Goal: Task Accomplishment & Management: Manage account settings

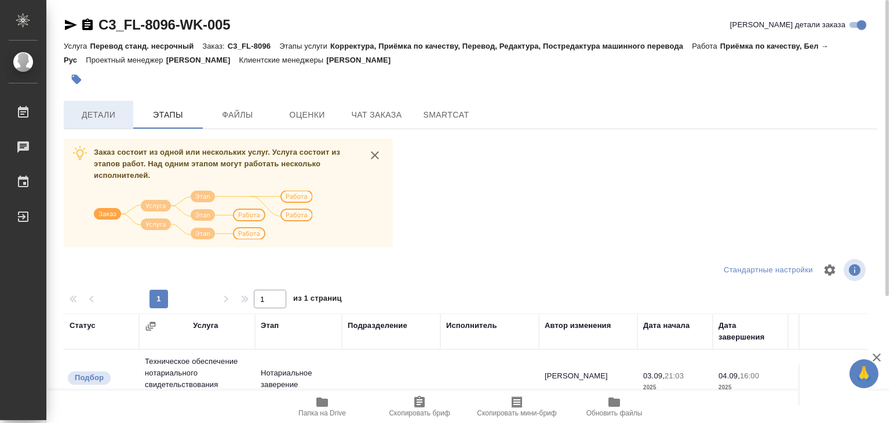
click at [107, 116] on span "Детали" at bounding box center [99, 115] width 56 height 14
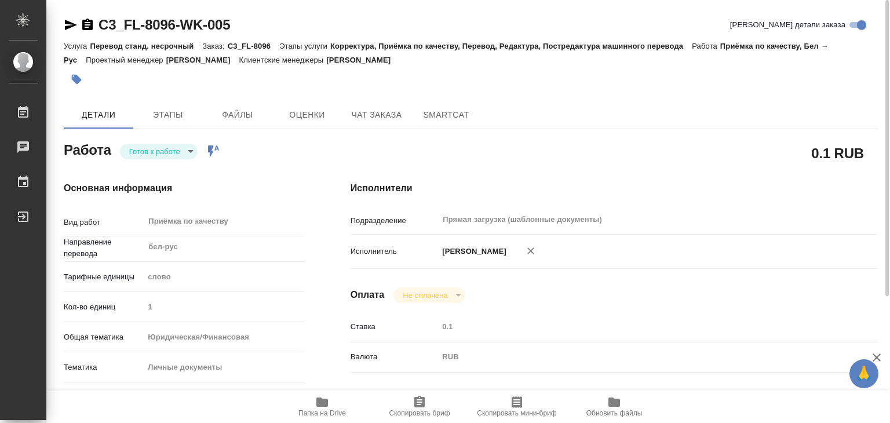
type textarea "x"
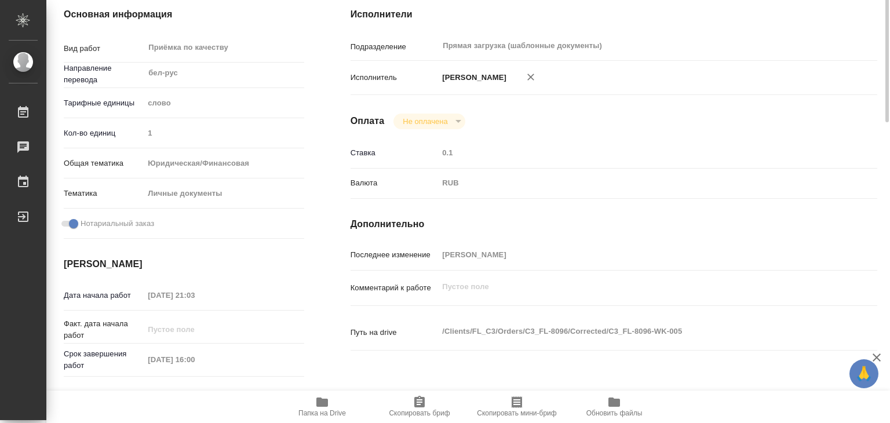
scroll to position [232, 0]
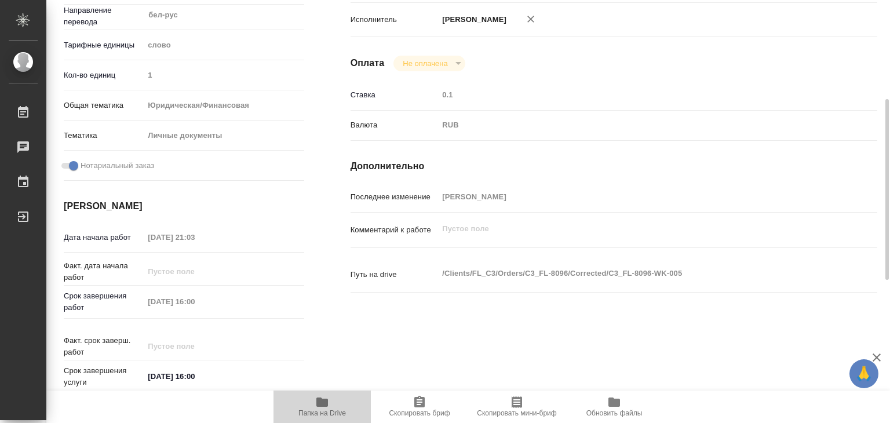
click at [334, 406] on span "Папка на Drive" at bounding box center [321, 406] width 83 height 22
type textarea "x"
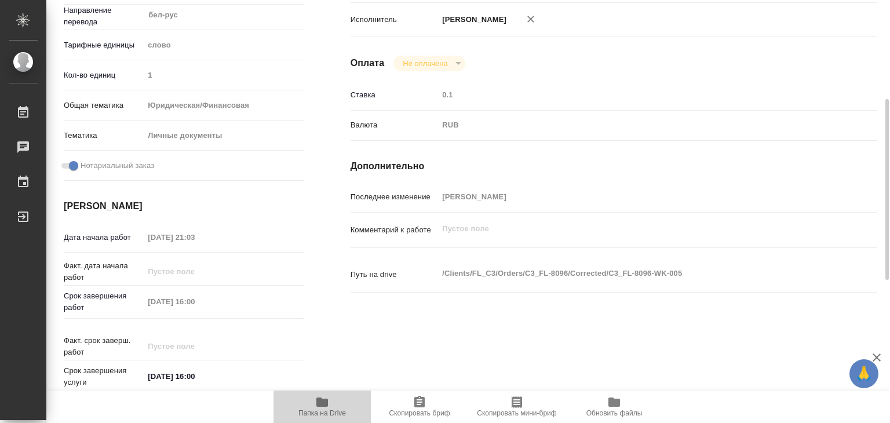
type textarea "x"
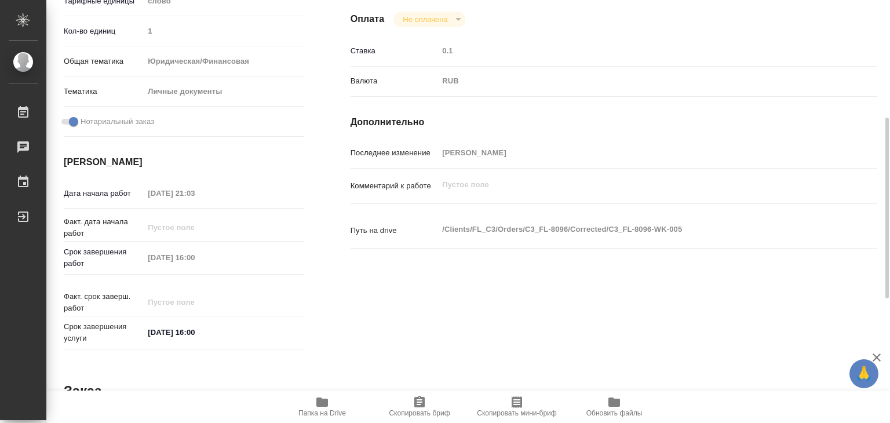
scroll to position [0, 0]
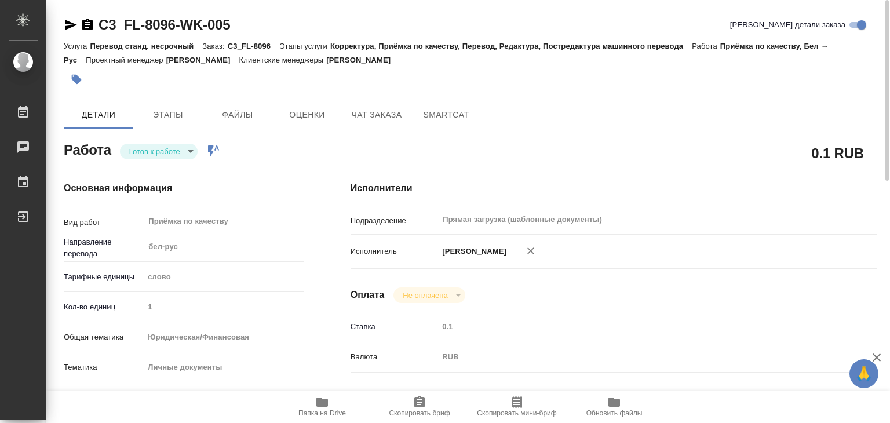
click at [178, 159] on div "Основная информация Вид работ Приёмка по качеству x ​ Направление перевода бел-…" at bounding box center [184, 405] width 287 height 495
click at [184, 155] on body "🙏 .cls-1 fill:#fff; AWATERA Alilekova Valeriya Работы 0 Чаты График Выйти C3_FL…" at bounding box center [445, 211] width 890 height 423
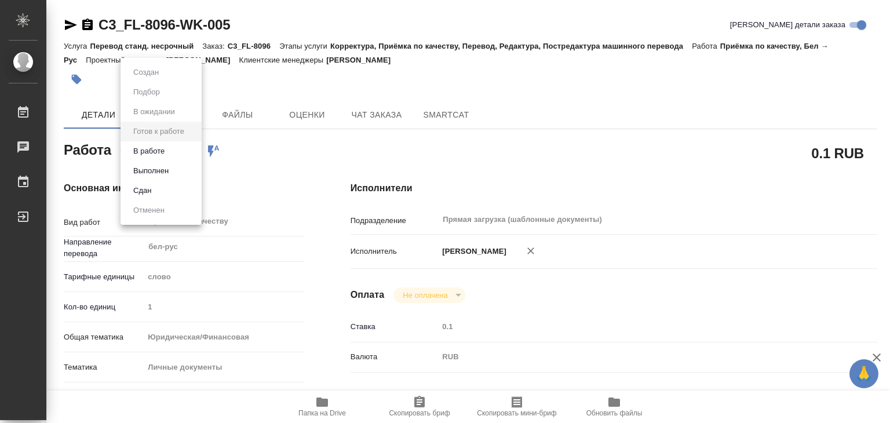
click at [180, 152] on li "В работе" at bounding box center [161, 151] width 81 height 20
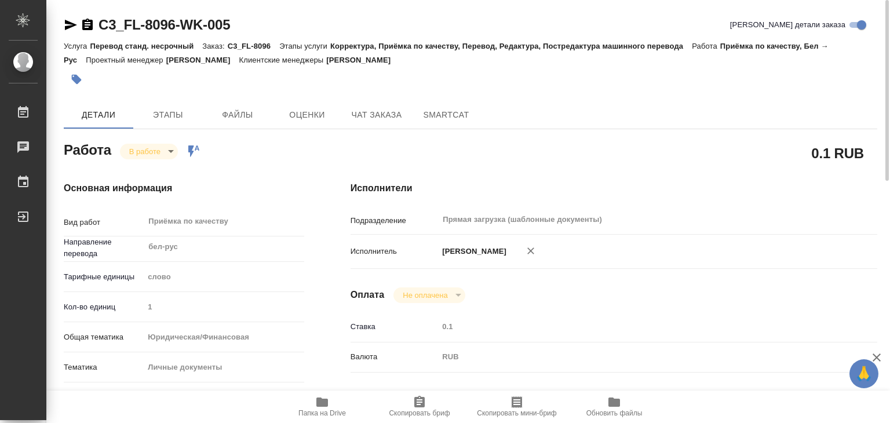
type textarea "x"
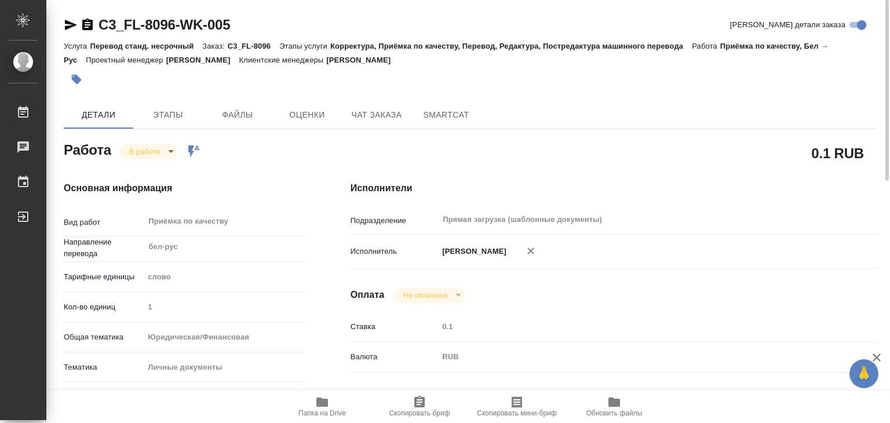
type textarea "x"
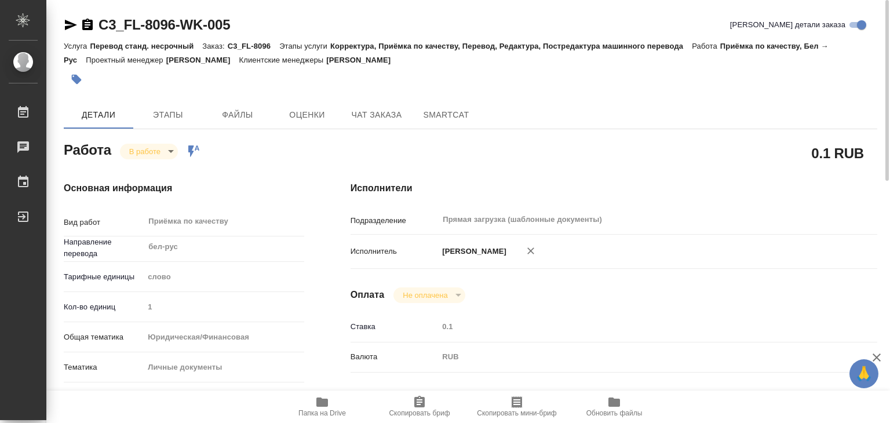
click at [71, 76] on icon "button" at bounding box center [77, 80] width 12 height 12
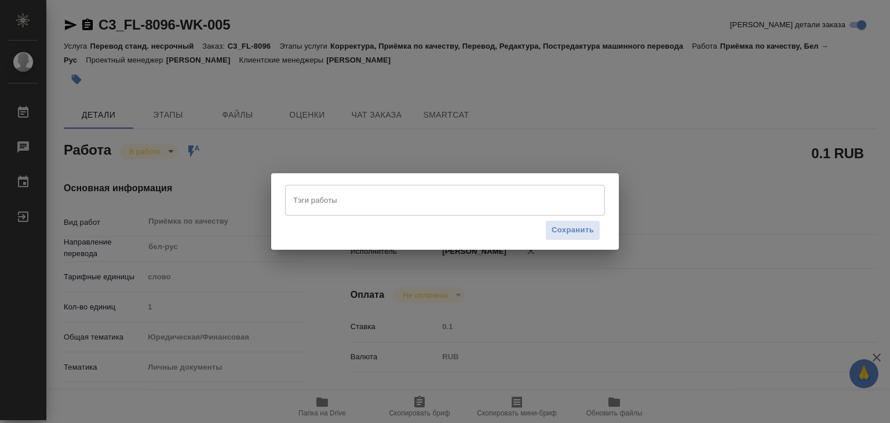
click at [429, 213] on div "Тэги работы" at bounding box center [445, 200] width 320 height 30
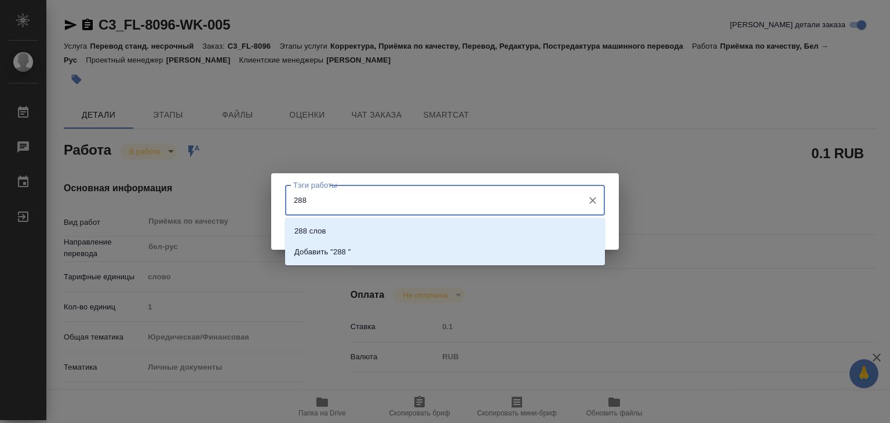
type input "288 с"
click at [321, 227] on p "288 слов" at bounding box center [310, 231] width 32 height 12
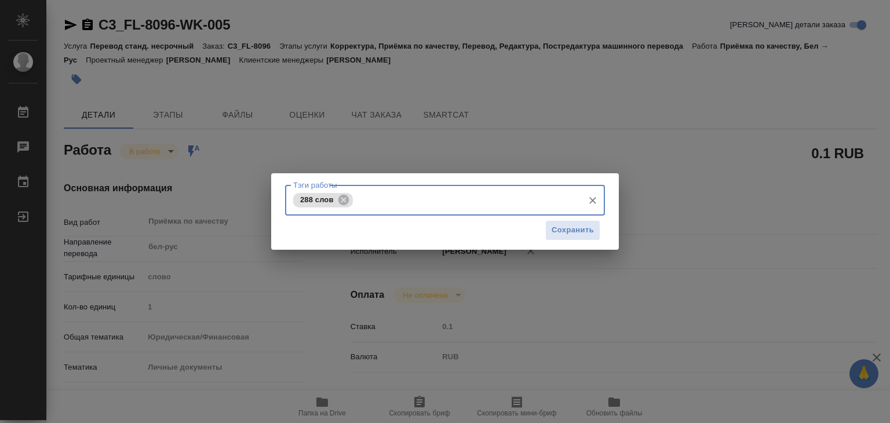
click at [579, 233] on span "Сохранить" at bounding box center [573, 230] width 42 height 13
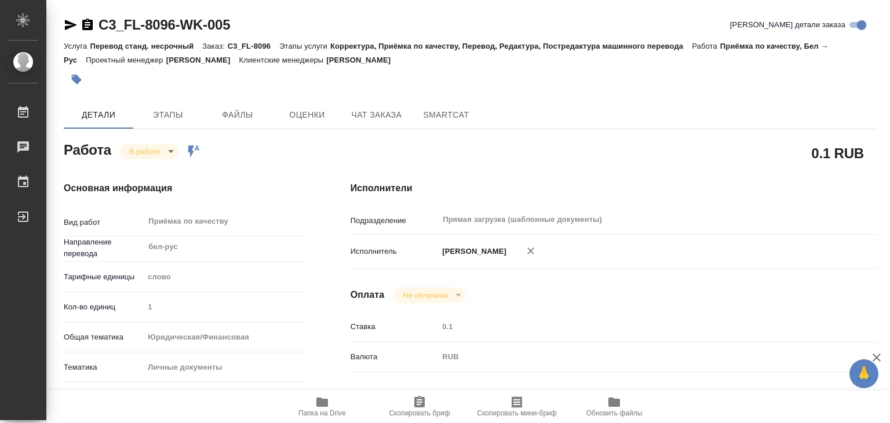
type input "inProgress"
type textarea "Приёмка по качеству"
type textarea "x"
type input "бел-рус"
type input "5a8b1489cc6b4906c91bfd90"
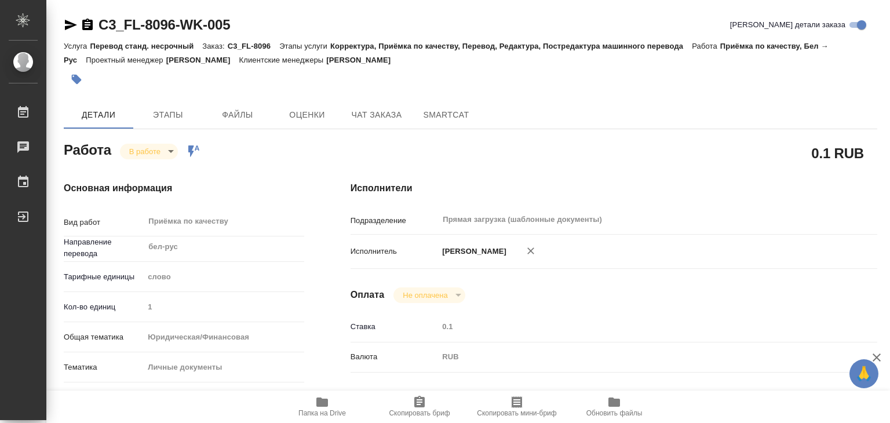
type input "1"
type input "yr-fn"
type input "5a8b8b956a9677013d343cfe"
checkbox input "true"
type input "03.09.2025 21:03"
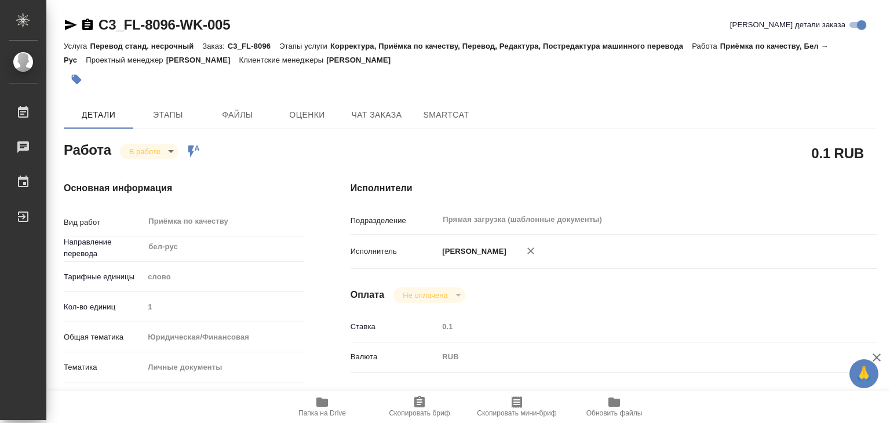
type input "04.09.2025 15:24"
type input "04.09.2025 16:00"
type input "Прямая загрузка (шаблонные документы)"
type input "notPayed"
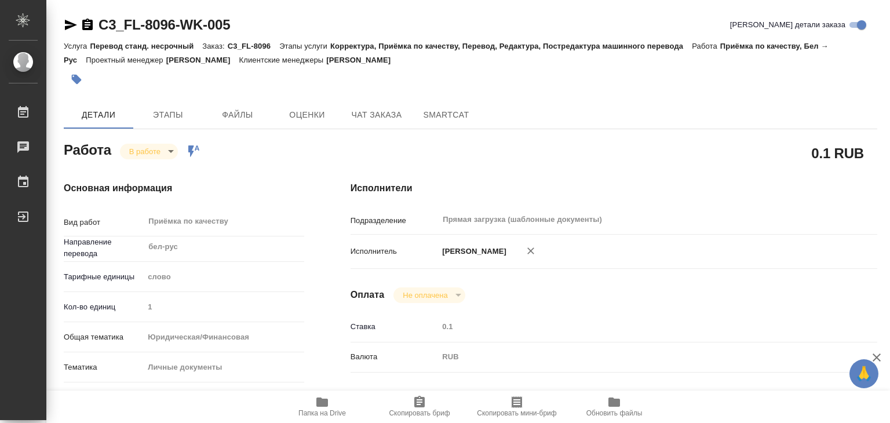
type input "0.1"
type input "RUB"
type input "[PERSON_NAME]"
type textarea "x"
type textarea "/Clients/FL_C3/Orders/C3_FL-8096/Corrected/C3_FL-8096-WK-005"
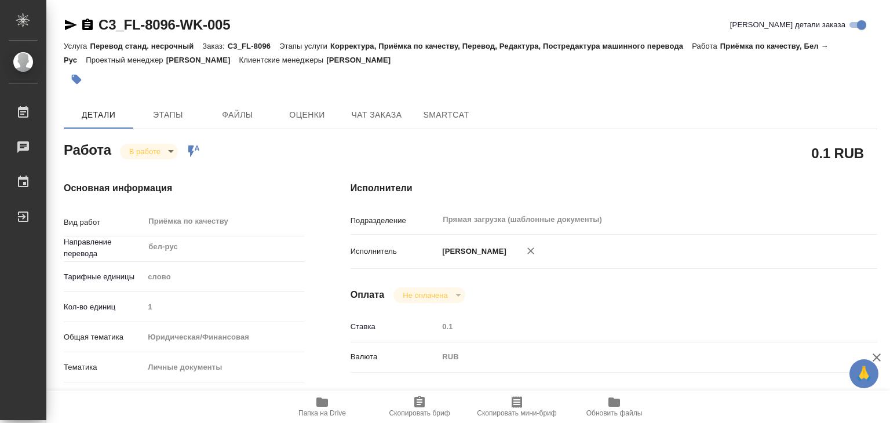
type textarea "x"
type input "C3_FL-8096"
type input "Перевод станд. несрочный"
type input "Корректура, Приёмка по качеству, Перевод, Редактура, Постредактура машинного пе…"
type input "[PERSON_NAME]"
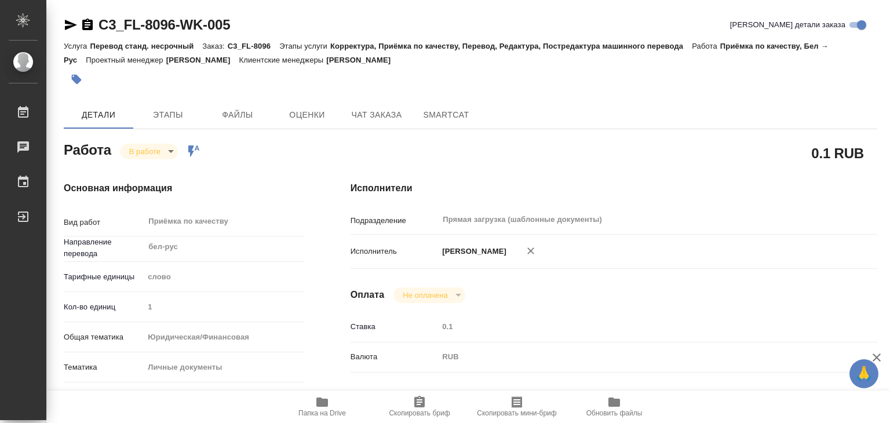
type input "/Clients/FL_C3/Orders/C3_FL-8096"
type textarea "x"
type textarea "под сахарово"
type textarea "x"
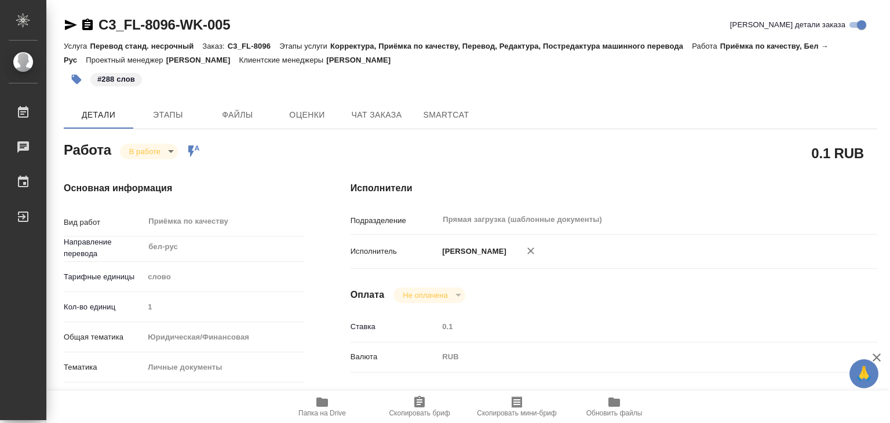
type textarea "x"
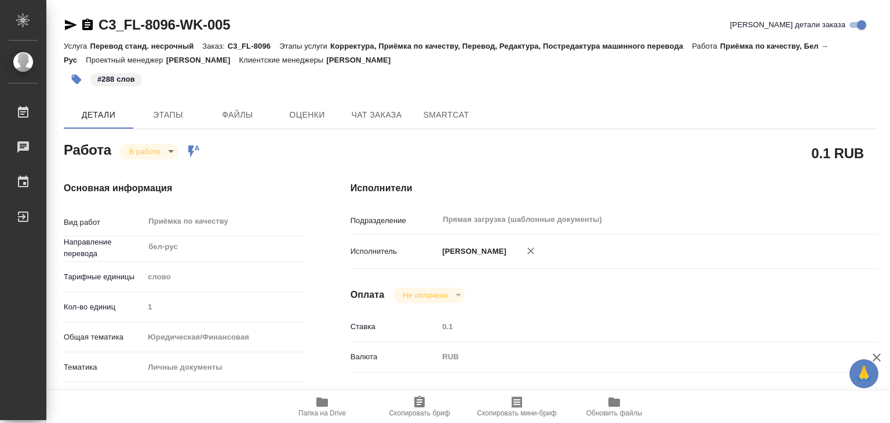
type textarea "x"
click at [161, 149] on body "🙏 .cls-1 fill:#fff; AWATERA Alilekova Valeriya Работы 0 Чаты График Выйти C3_FL…" at bounding box center [445, 211] width 890 height 423
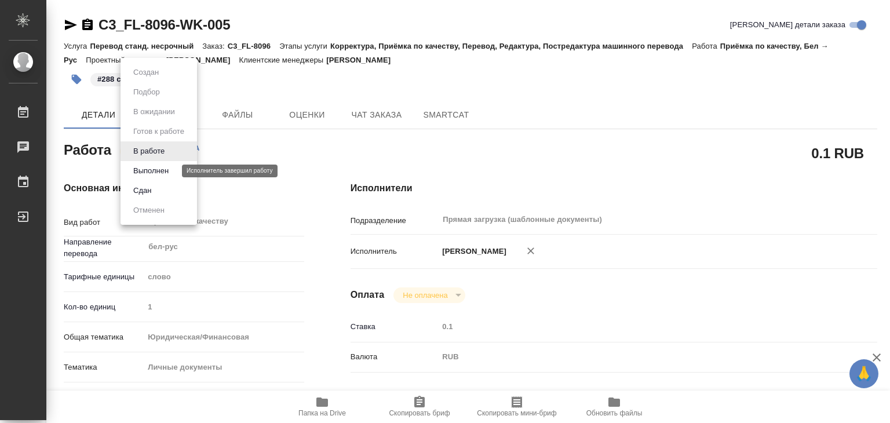
click at [162, 171] on button "Выполнен" at bounding box center [151, 171] width 42 height 13
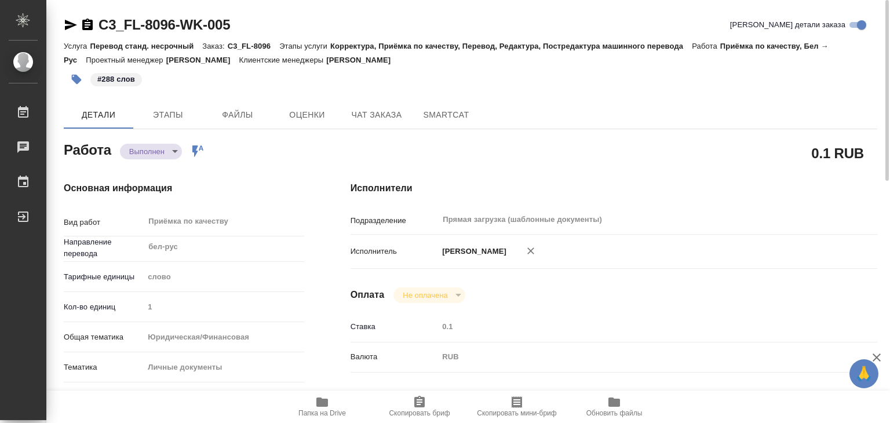
type textarea "x"
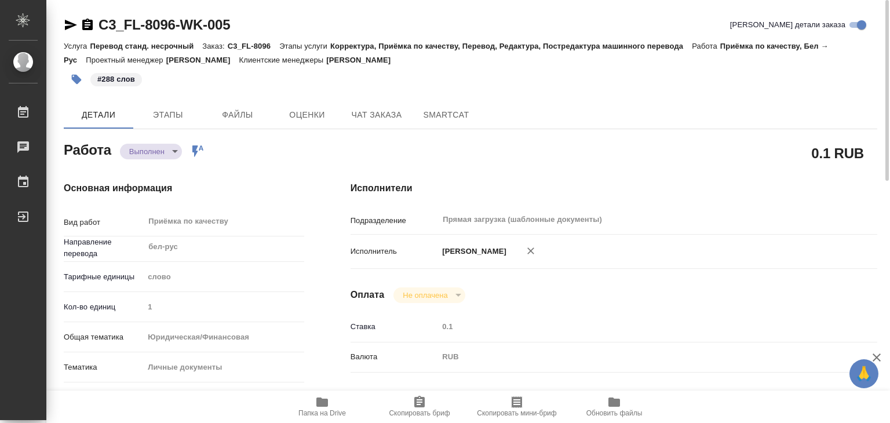
type textarea "x"
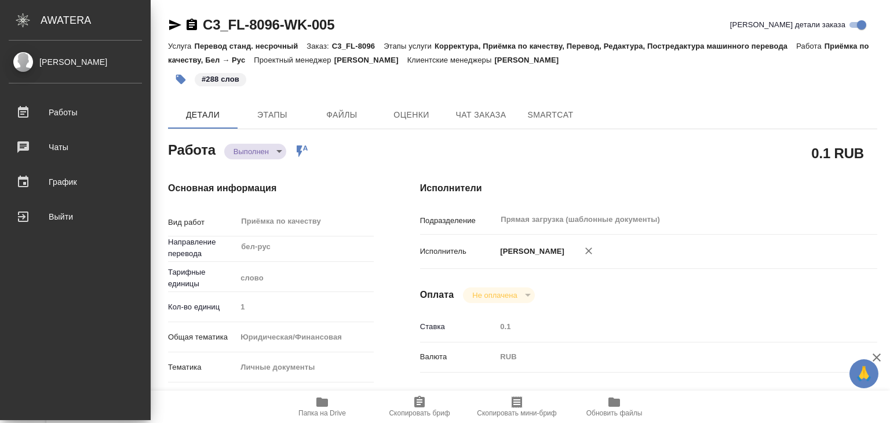
type textarea "x"
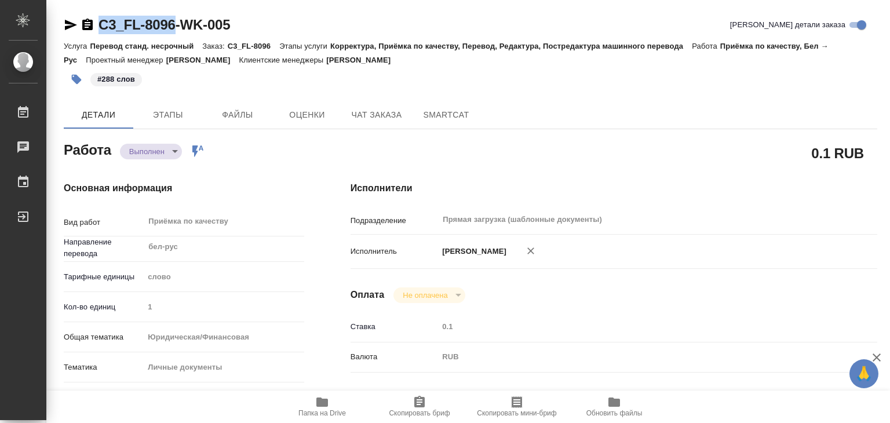
drag, startPoint x: 95, startPoint y: 8, endPoint x: 180, endPoint y: 23, distance: 85.8
copy link "C3_FL-8096"
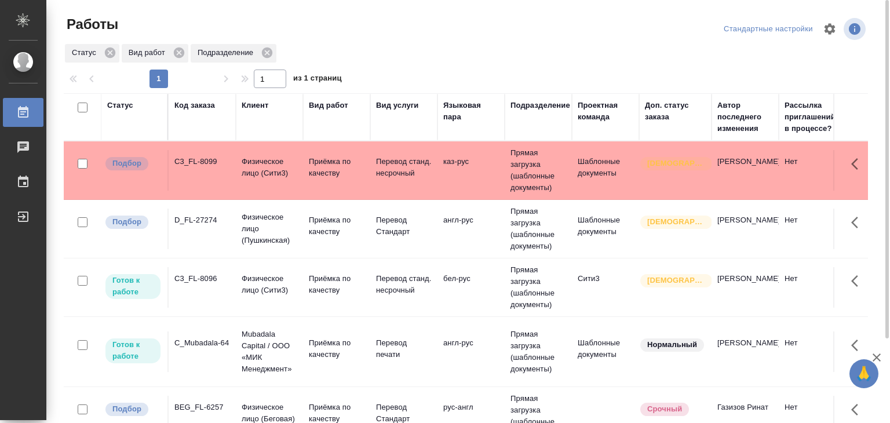
click at [213, 174] on td "C3_FL-8099" at bounding box center [202, 170] width 67 height 41
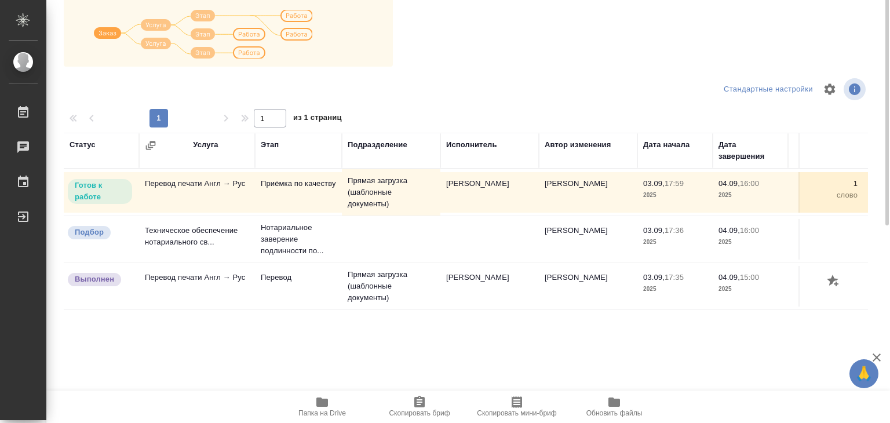
scroll to position [7, 0]
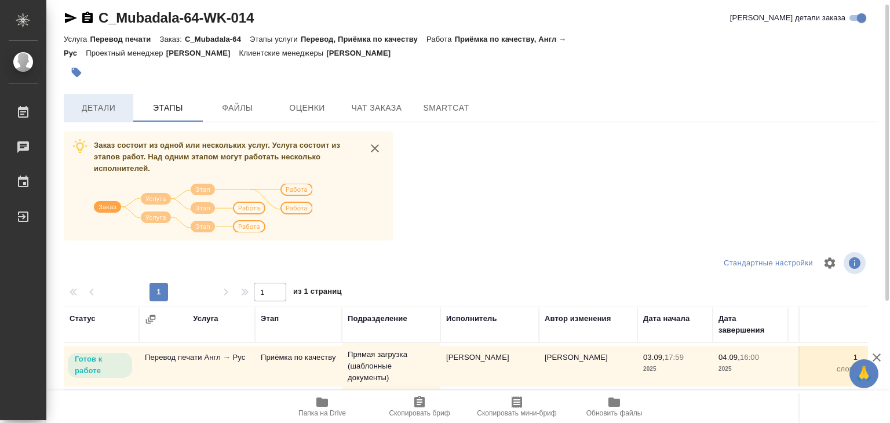
click at [110, 98] on button "Детали" at bounding box center [99, 108] width 70 height 28
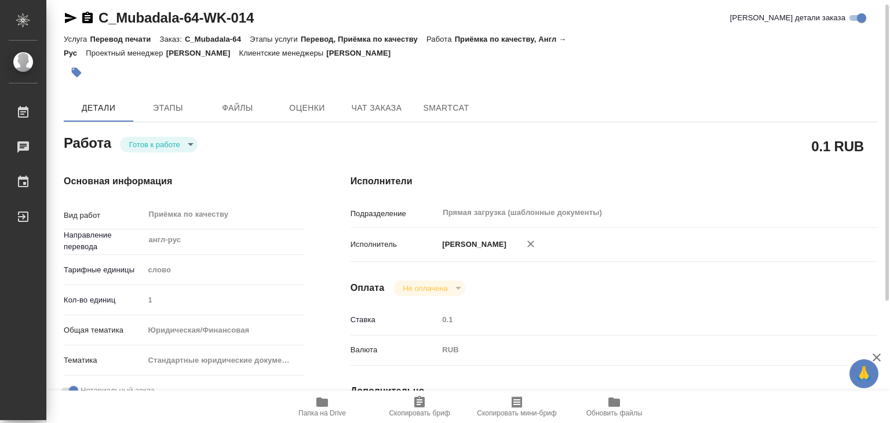
type textarea "x"
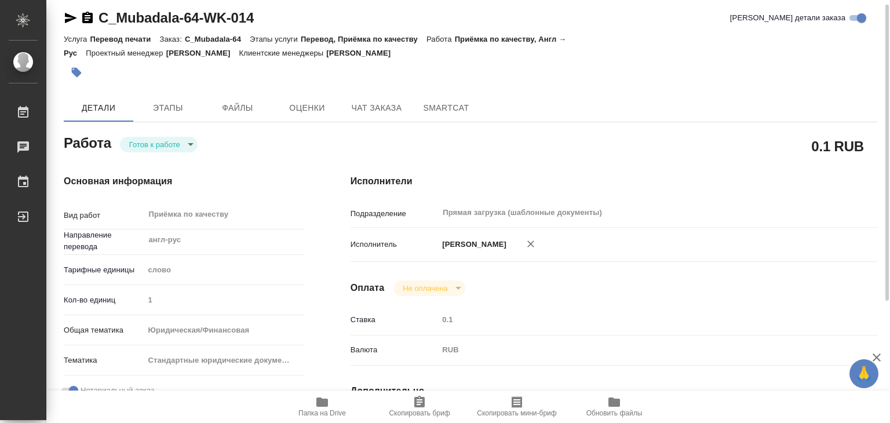
click at [317, 404] on icon "button" at bounding box center [322, 401] width 12 height 9
type textarea "x"
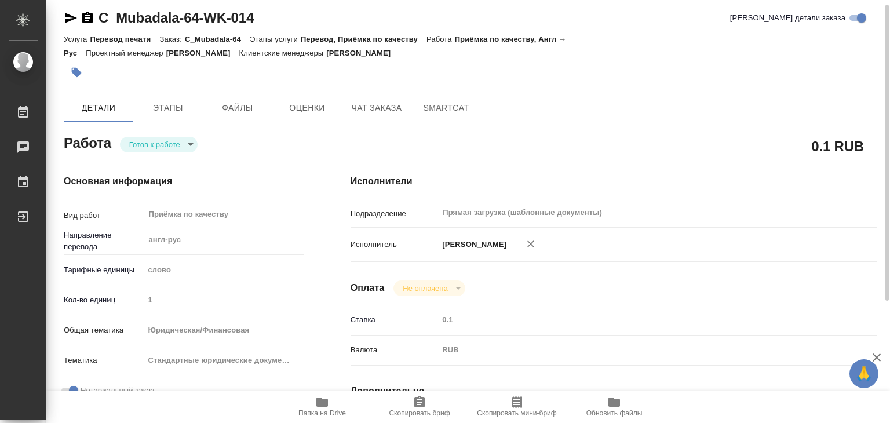
type textarea "x"
click at [177, 145] on body "🙏 .cls-1 fill:#fff; AWATERA Alilekova Valeriya Работы 0 Чаты График Выйти C_Mub…" at bounding box center [445, 211] width 890 height 423
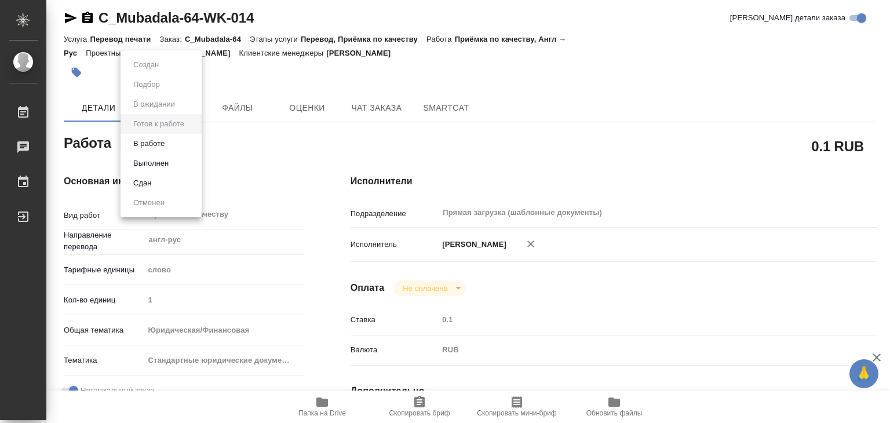
click at [183, 147] on li "В работе" at bounding box center [161, 144] width 81 height 20
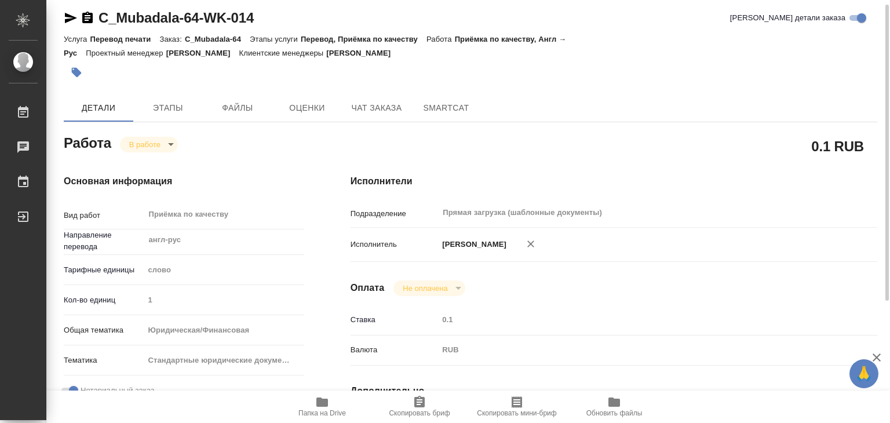
type textarea "x"
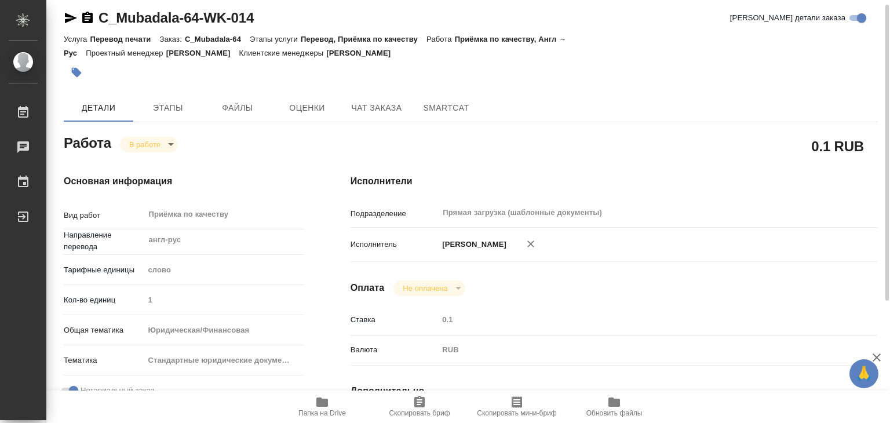
type textarea "x"
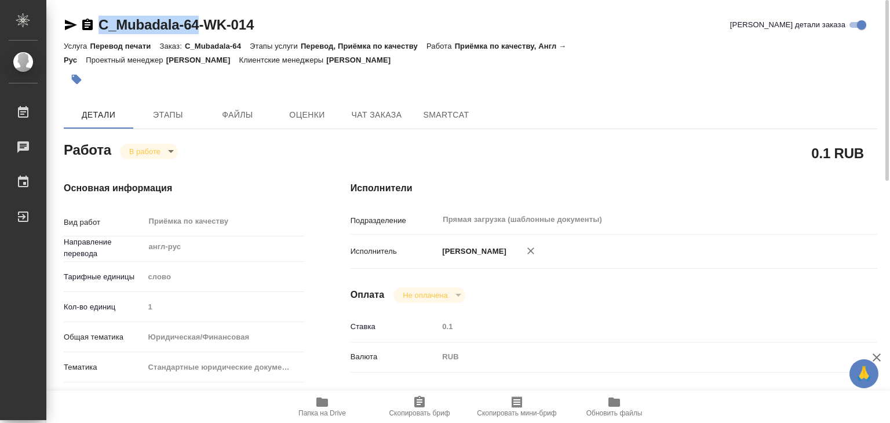
drag, startPoint x: 100, startPoint y: 21, endPoint x: 202, endPoint y: 30, distance: 102.3
click at [202, 30] on div "C_Mubadala-64-WK-014" at bounding box center [159, 25] width 190 height 19
copy link "C_Mubadala-64"
click at [324, 407] on icon "button" at bounding box center [322, 402] width 14 height 14
click at [69, 78] on button "button" at bounding box center [76, 79] width 25 height 25
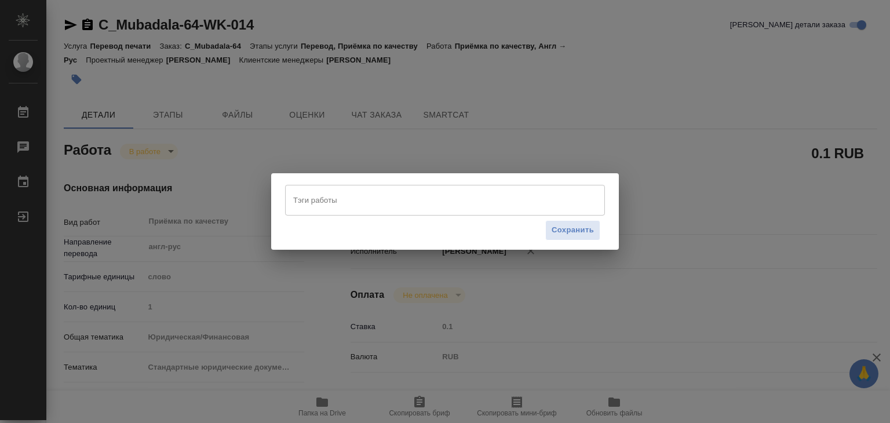
click at [323, 201] on input "Тэги работы" at bounding box center [433, 200] width 287 height 20
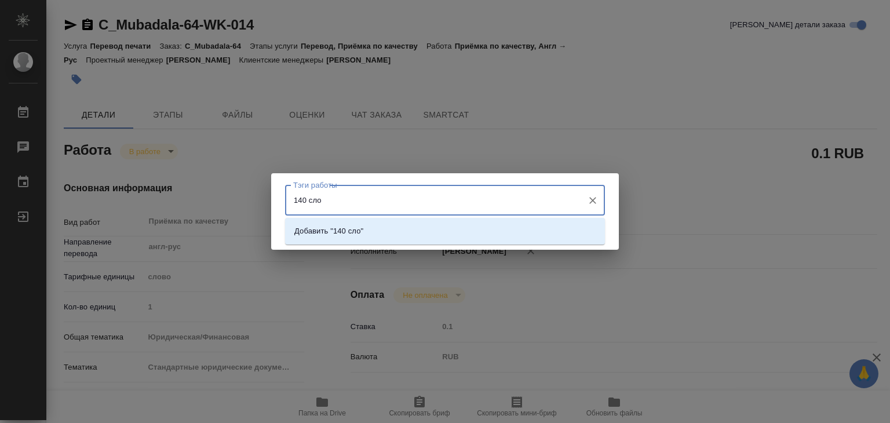
type input "140 слов"
click at [447, 236] on li "Добавить "140 слов"" at bounding box center [445, 231] width 320 height 21
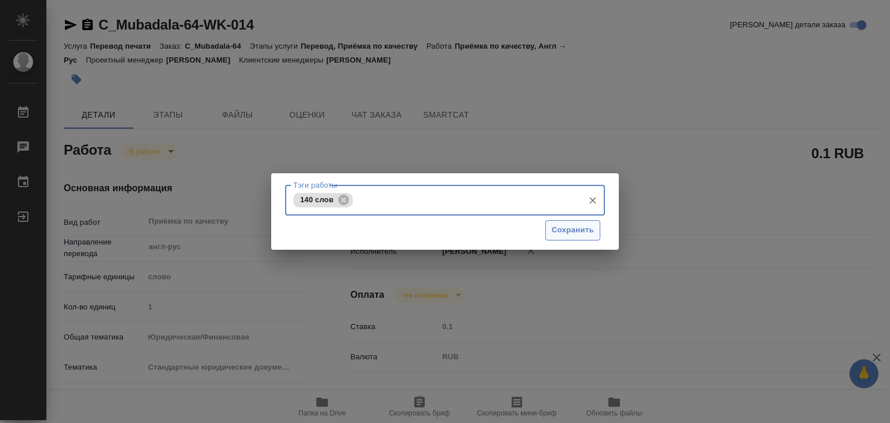
click at [531, 229] on span "Сохранить" at bounding box center [573, 230] width 42 height 13
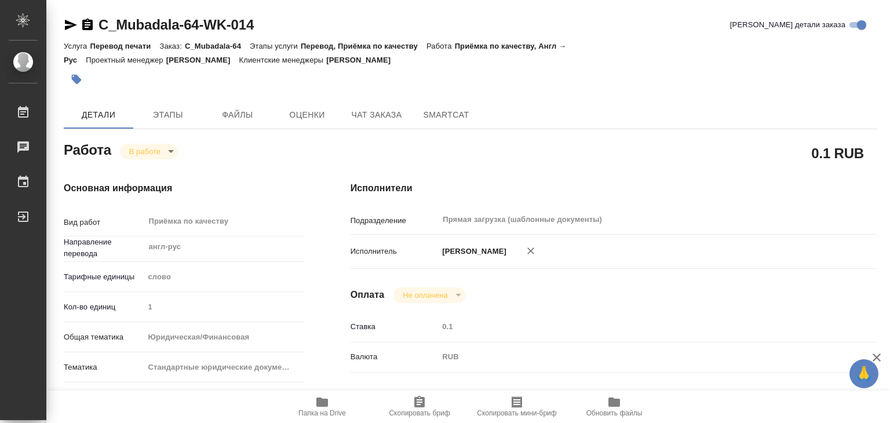
type input "inProgress"
type textarea "Приёмка по качеству"
type textarea "x"
type input "англ-рус"
type input "5a8b1489cc6b4906c91bfd90"
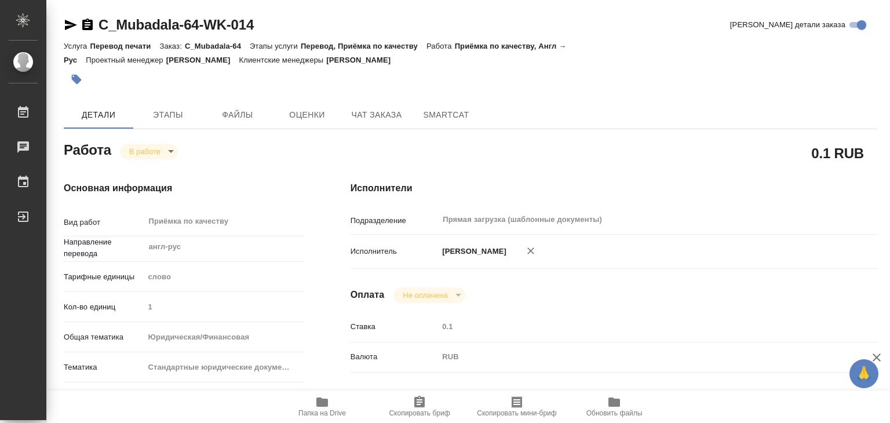
type input "1"
type input "yr-fn"
type input "5f647205b73bc97568ca66bf"
checkbox input "true"
type input "03.09.2025 17:59"
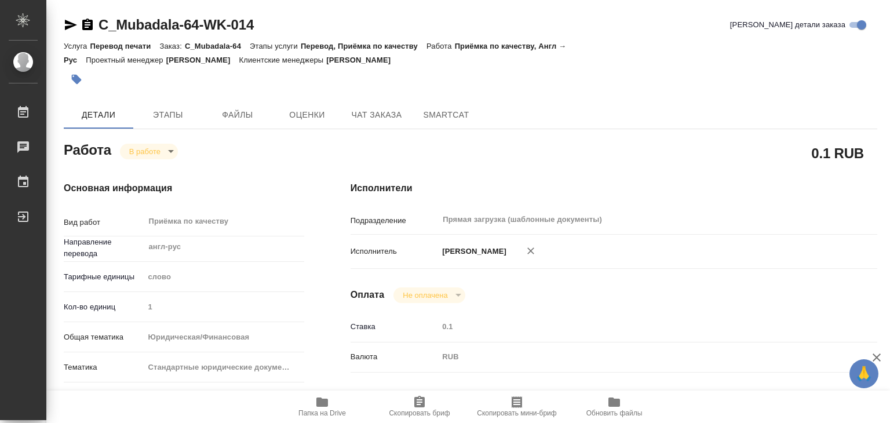
type input "04.09.2025 15:30"
type input "04.09.2025 16:00"
type input "Прямая загрузка (шаблонные документы)"
type input "notPayed"
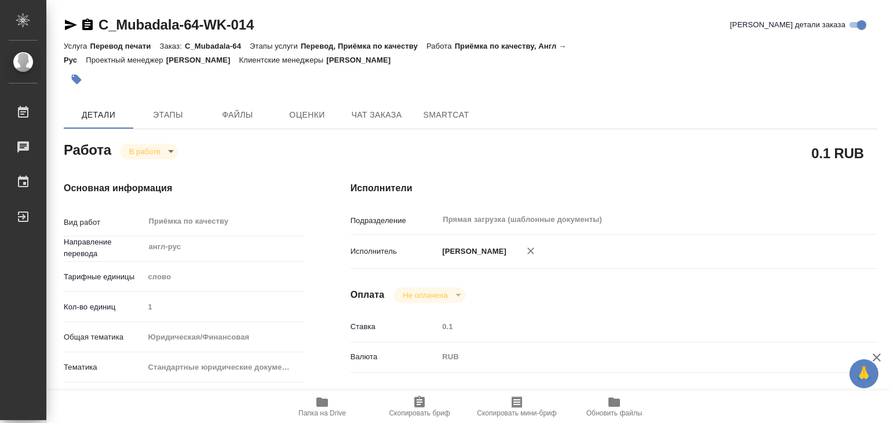
type input "0.1"
type input "RUB"
type input "Алилекова Валерия"
type textarea "x"
type textarea "/Clients/Mubadala Capital/Orders/C_Mubadala-64/Corrected/C_Mubadala-64-WK-014"
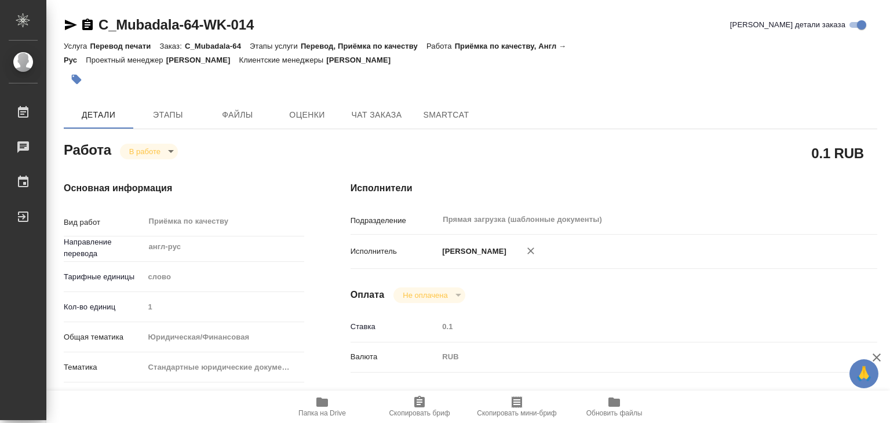
type textarea "x"
type input "C_Mubadala-64"
type input "Перевод печати"
type input "Перевод, Приёмка по качеству"
type input "Лямина Надежда"
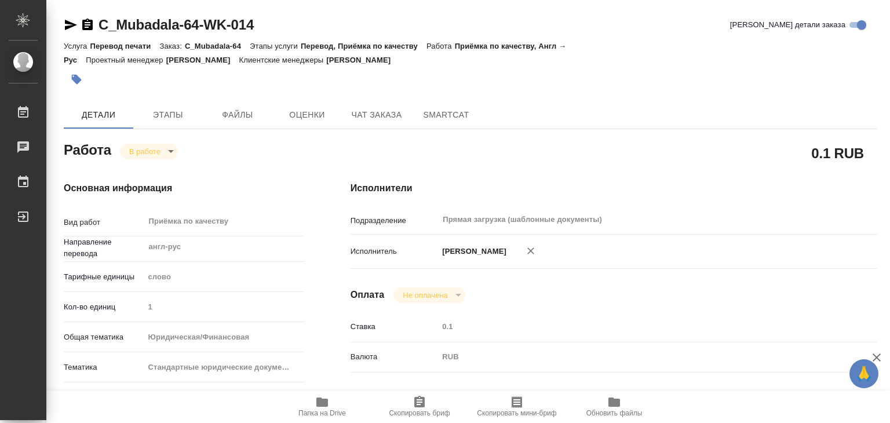
type input "/Clients/Mubadala Capital/Orders/C_Mubadala-64"
type textarea "x"
type textarea "нот допереводим печати, штампы, наклейки"
type textarea "x"
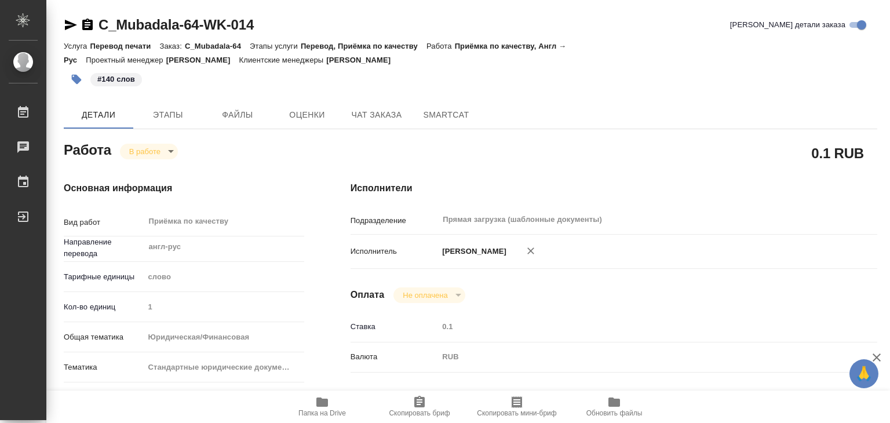
type textarea "x"
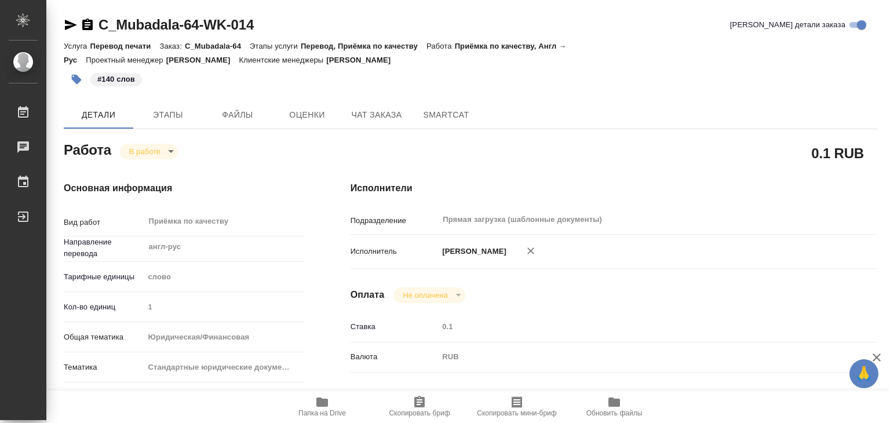
type textarea "x"
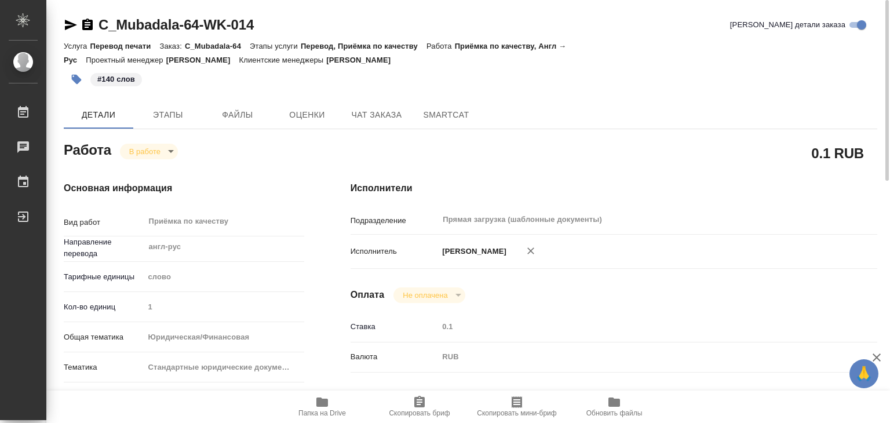
type textarea "x"
click at [329, 406] on span "Папка на Drive" at bounding box center [321, 406] width 83 height 22
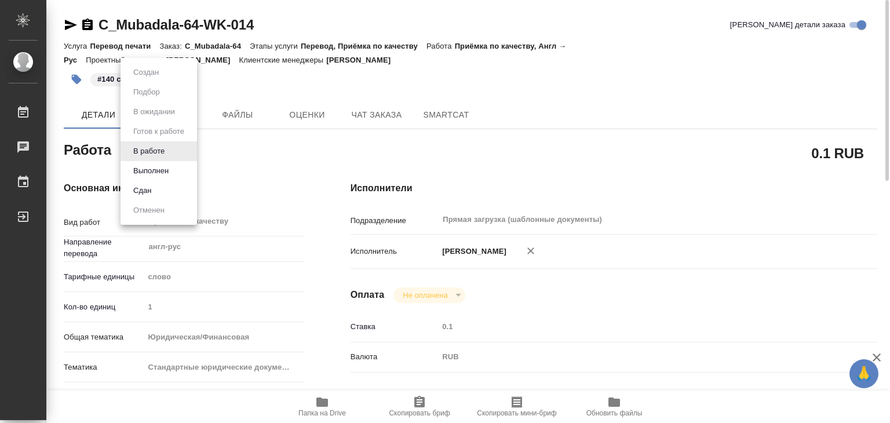
click at [144, 155] on body "🙏 .cls-1 fill:#fff; AWATERA Alilekova Valeriya Работы 0 Чаты График Выйти C_Mub…" at bounding box center [445, 211] width 890 height 423
click at [163, 170] on button "Выполнен" at bounding box center [151, 171] width 42 height 13
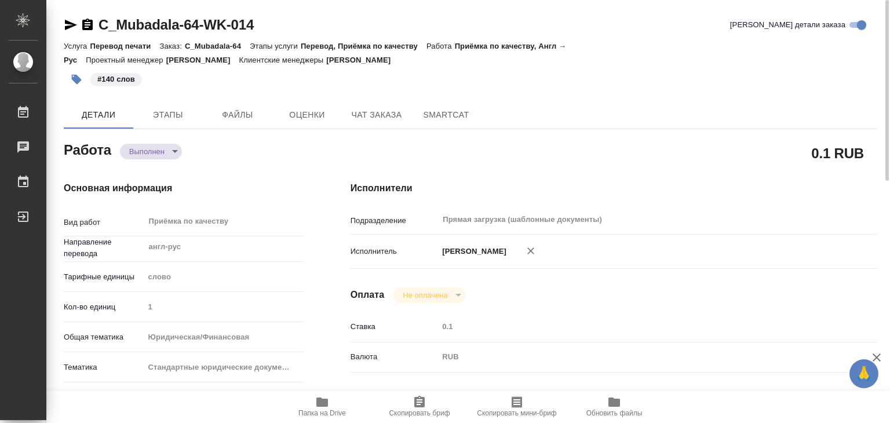
type textarea "x"
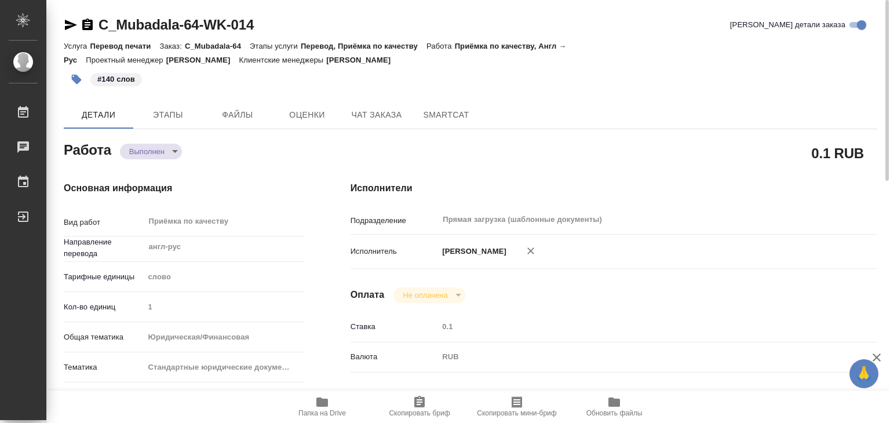
type textarea "x"
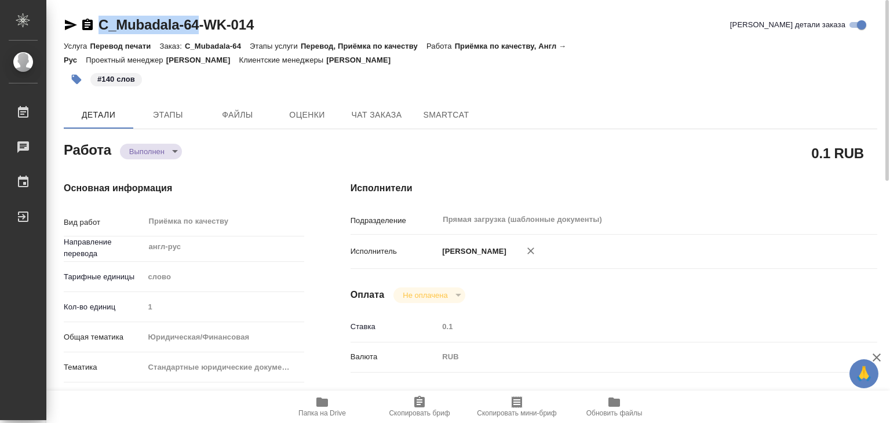
drag, startPoint x: 98, startPoint y: 19, endPoint x: 200, endPoint y: 24, distance: 102.1
copy link "C_Mubadala-64"
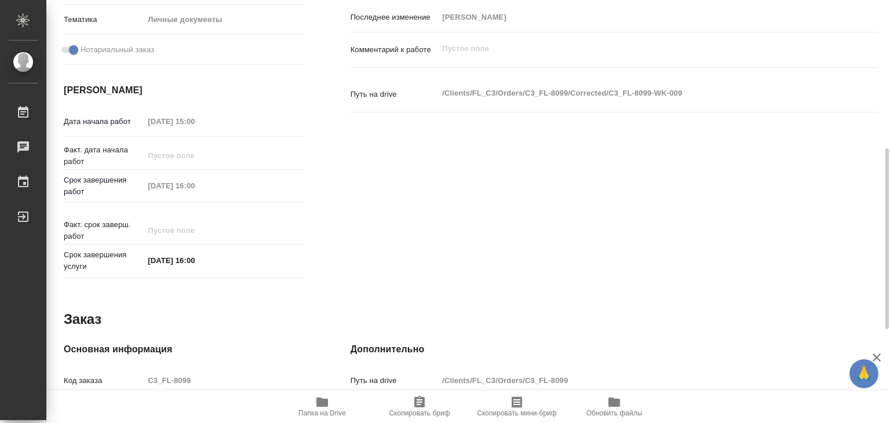
scroll to position [565, 0]
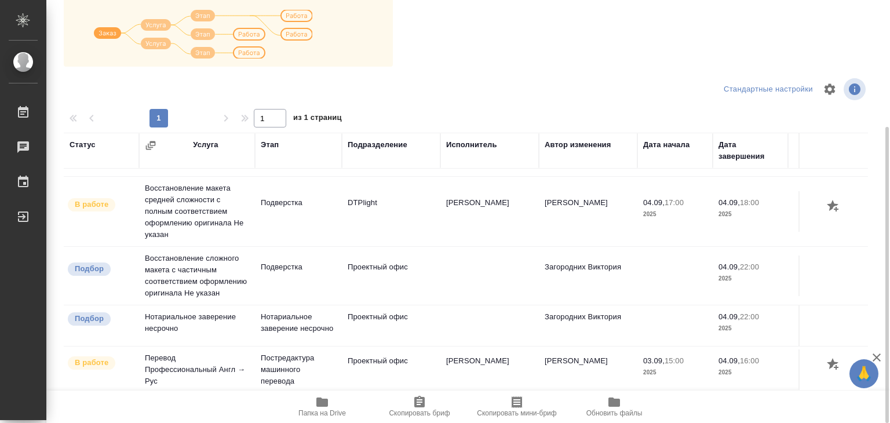
scroll to position [181, 0]
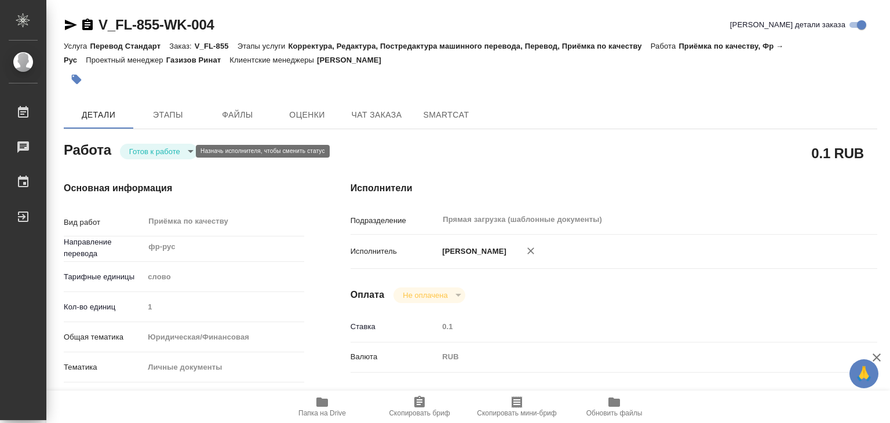
click at [171, 151] on body "🙏 .cls-1 fill:#fff; AWATERA Alilekova Valeriya Работы 0 Чаты График Выйти V_FL-…" at bounding box center [445, 211] width 890 height 423
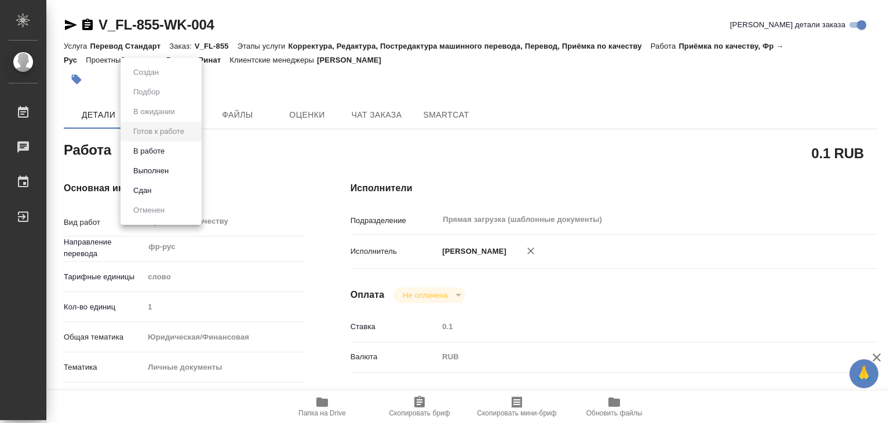
click at [190, 154] on li "В работе" at bounding box center [161, 151] width 81 height 20
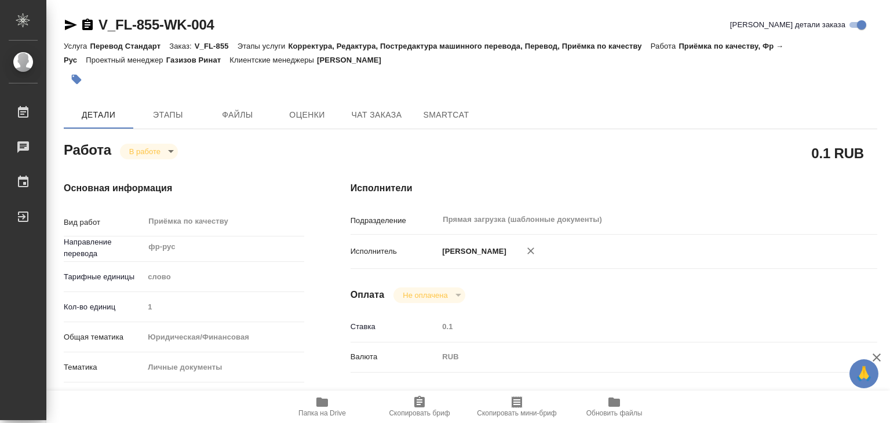
type textarea "x"
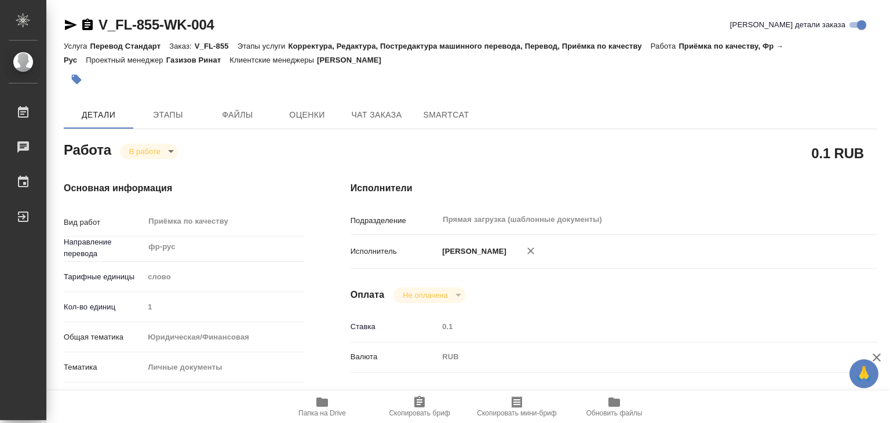
click at [327, 412] on span "Папка на Drive" at bounding box center [322, 413] width 48 height 8
type textarea "x"
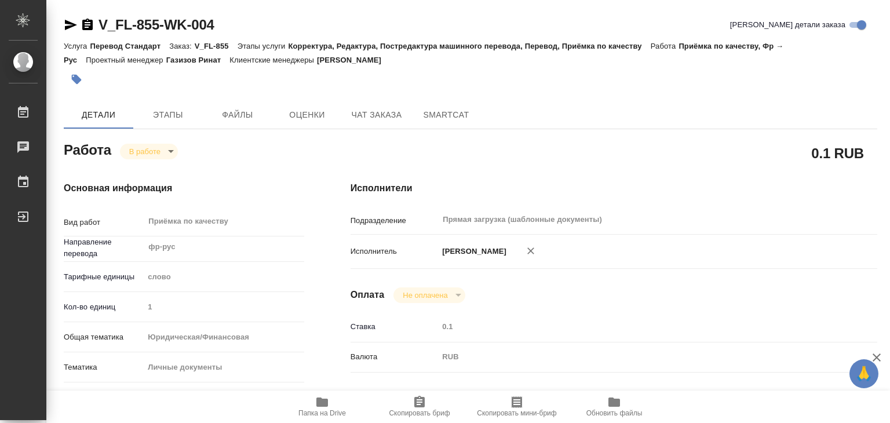
type textarea "x"
click at [185, 108] on span "Этапы" at bounding box center [168, 115] width 56 height 14
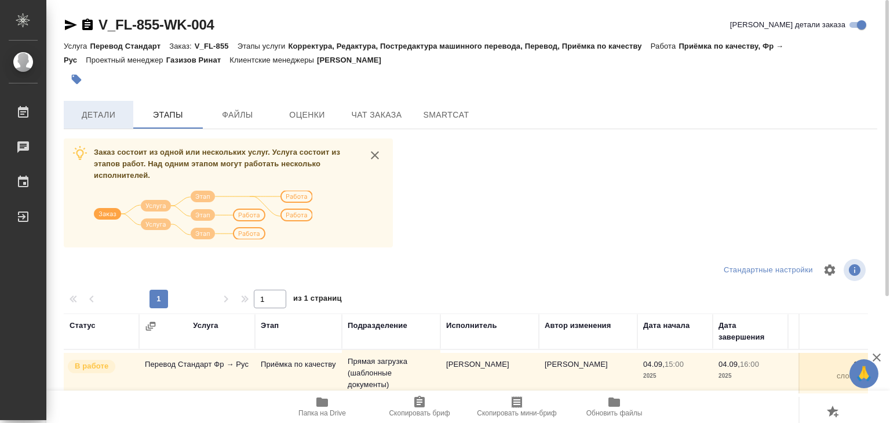
click at [98, 119] on span "Детали" at bounding box center [99, 115] width 56 height 14
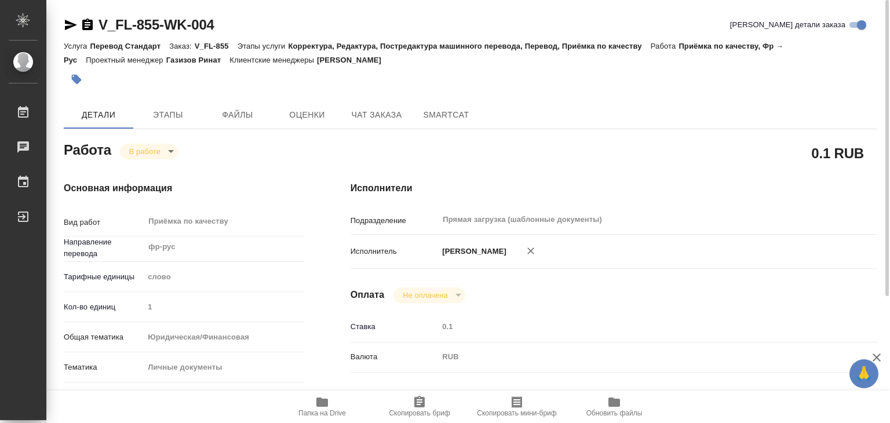
type textarea "x"
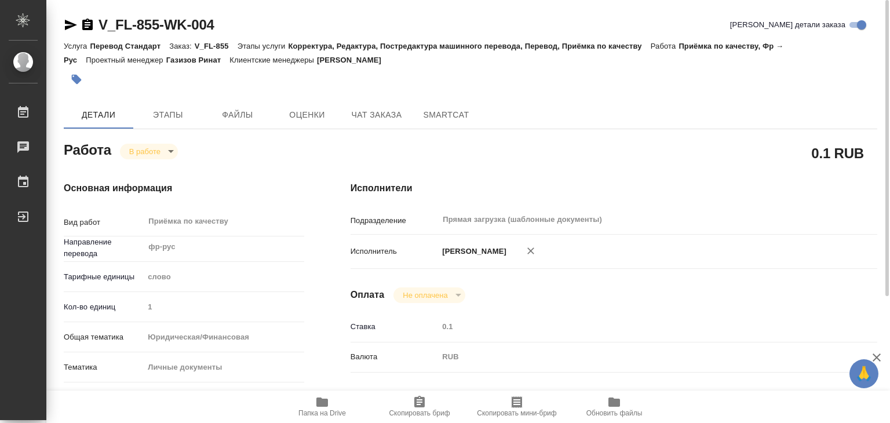
type textarea "x"
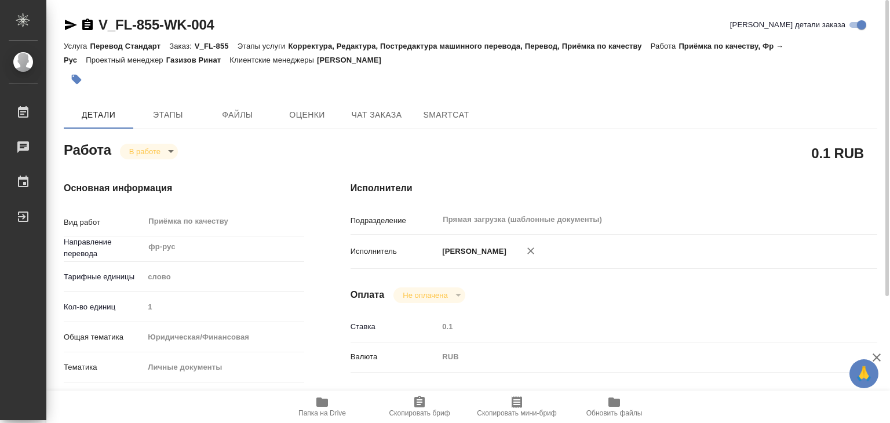
type textarea "x"
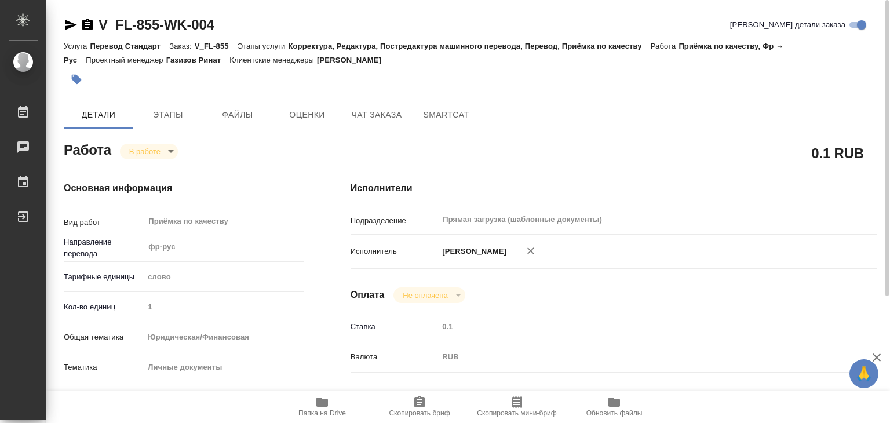
click at [76, 79] on icon "button" at bounding box center [77, 80] width 10 height 10
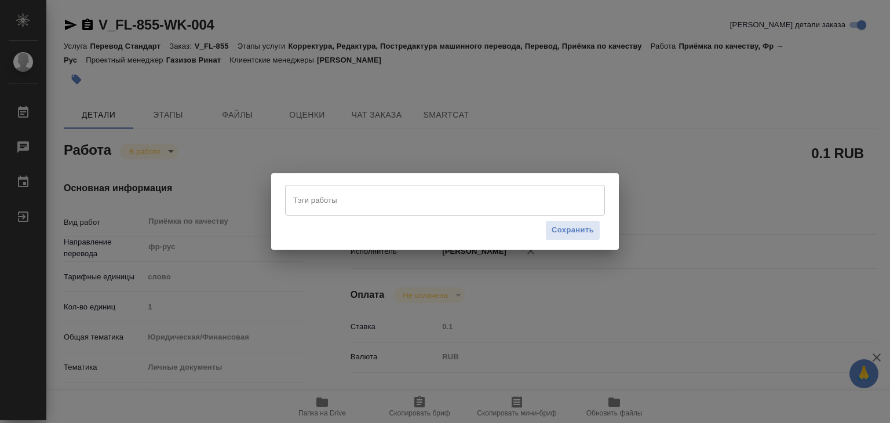
click at [329, 210] on input "Тэги работы" at bounding box center [433, 200] width 287 height 20
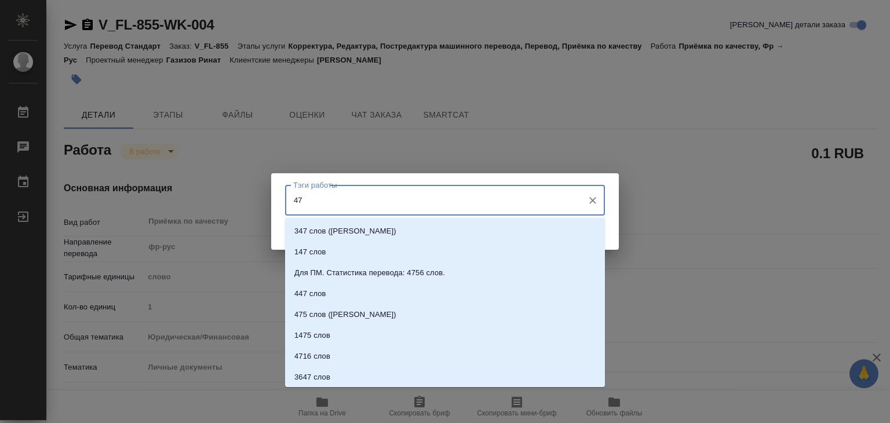
type input "474"
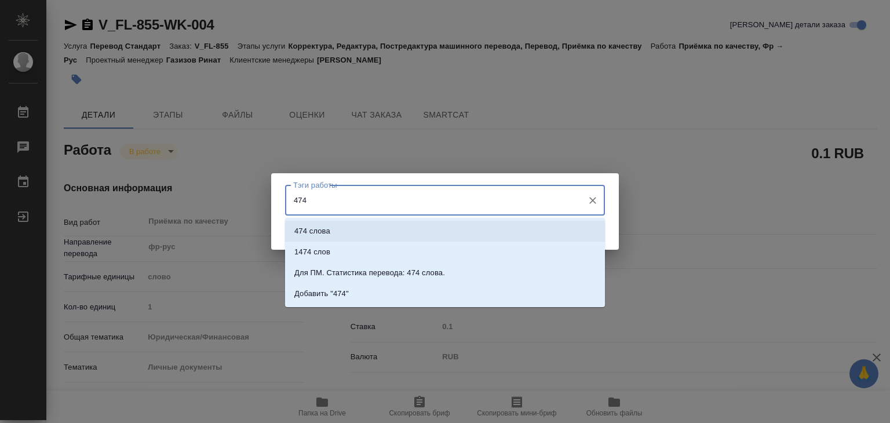
click at [353, 232] on li "474 слова" at bounding box center [445, 231] width 320 height 21
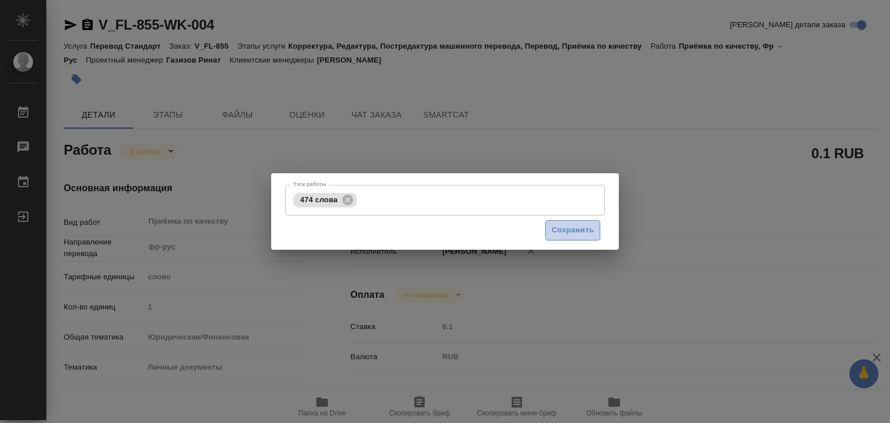
click at [566, 229] on span "Сохранить" at bounding box center [573, 230] width 42 height 13
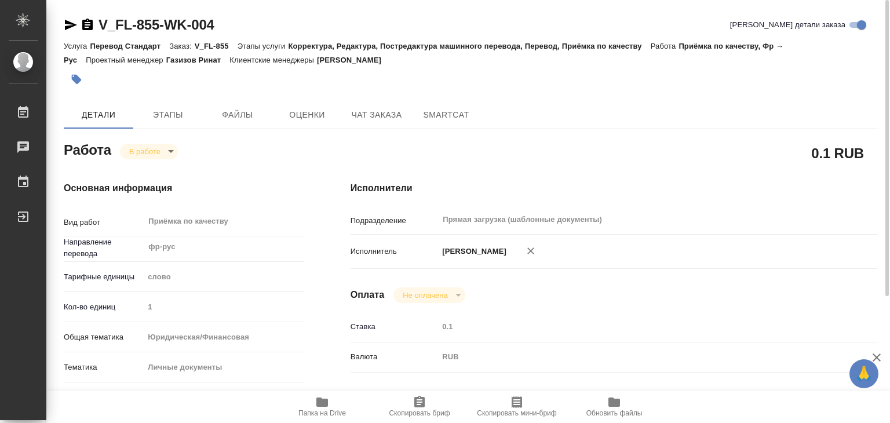
type input "inProgress"
type textarea "Приёмка по качеству"
type textarea "x"
type input "фр-рус"
type input "5a8b1489cc6b4906c91bfd90"
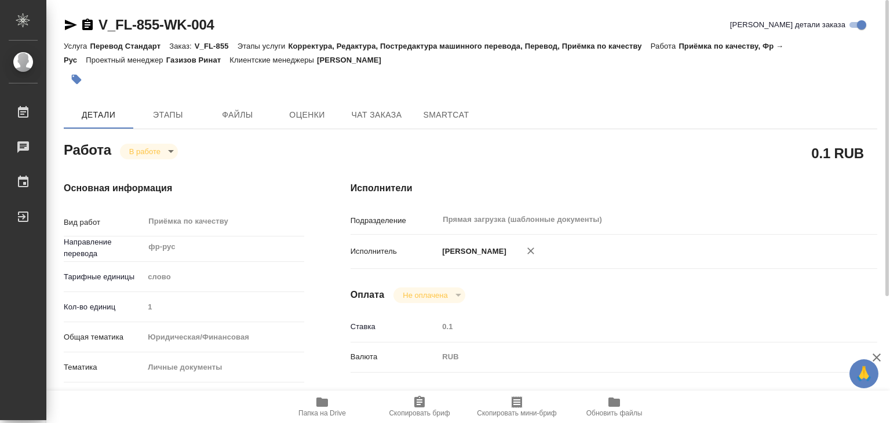
type input "1"
type input "yr-fn"
type input "5a8b8b956a9677013d343cfe"
type input "04.09.2025 15:00"
type input "04.09.2025 15:59"
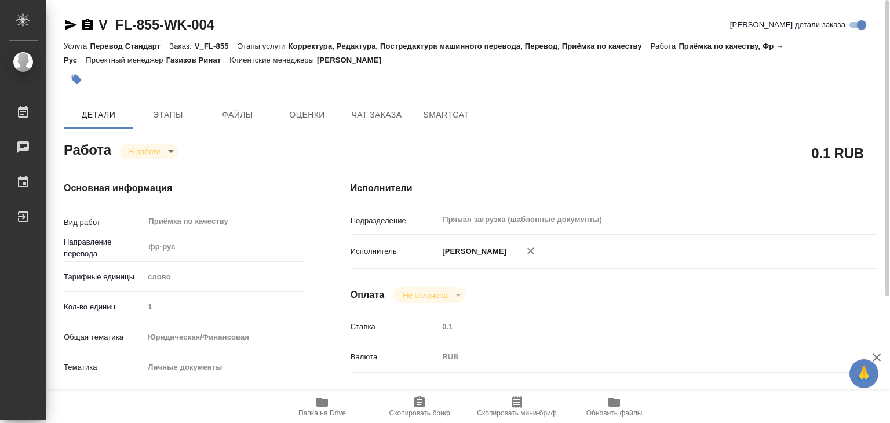
type input "04.09.2025 16:00"
type input "Прямая загрузка (шаблонные документы)"
type input "notPayed"
type input "0.1"
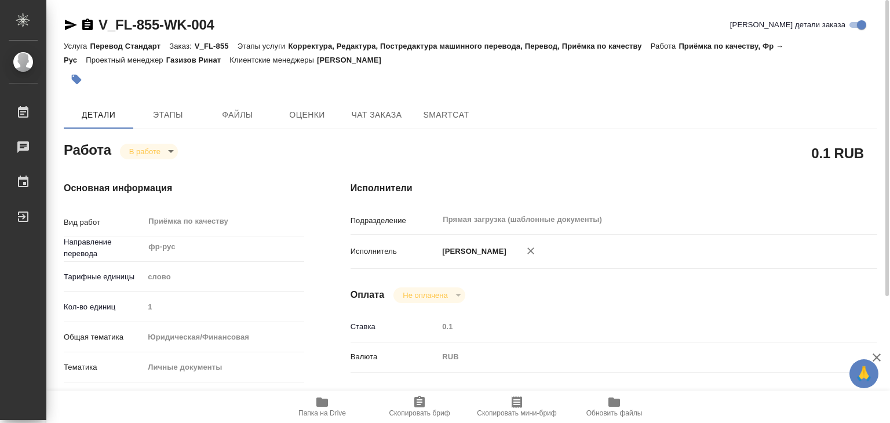
type input "RUB"
type input "Алилекова Валерия"
type textarea "x"
type textarea "/Clients/FL_V/Orders/V_FL-855/Corrected/V_FL-855-WK-004"
type textarea "x"
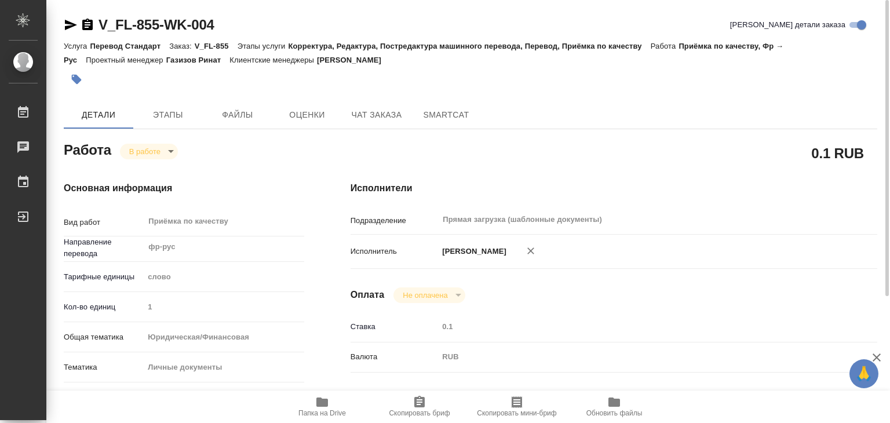
type input "V_FL-855"
type input "Перевод Стандарт"
type input "Корректура, Редактура, Постредактура машинного перевода, Перевод, Приёмка по ка…"
type input "Касымов Тимур"
type input "/Clients/FL_V/Orders/V_FL-855"
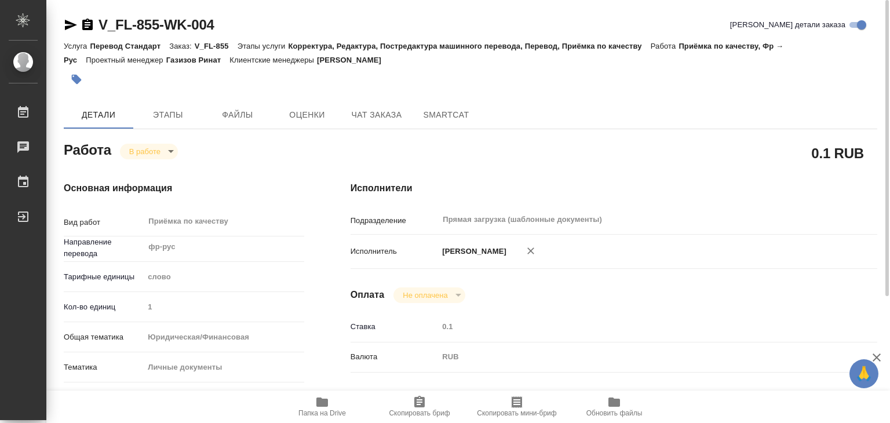
type textarea "x"
type textarea "для вёрстки: Клиент просил, чтобы выглядел перевод (на русс) так же как в ориги…"
type textarea "x"
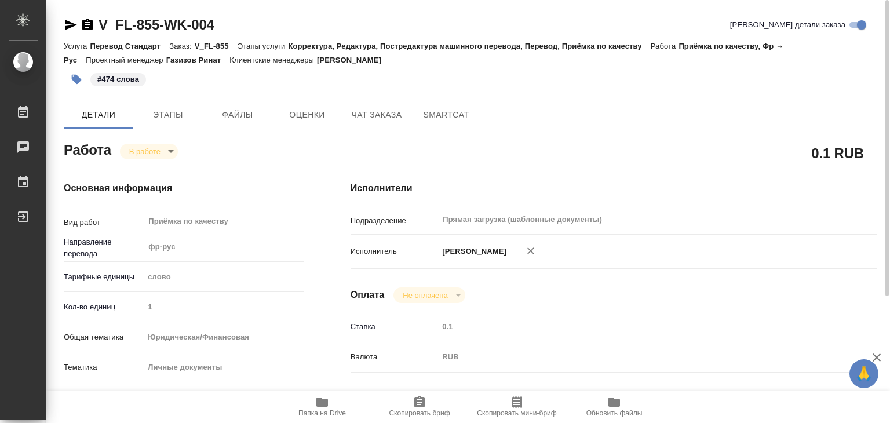
type textarea "x"
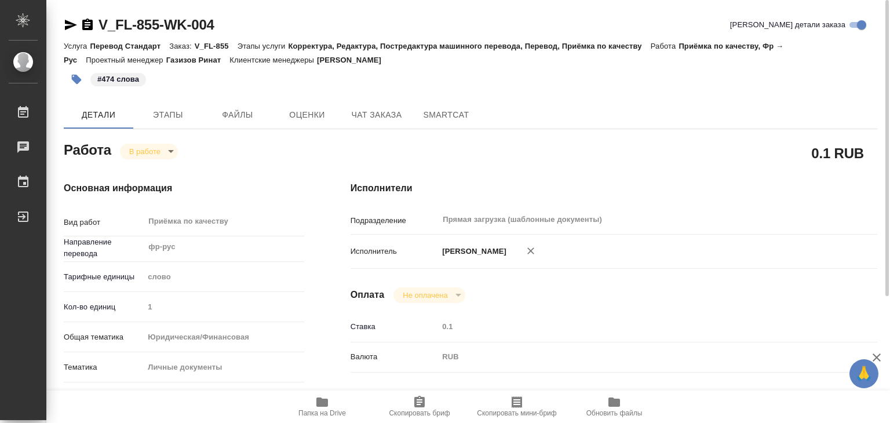
type textarea "x"
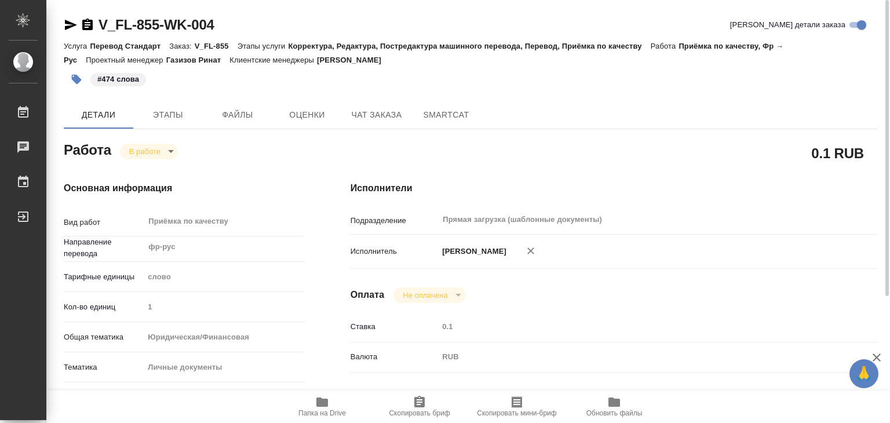
type textarea "x"
drag, startPoint x: 282, startPoint y: 158, endPoint x: 353, endPoint y: 119, distance: 81.4
click at [282, 158] on div "Основная информация Вид работ Приёмка по качеству x ​ Направление перевода фр-р…" at bounding box center [184, 405] width 287 height 495
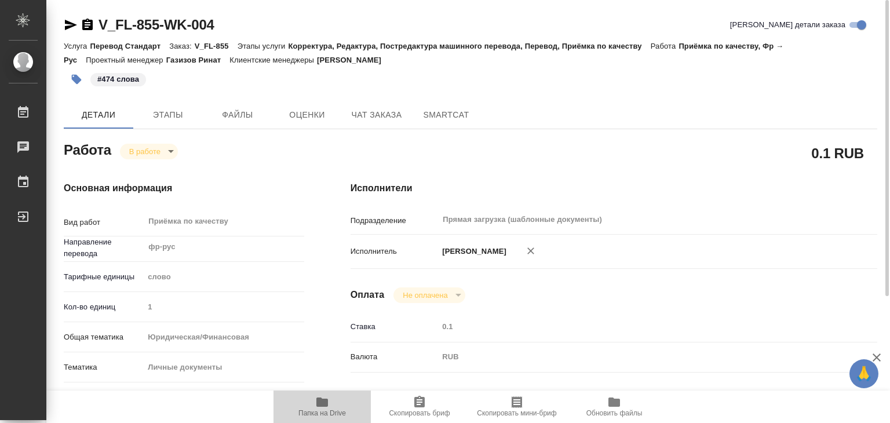
click at [318, 407] on icon "button" at bounding box center [322, 402] width 14 height 14
click at [167, 148] on body "🙏 .cls-1 fill:#fff; AWATERA Alilekova Valeriya Работы 0 Чаты График Выйти V_FL-…" at bounding box center [445, 211] width 890 height 423
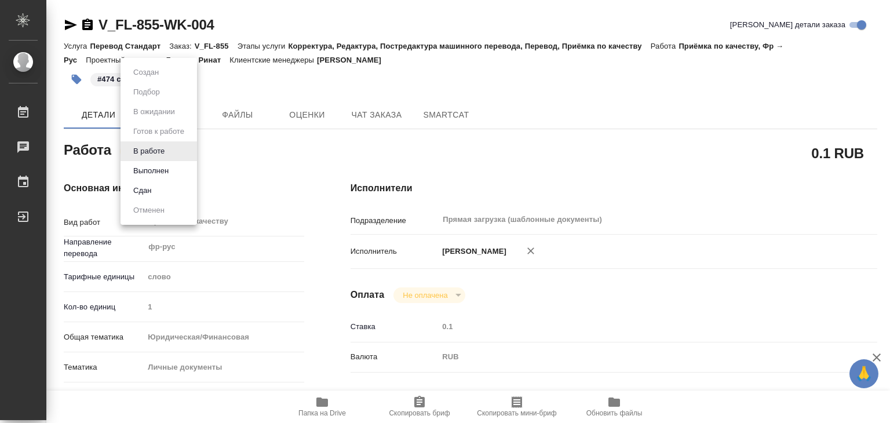
click at [174, 170] on li "Выполнен" at bounding box center [159, 171] width 76 height 20
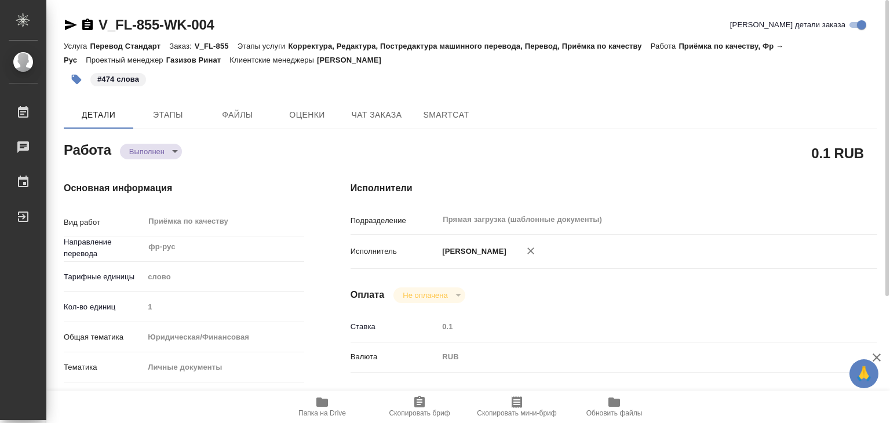
type textarea "x"
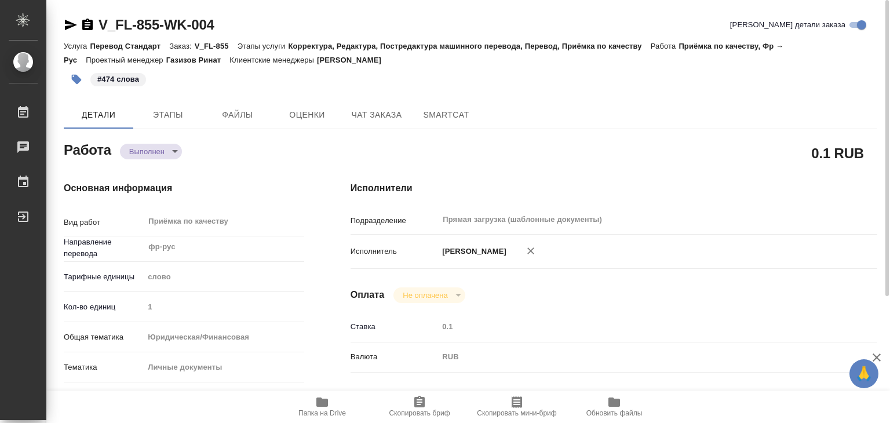
type textarea "x"
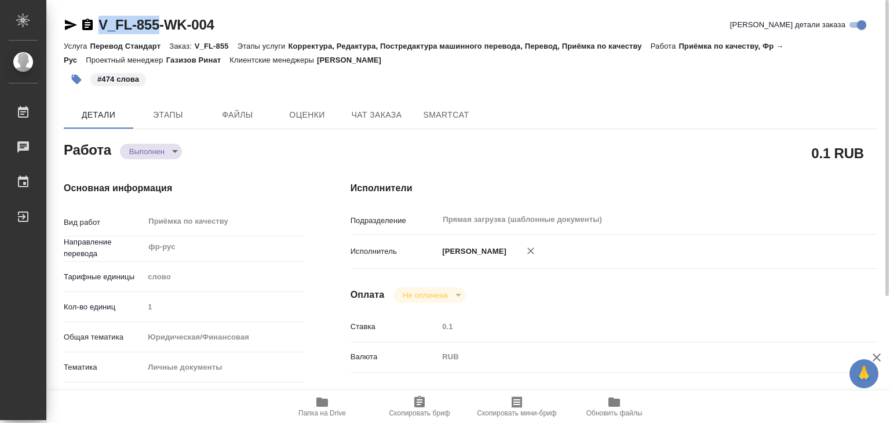
drag, startPoint x: 98, startPoint y: 12, endPoint x: 158, endPoint y: 25, distance: 61.3
copy link "V_FL-855"
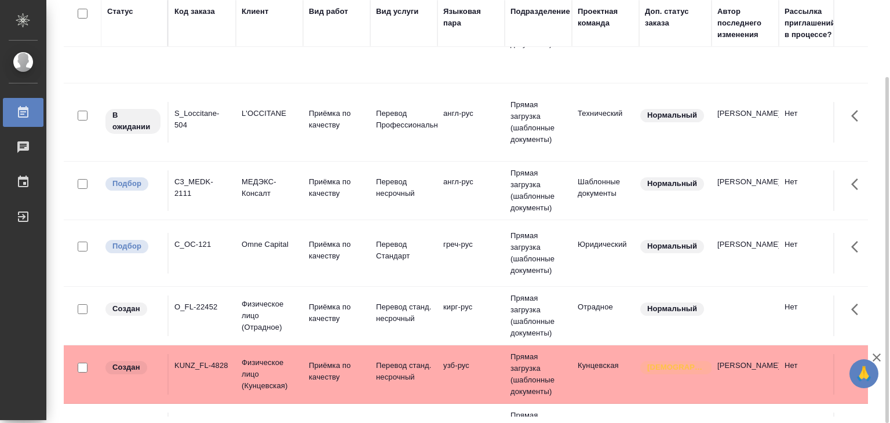
scroll to position [311, 0]
click at [303, 261] on td "Приёмка по качеству" at bounding box center [336, 253] width 67 height 41
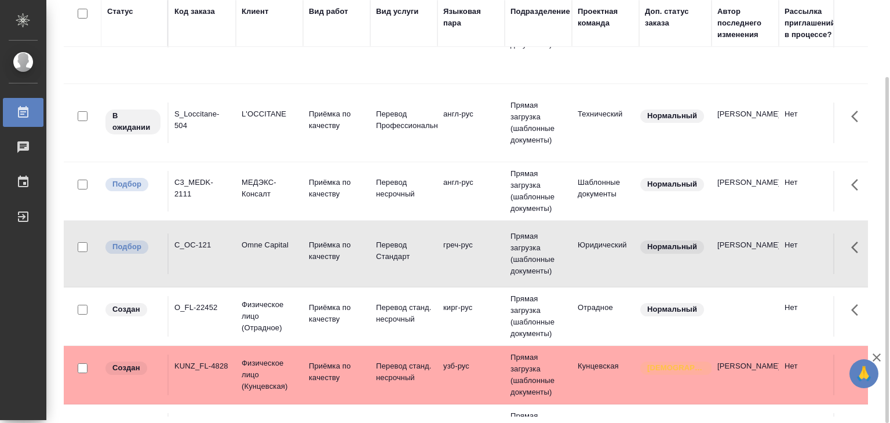
click at [233, 191] on td "C3_MEDK-2111" at bounding box center [202, 191] width 67 height 41
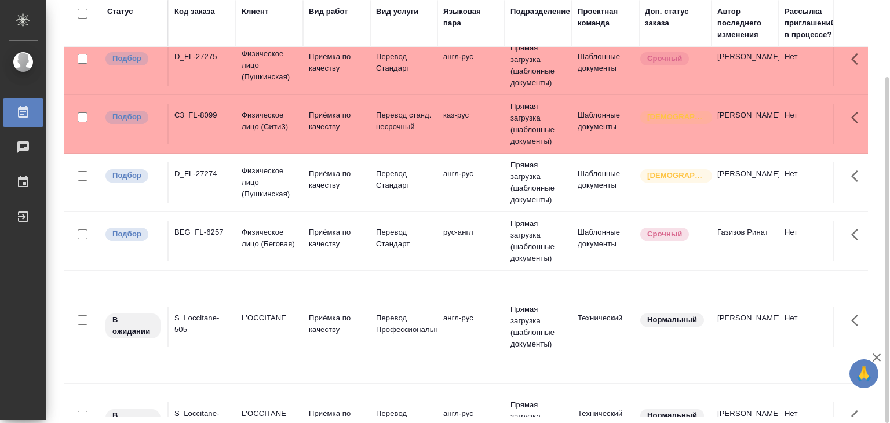
scroll to position [0, 0]
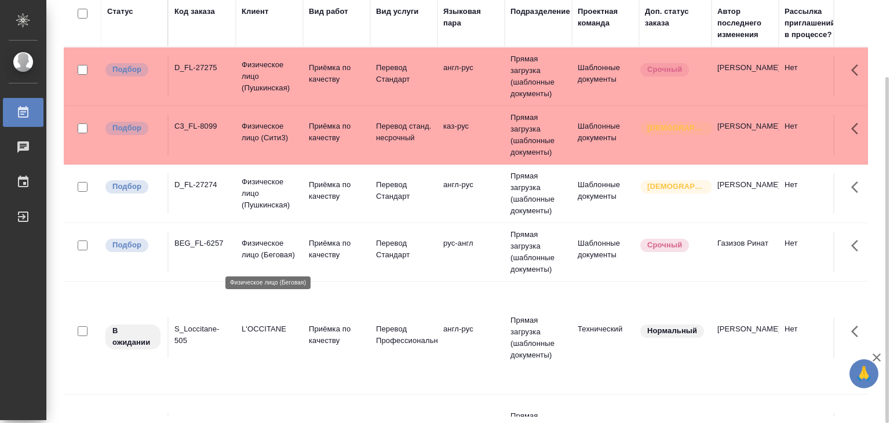
click at [267, 246] on p "Физическое лицо (Беговая)" at bounding box center [270, 249] width 56 height 23
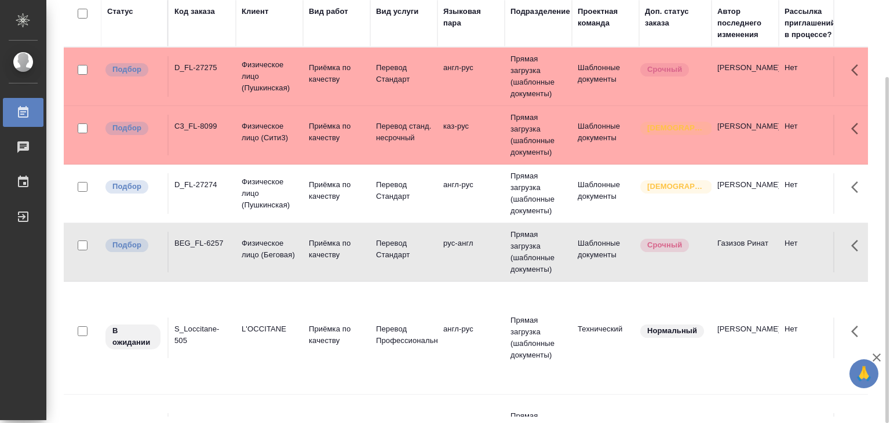
click at [234, 180] on td "D_FL-27274" at bounding box center [202, 193] width 67 height 41
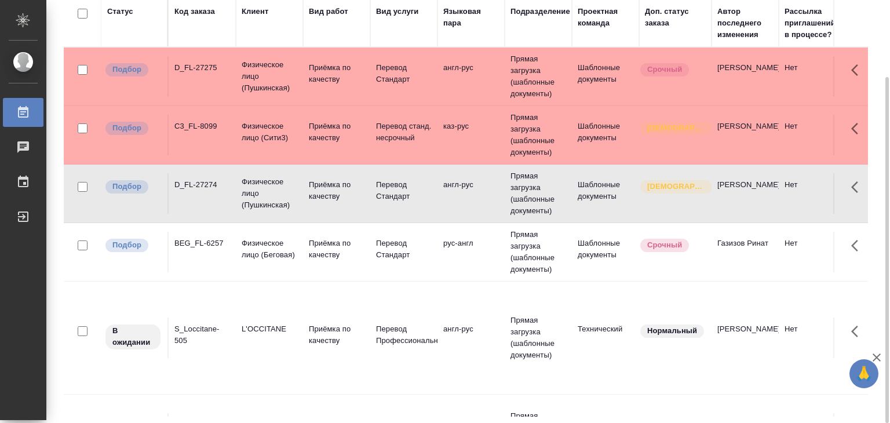
click at [248, 127] on p "Физическое лицо (Сити3)" at bounding box center [270, 132] width 56 height 23
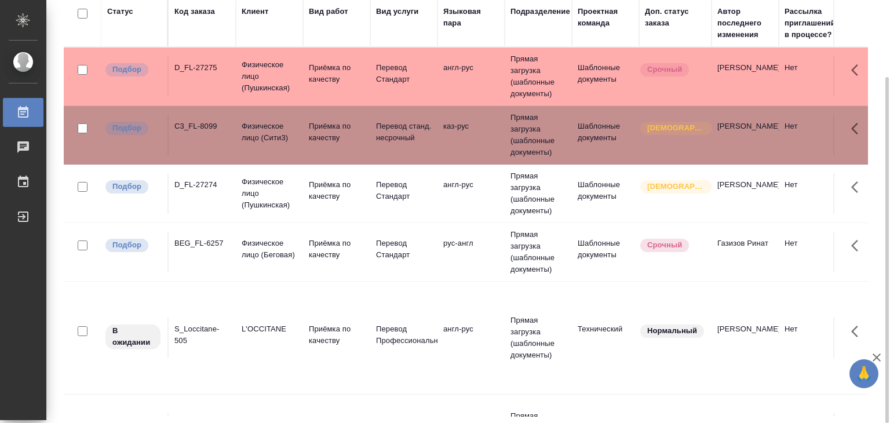
click at [236, 59] on td "Физическое лицо (Пушкинская)" at bounding box center [269, 76] width 67 height 46
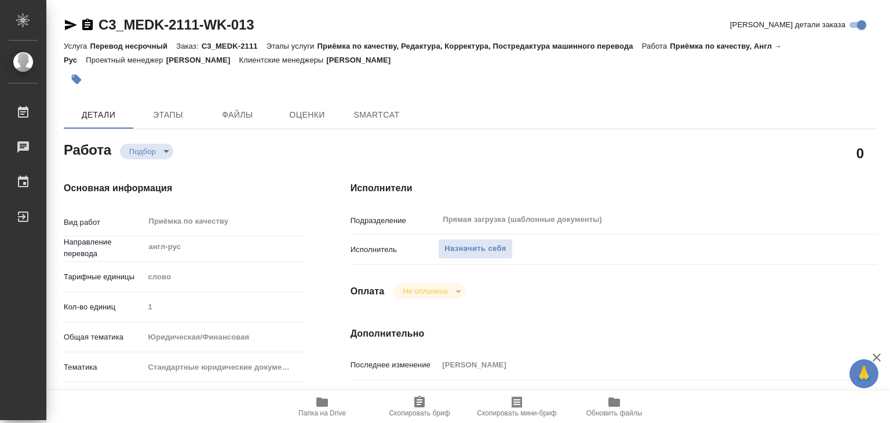
type textarea "x"
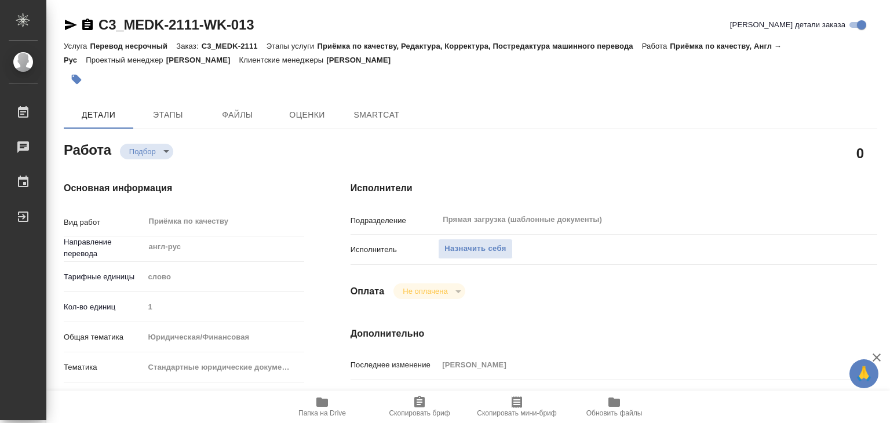
type textarea "x"
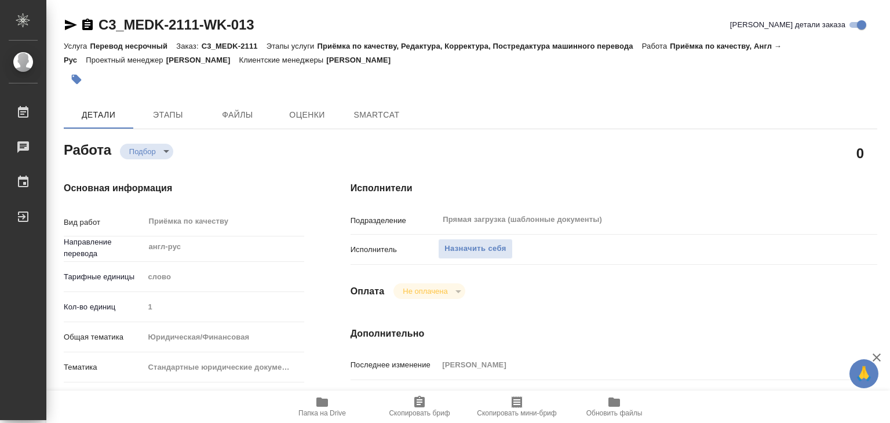
type textarea "x"
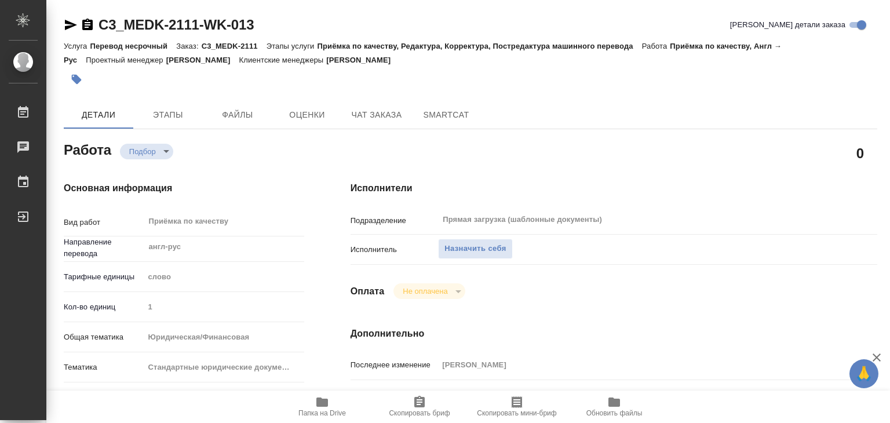
type textarea "x"
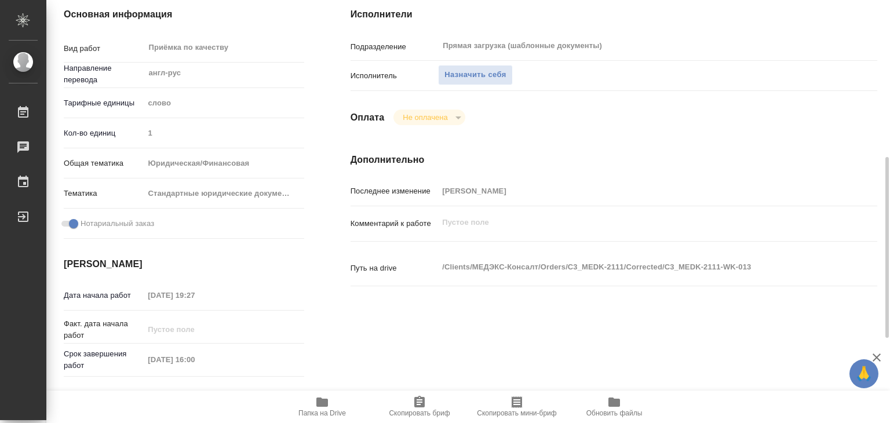
scroll to position [232, 0]
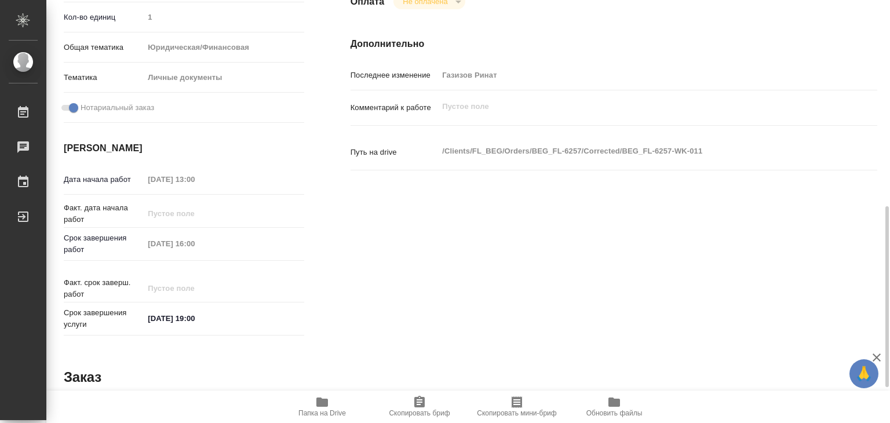
scroll to position [565, 0]
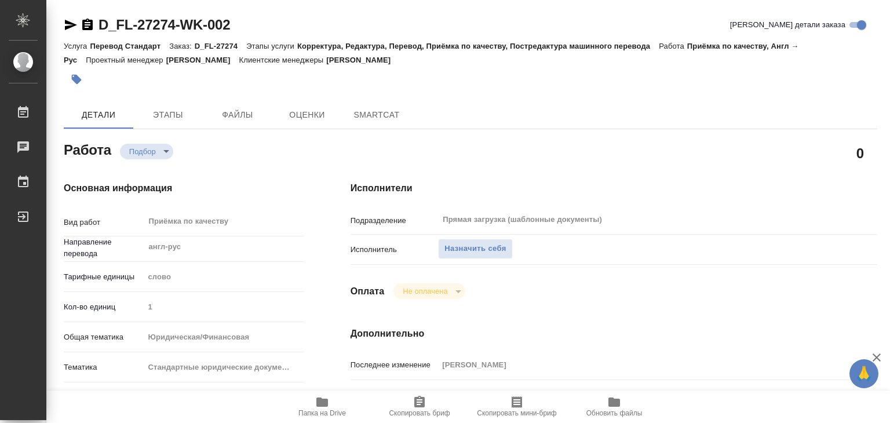
type textarea "x"
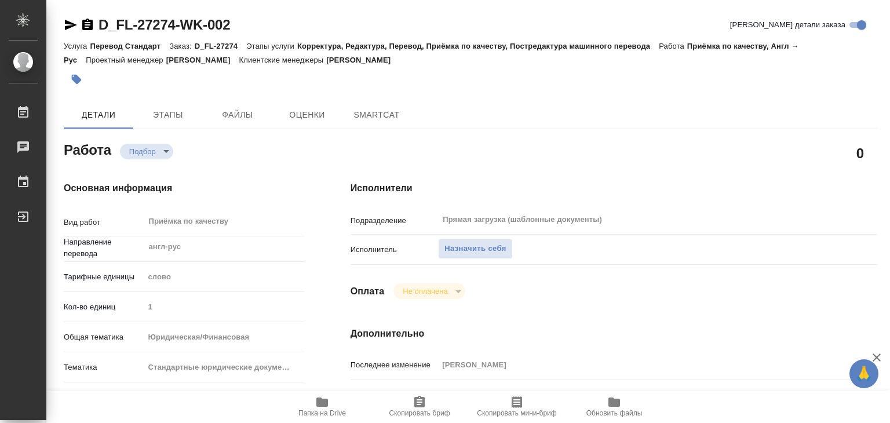
type textarea "x"
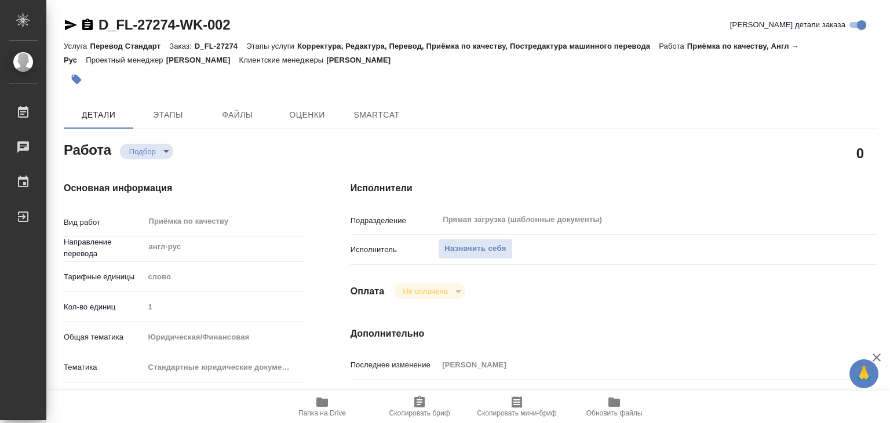
type textarea "x"
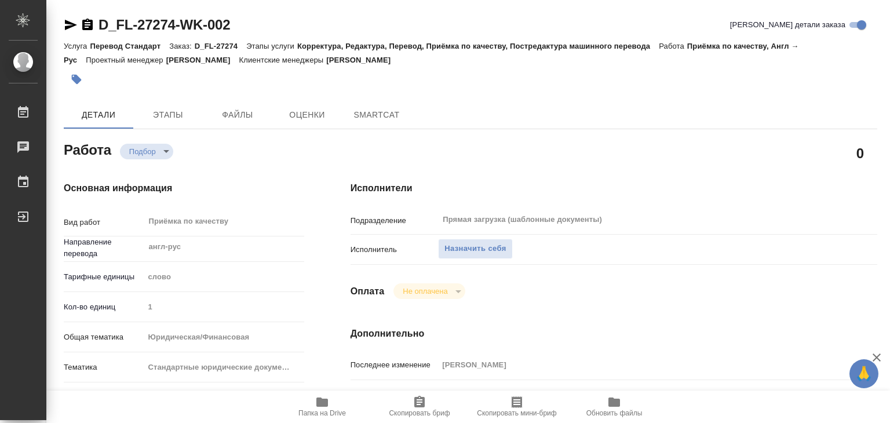
type textarea "x"
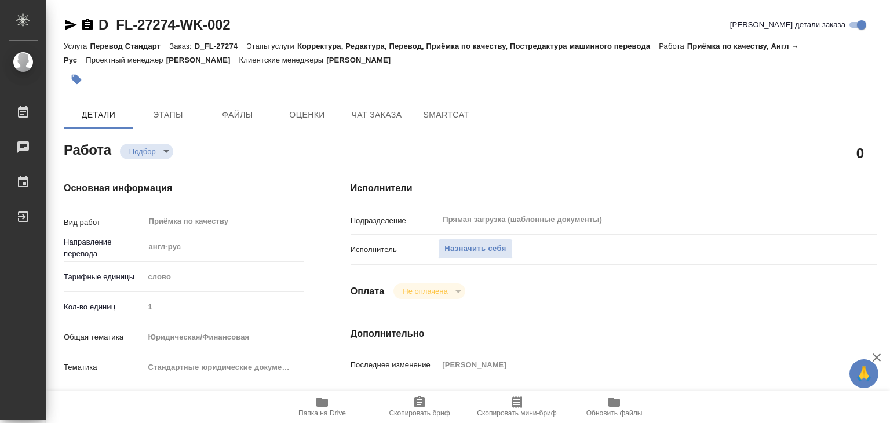
type textarea "x"
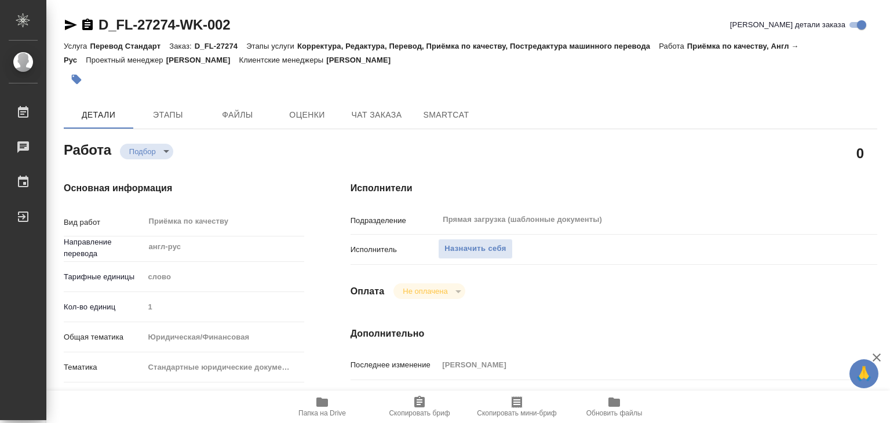
type textarea "x"
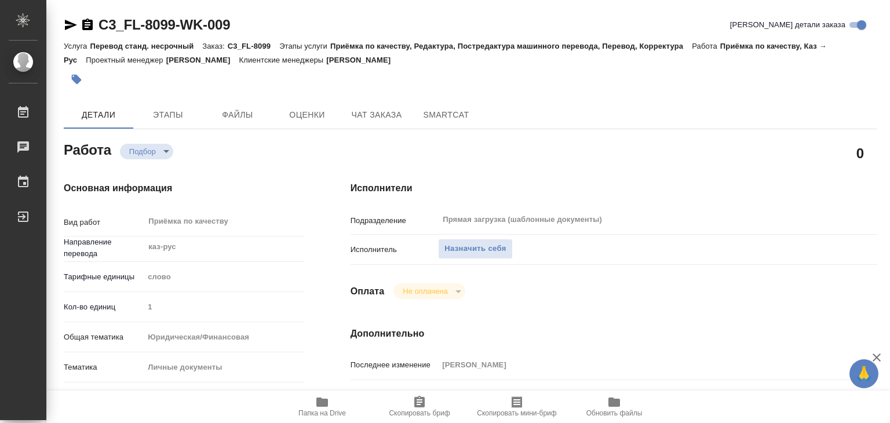
type textarea "x"
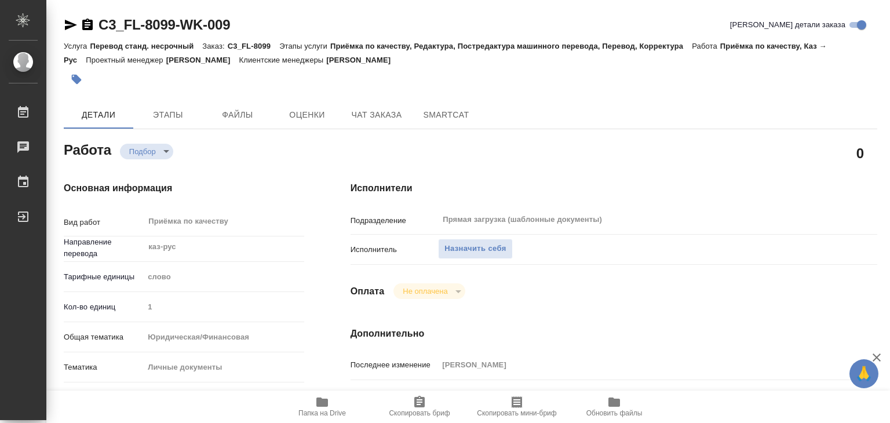
type textarea "x"
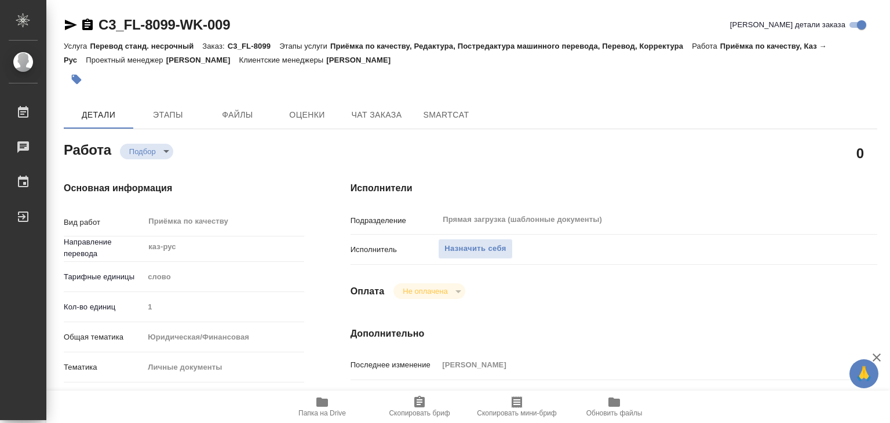
type textarea "x"
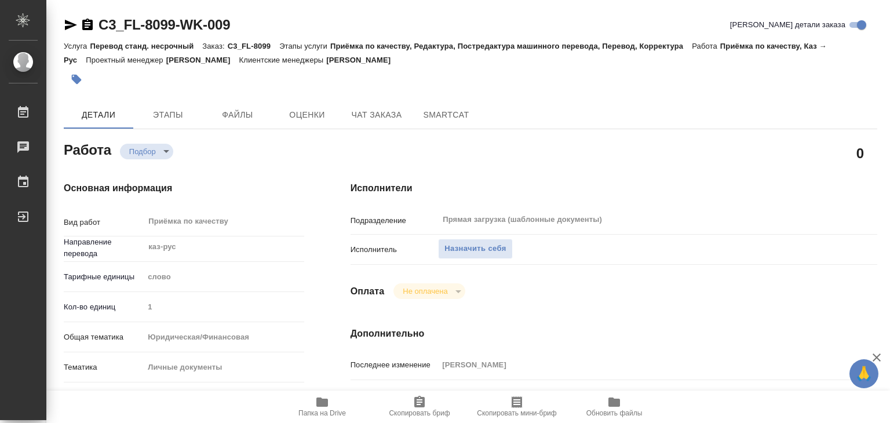
type textarea "x"
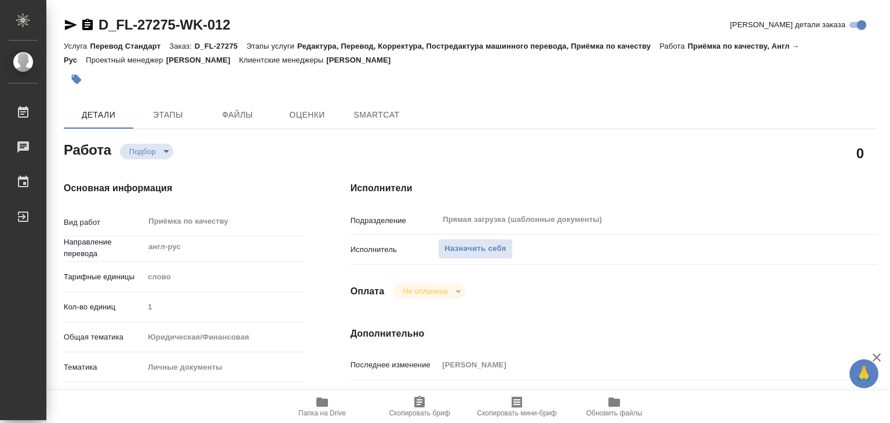
type textarea "x"
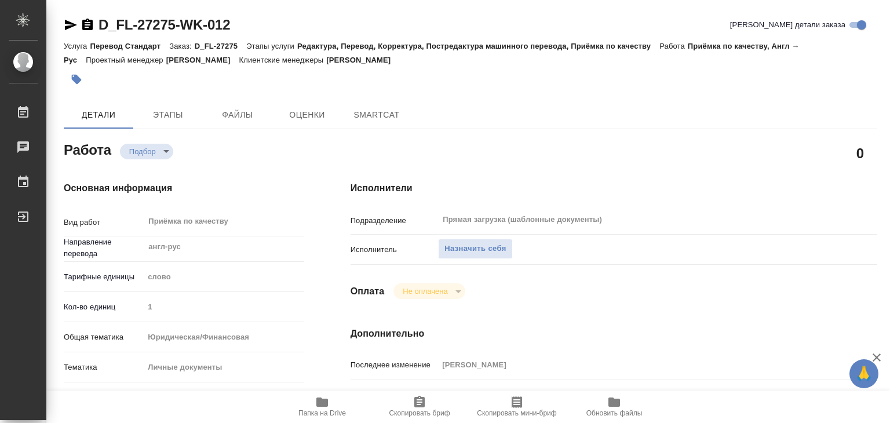
type textarea "x"
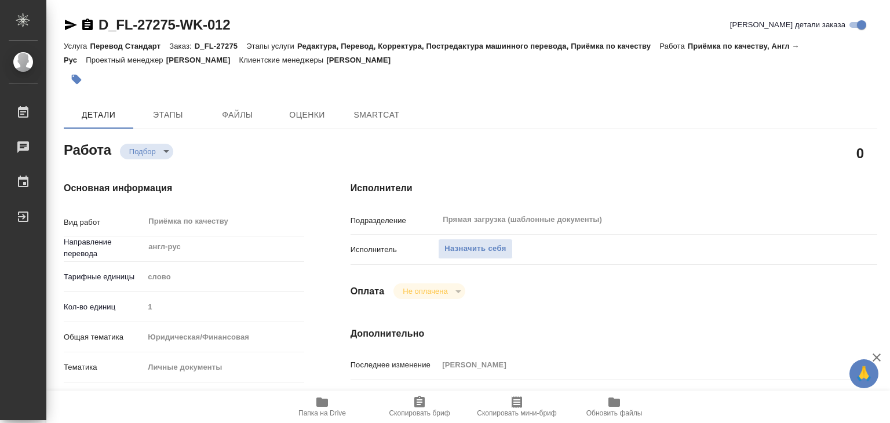
type textarea "x"
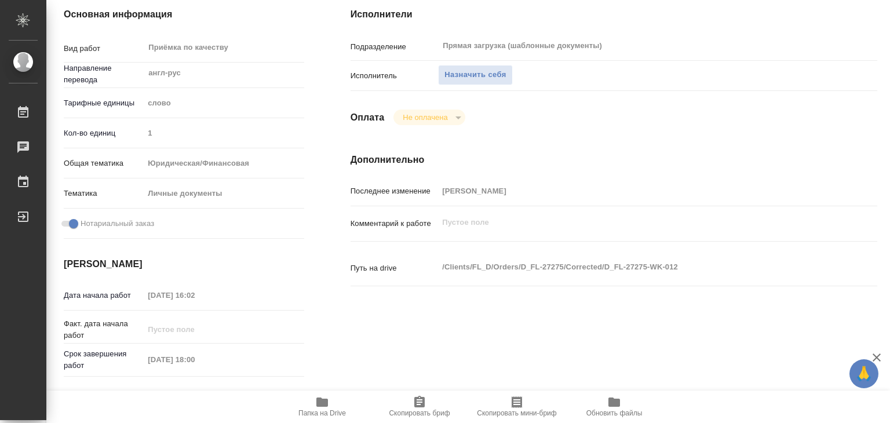
scroll to position [232, 0]
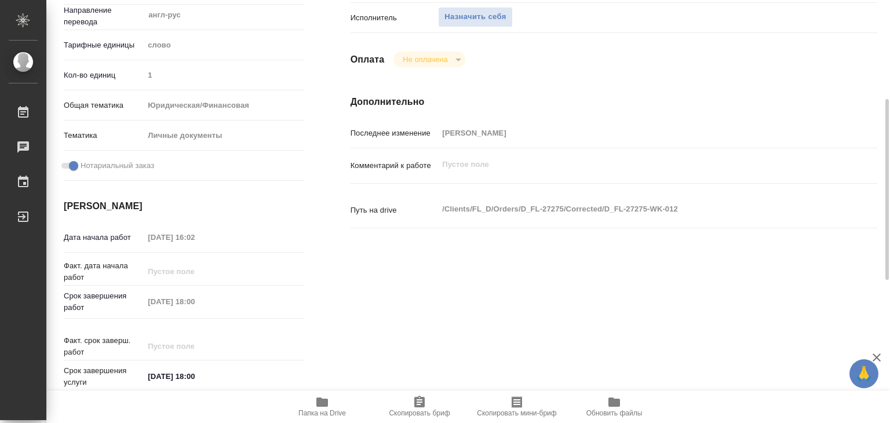
type textarea "x"
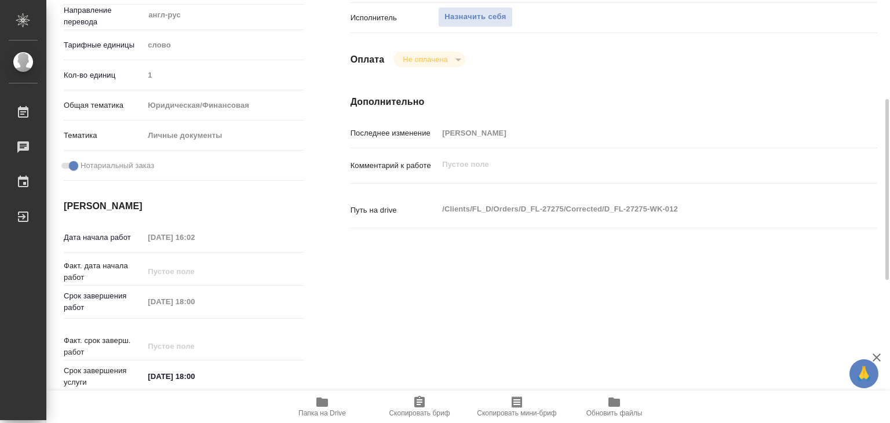
type textarea "x"
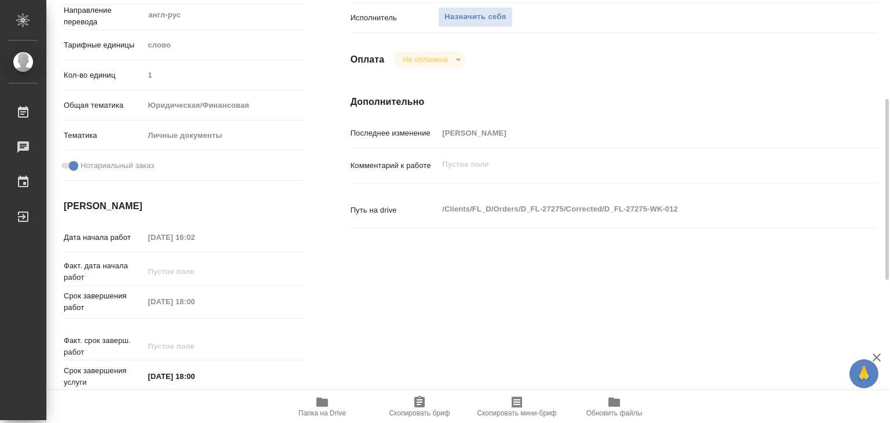
type textarea "x"
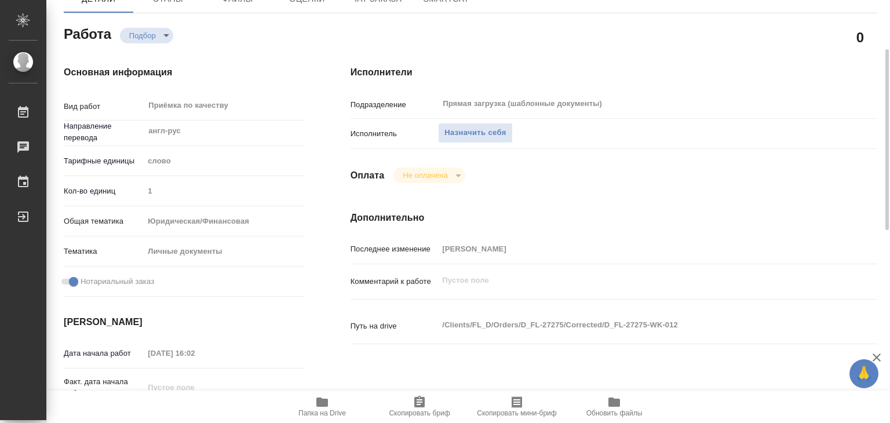
scroll to position [0, 0]
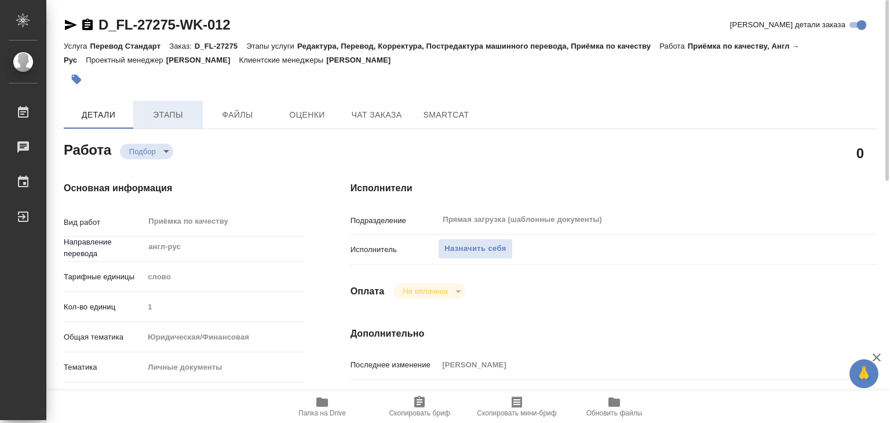
click at [170, 123] on button "Этапы" at bounding box center [168, 115] width 70 height 28
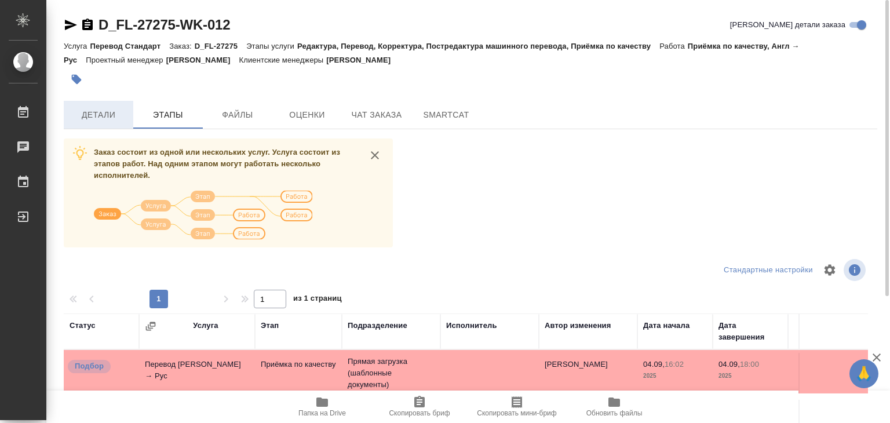
click at [100, 116] on span "Детали" at bounding box center [99, 115] width 56 height 14
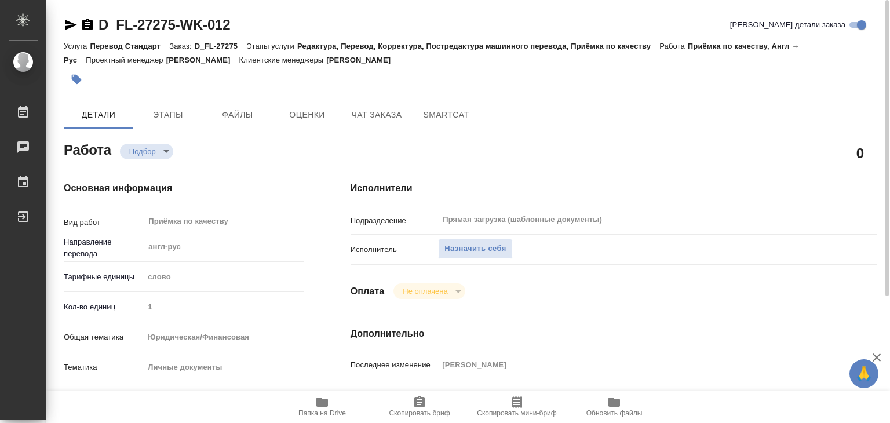
type textarea "x"
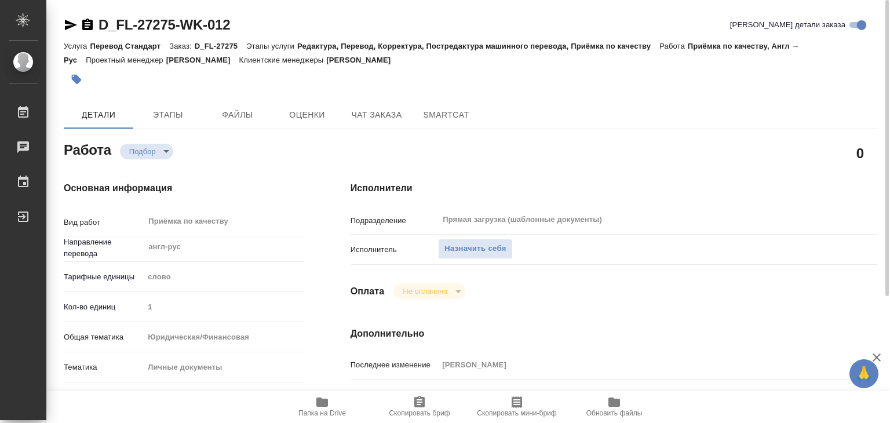
type textarea "x"
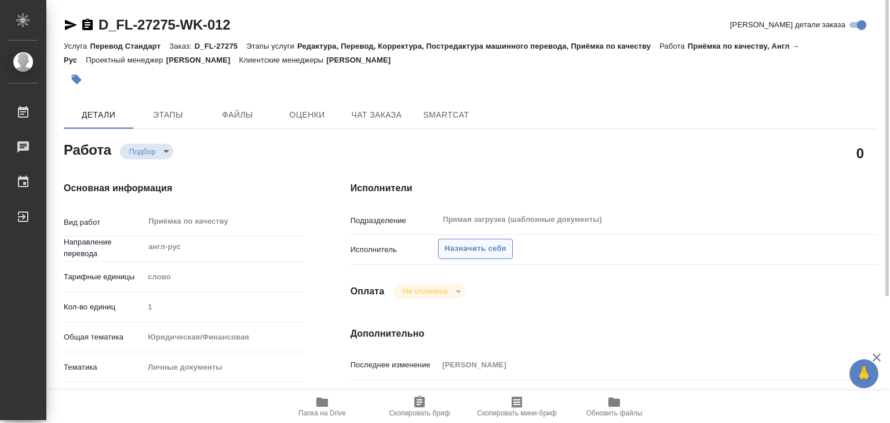
click at [463, 243] on span "Назначить себя" at bounding box center [474, 248] width 61 height 13
type textarea "x"
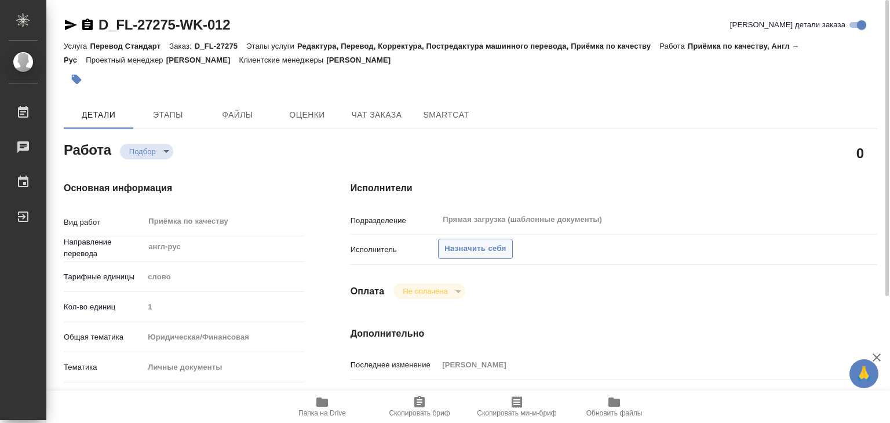
type textarea "x"
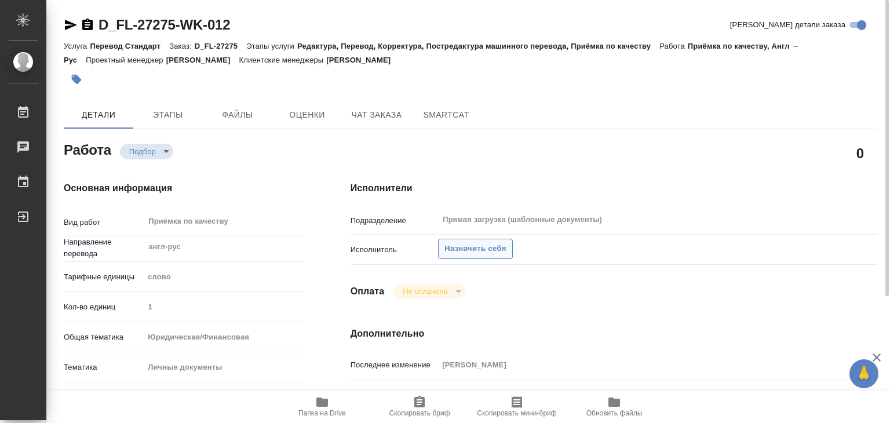
type textarea "x"
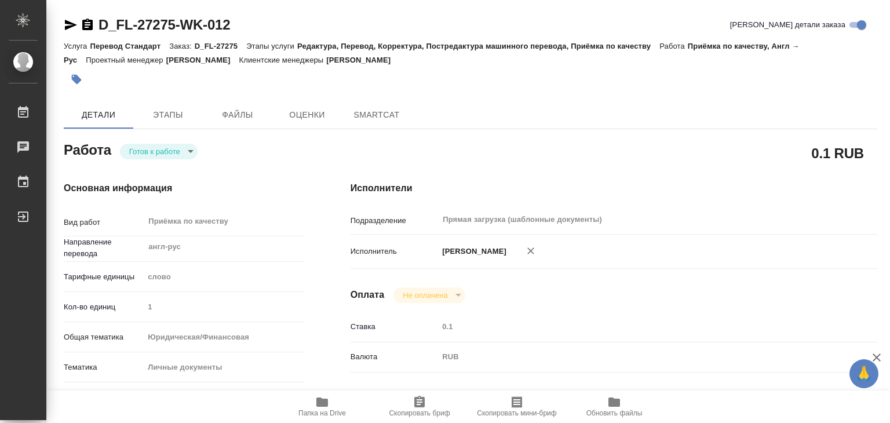
type textarea "x"
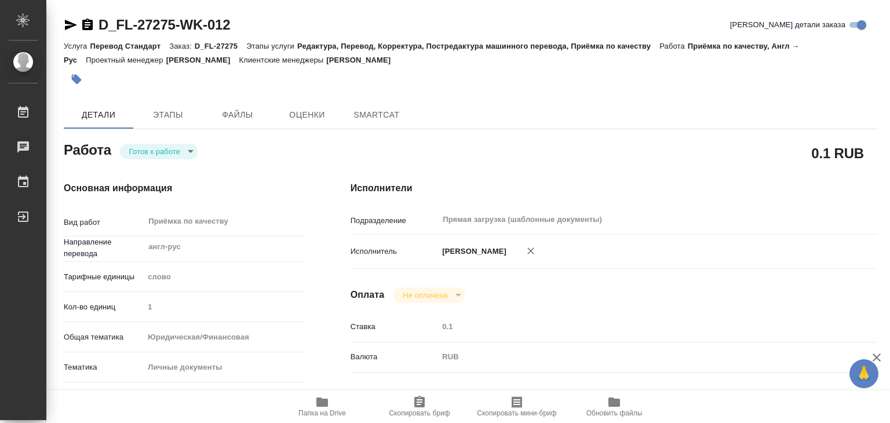
type textarea "x"
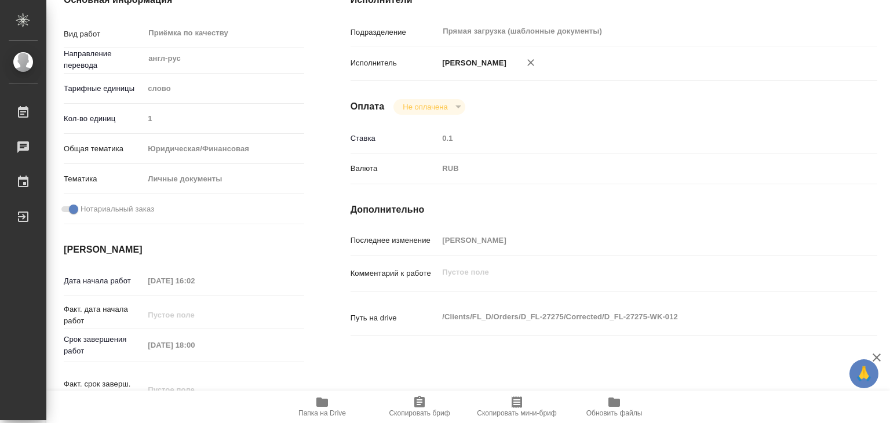
type textarea "x"
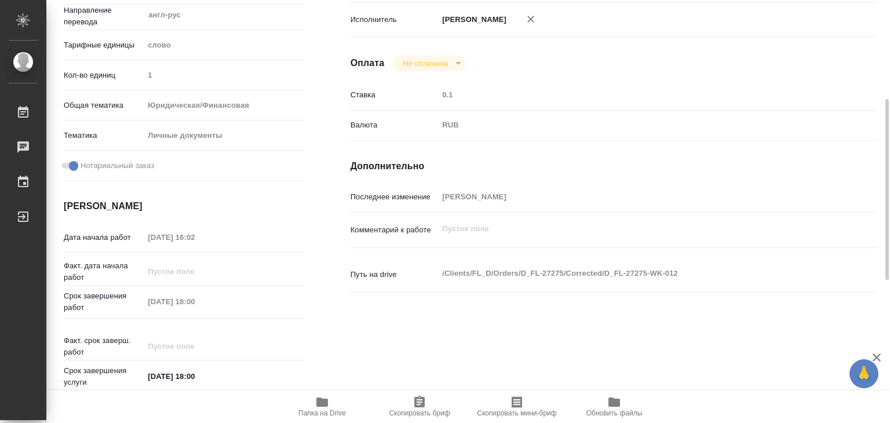
type textarea "x"
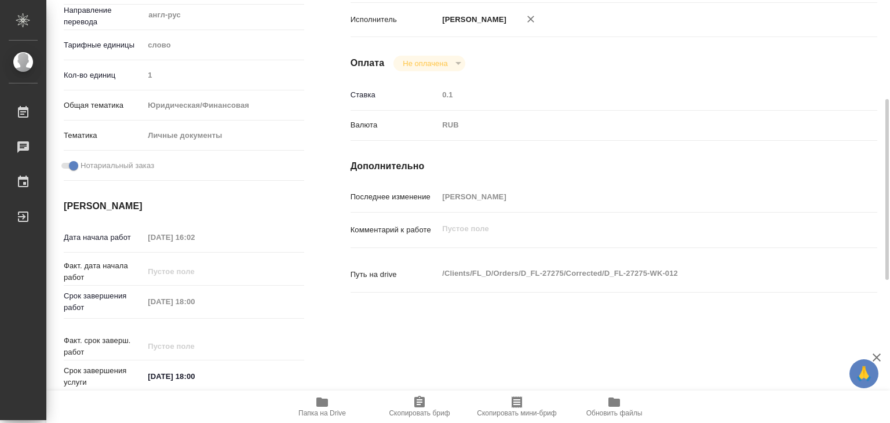
scroll to position [290, 0]
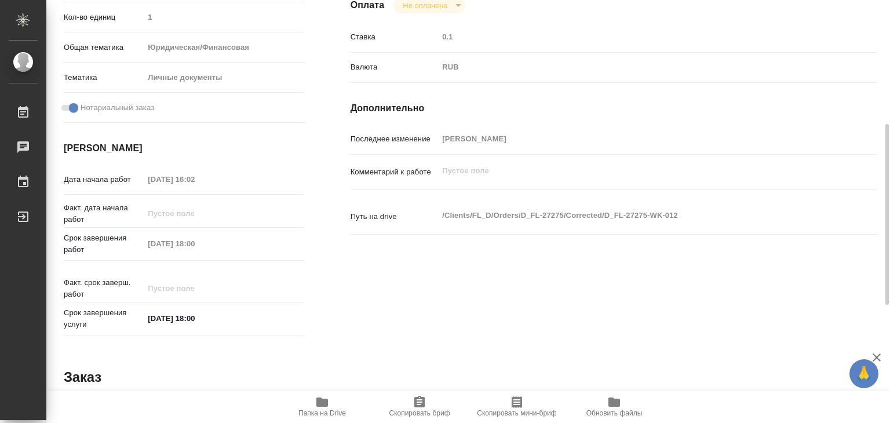
type textarea "x"
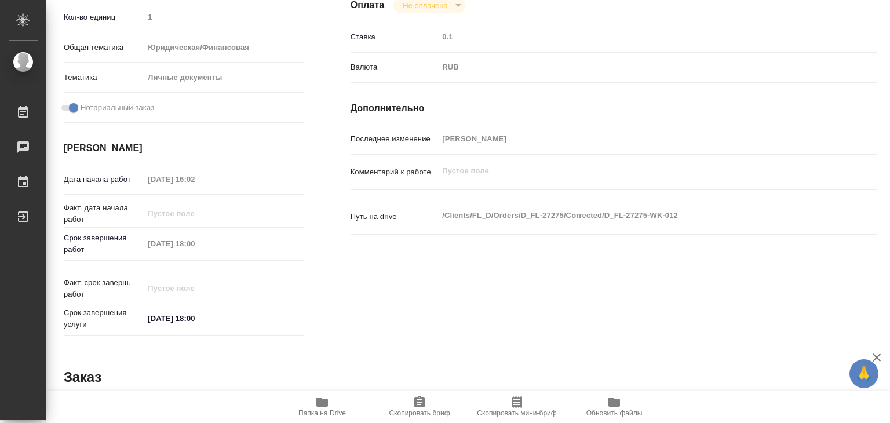
scroll to position [0, 0]
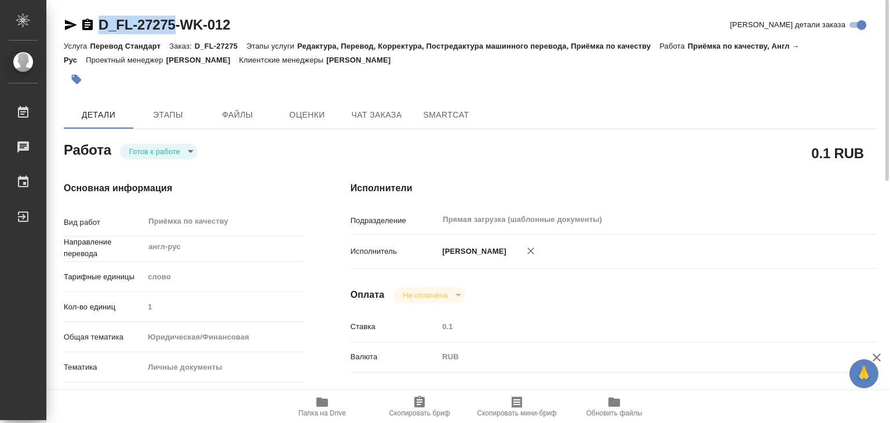
drag, startPoint x: 99, startPoint y: 14, endPoint x: 174, endPoint y: 27, distance: 75.9
copy link "D_FL-27275"
click at [495, 148] on div "0.1 RUB" at bounding box center [614, 152] width 527 height 29
click at [185, 114] on span "Этапы" at bounding box center [168, 115] width 56 height 14
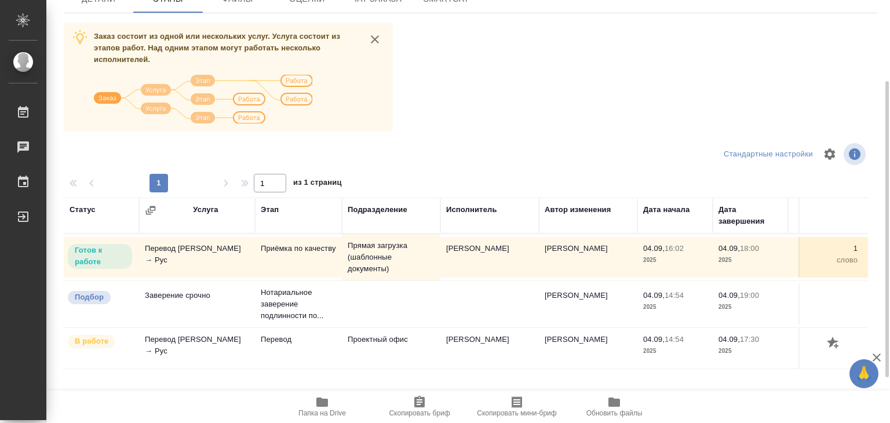
scroll to position [174, 0]
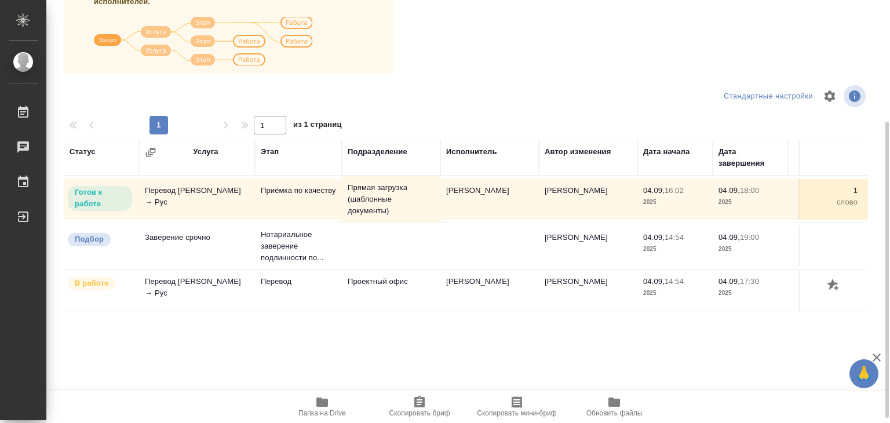
click at [321, 397] on icon "button" at bounding box center [322, 402] width 14 height 14
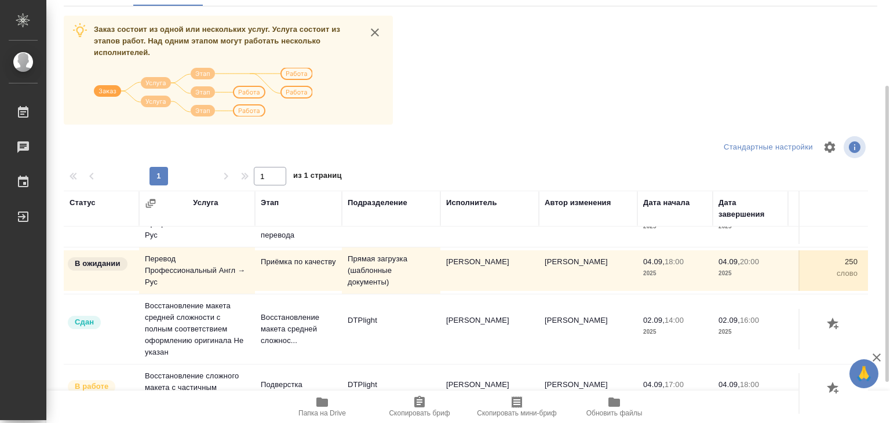
scroll to position [111, 0]
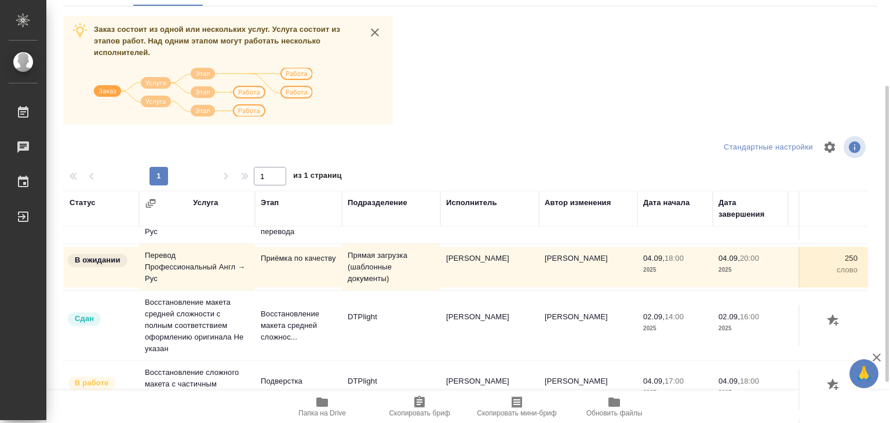
click at [669, 94] on div "Заказ состоит из одной или нескольких услуг. Услуга состоит из этапов работ. На…" at bounding box center [470, 234] width 813 height 436
drag, startPoint x: 533, startPoint y: 201, endPoint x: 521, endPoint y: 213, distance: 17.2
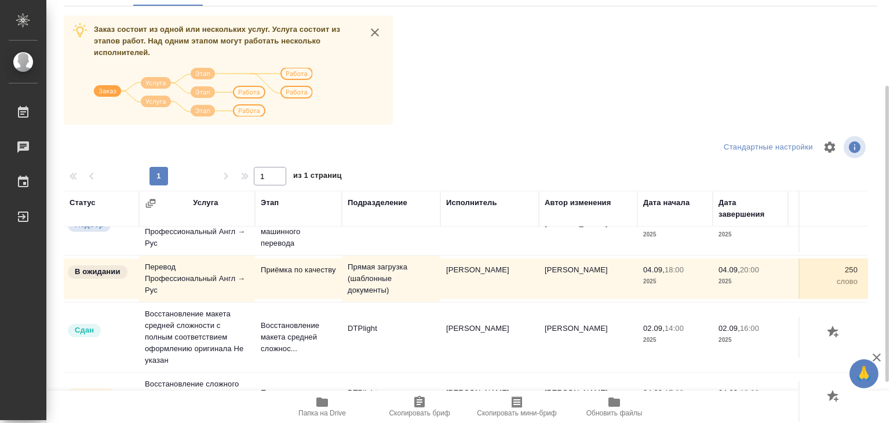
scroll to position [0, 0]
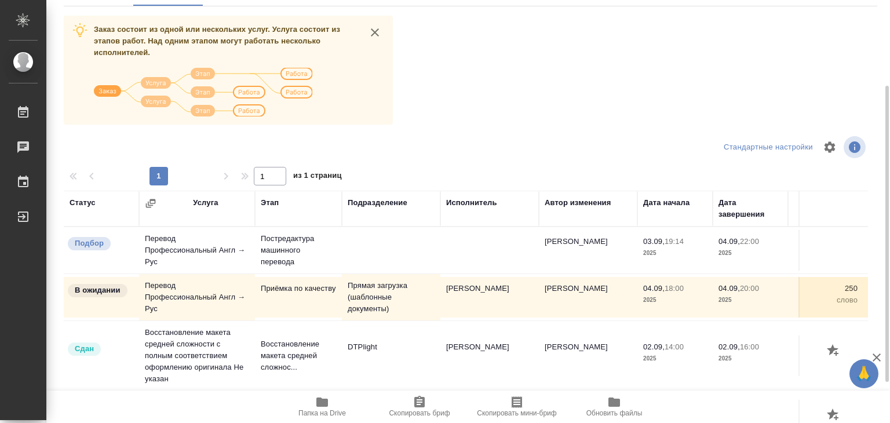
drag, startPoint x: 521, startPoint y: 213, endPoint x: 469, endPoint y: 84, distance: 139.1
click at [472, 81] on div "Заказ состоит из одной или нескольких услуг. Услуга состоит из этапов работ. На…" at bounding box center [470, 234] width 813 height 436
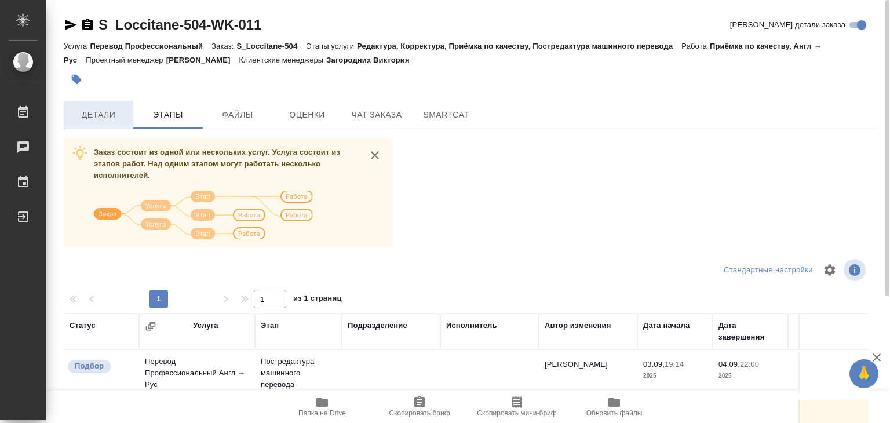
click at [103, 120] on span "Детали" at bounding box center [99, 115] width 56 height 14
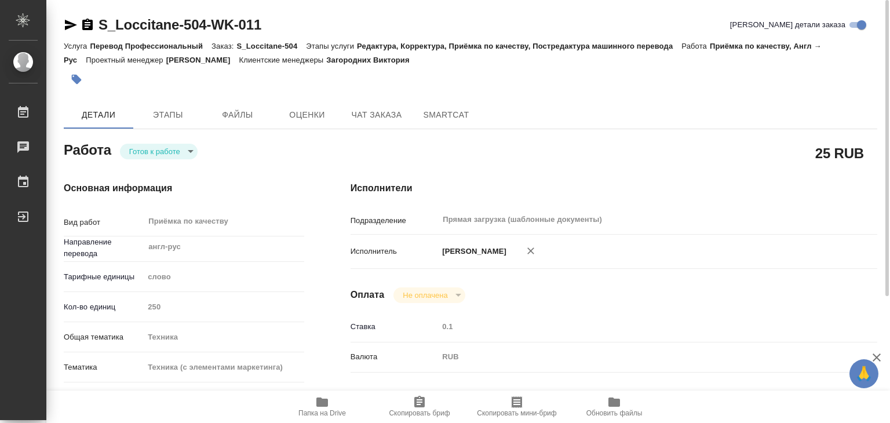
click at [317, 399] on icon "button" at bounding box center [322, 401] width 12 height 9
type textarea "x"
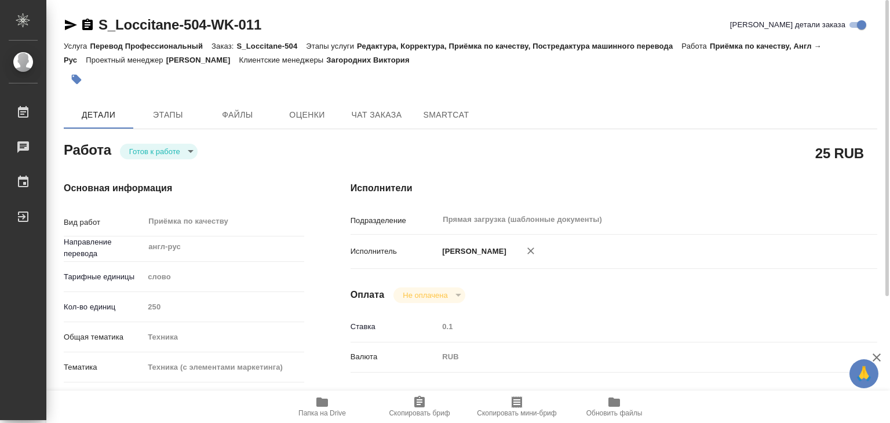
type textarea "x"
click at [180, 151] on body "🙏 .cls-1 fill:#fff; AWATERA Alilekova Valeriya Работы 0 Чаты График Выйти S_Loc…" at bounding box center [445, 211] width 890 height 423
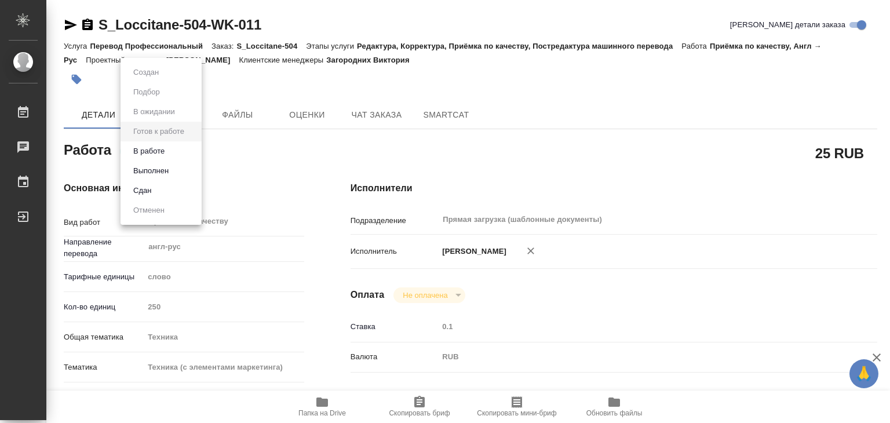
click at [179, 152] on li "В работе" at bounding box center [161, 151] width 81 height 20
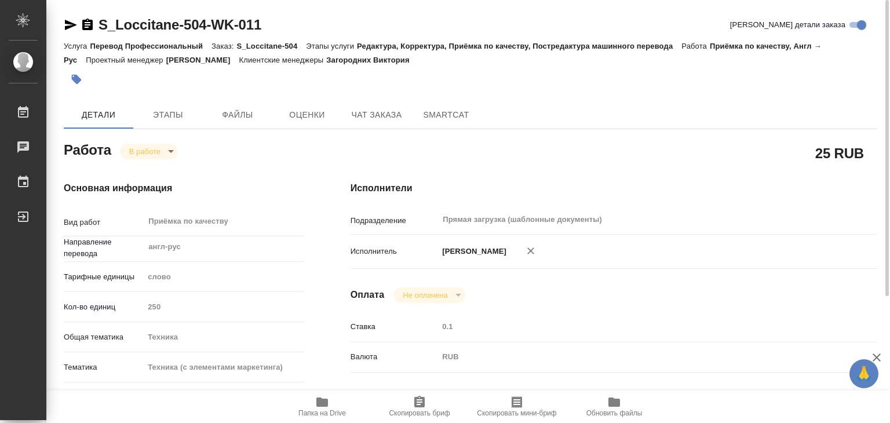
type textarea "x"
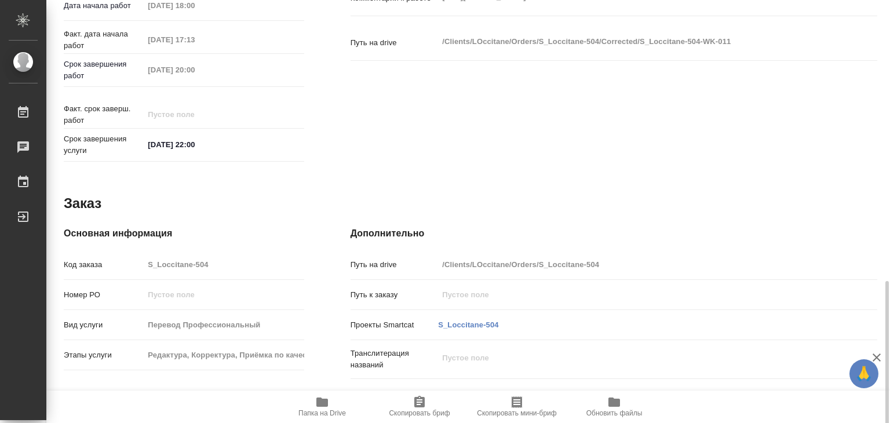
scroll to position [565, 0]
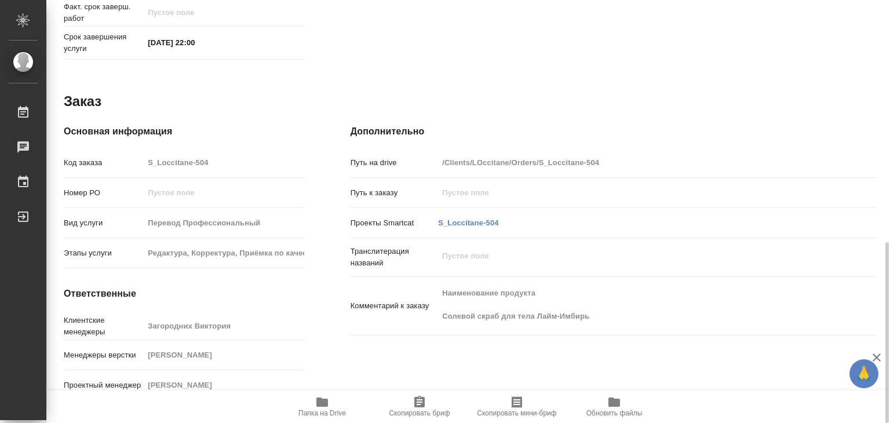
click at [316, 404] on icon "button" at bounding box center [322, 402] width 14 height 14
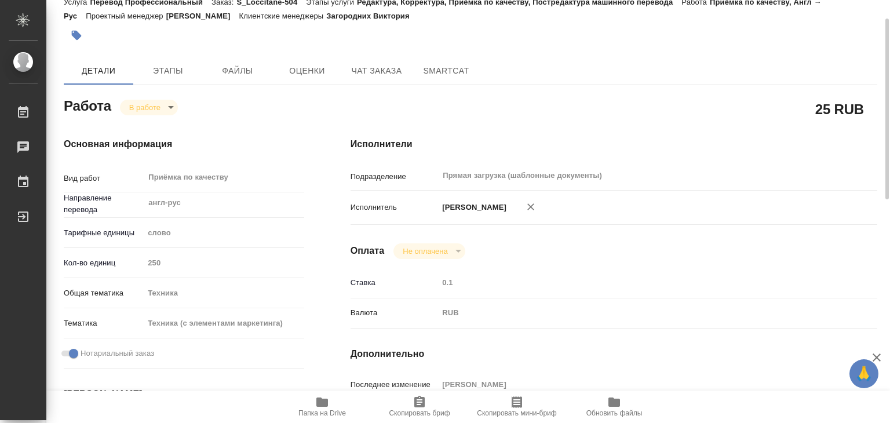
scroll to position [0, 0]
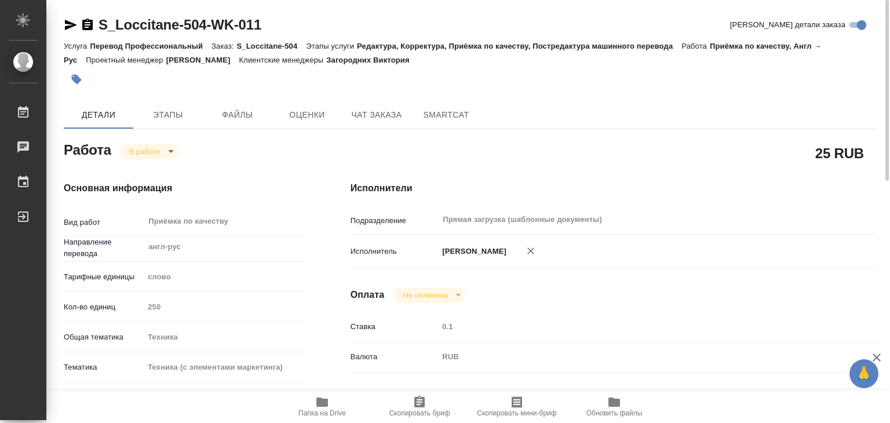
click at [81, 71] on button "button" at bounding box center [76, 79] width 25 height 25
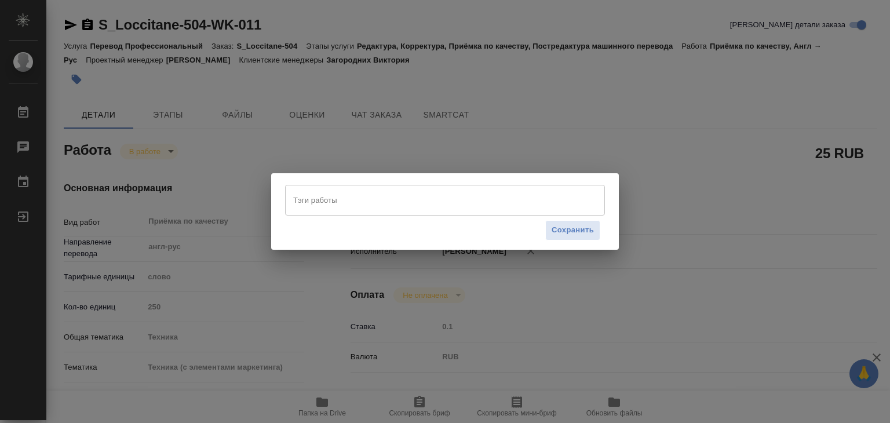
click at [415, 216] on div "Сохранить" at bounding box center [445, 231] width 320 height 30
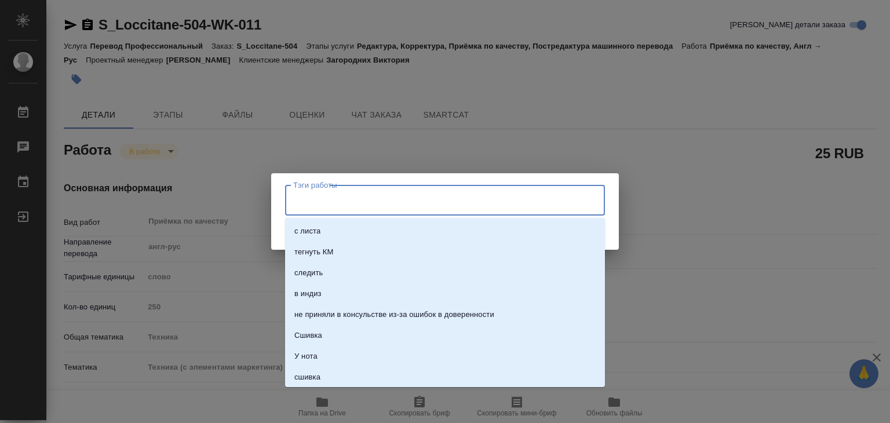
click at [411, 209] on input "Тэги работы" at bounding box center [433, 200] width 287 height 20
type input "160"
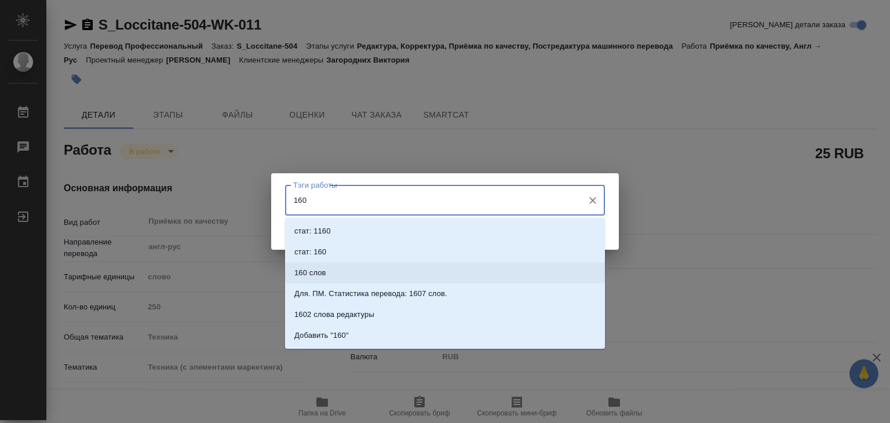
click at [387, 271] on li "160 слов" at bounding box center [445, 272] width 320 height 21
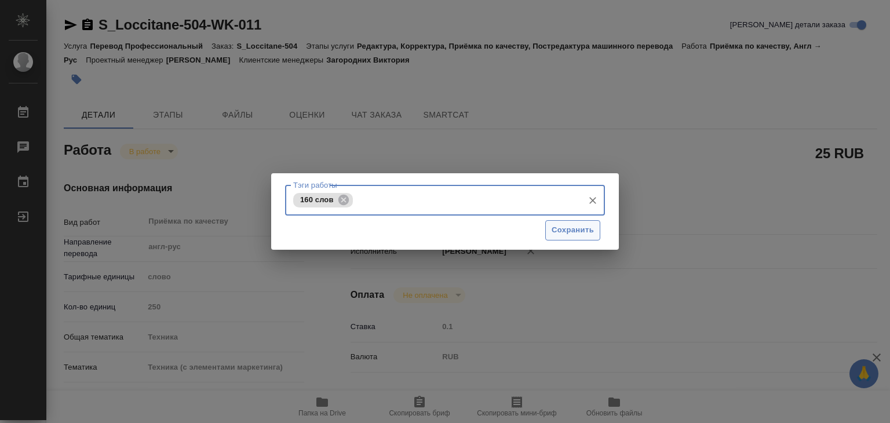
click at [568, 235] on span "Сохранить" at bounding box center [573, 230] width 42 height 13
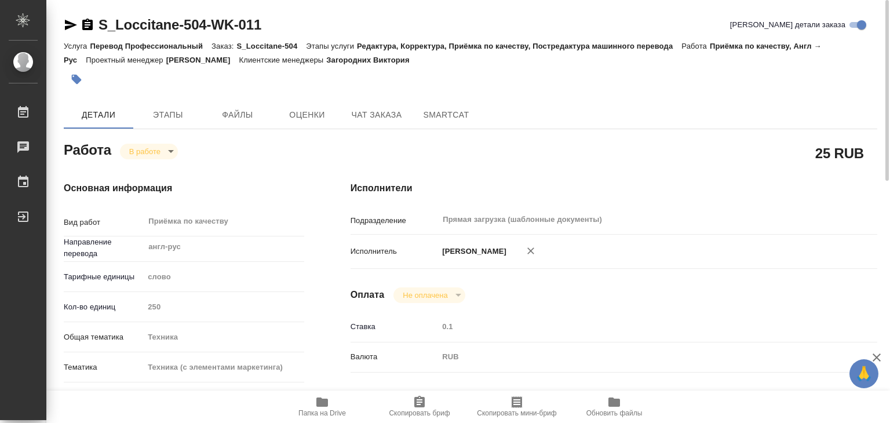
type input "inProgress"
type textarea "Приёмка по качеству"
type textarea "x"
type input "англ-рус"
type input "5a8b1489cc6b4906c91bfd90"
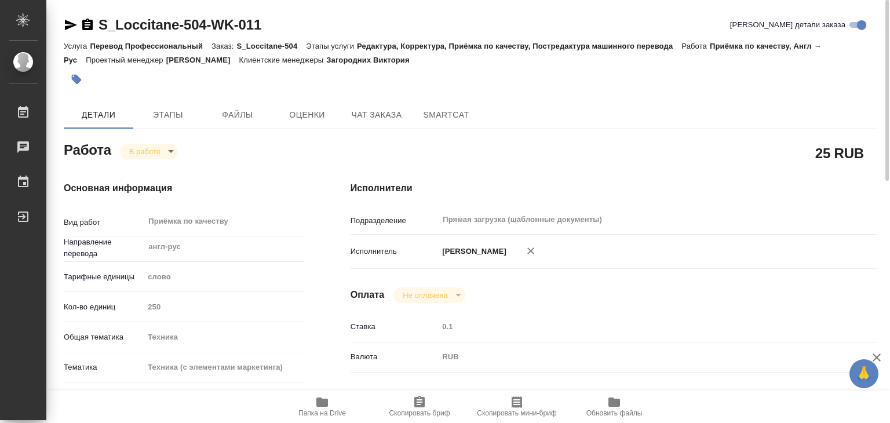
type input "250"
type input "tech"
type input "60014f8f4811385ea454c731"
checkbox input "true"
type input "04.09.2025 18:00"
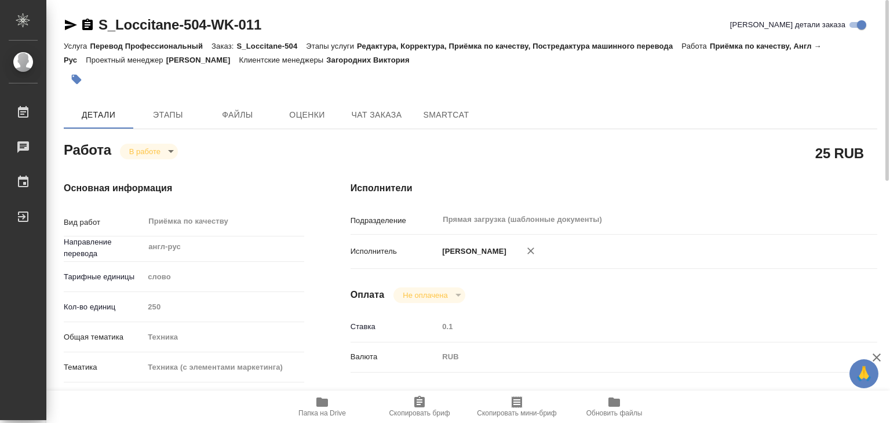
type input "04.09.2025 17:13"
type input "04.09.2025 20:00"
type input "04.09.2025 22:00"
type input "Прямая загрузка (шаблонные документы)"
type input "notPayed"
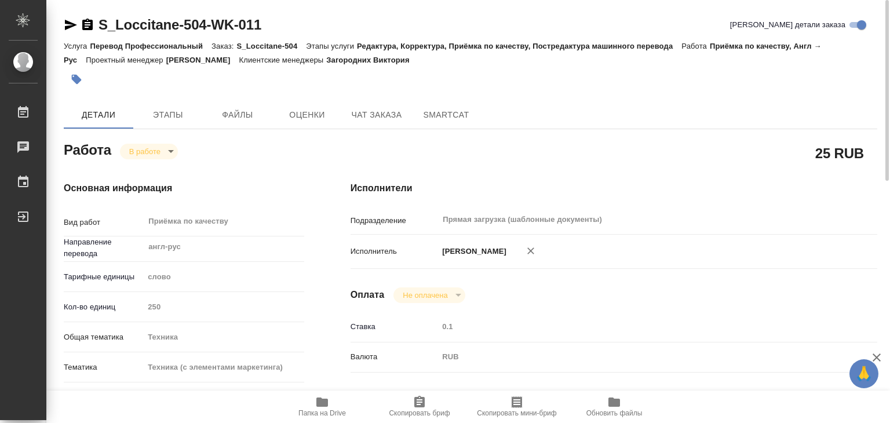
type input "0.1"
type input "RUB"
type input "[PERSON_NAME]"
type textarea "https://drive.awatera.com/s/dXoTXaiQpXS5dBc"
type textarea "x"
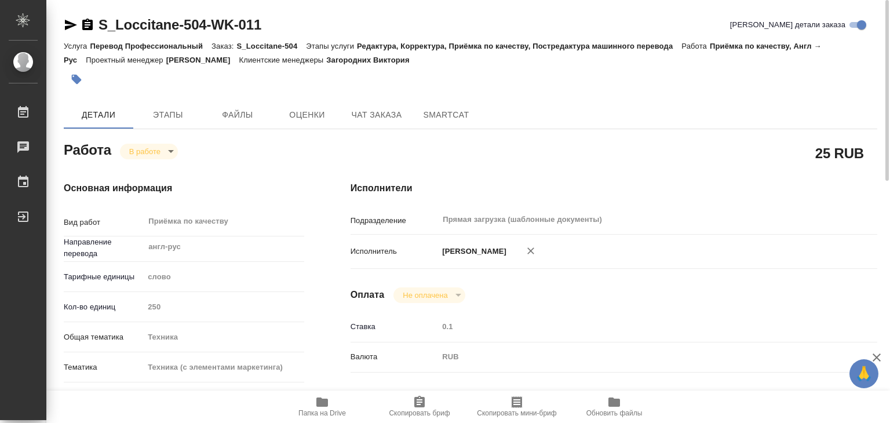
type textarea "/Clients/LOccitane/Orders/S_Loccitane-504/Corrected/S_Loccitane-504-WK-011"
type textarea "x"
type input "S_Loccitane-504"
type input "Перевод Профессиональный"
type input "Редактура, Корректура, Приёмка по качеству, Постредактура машинного перевода"
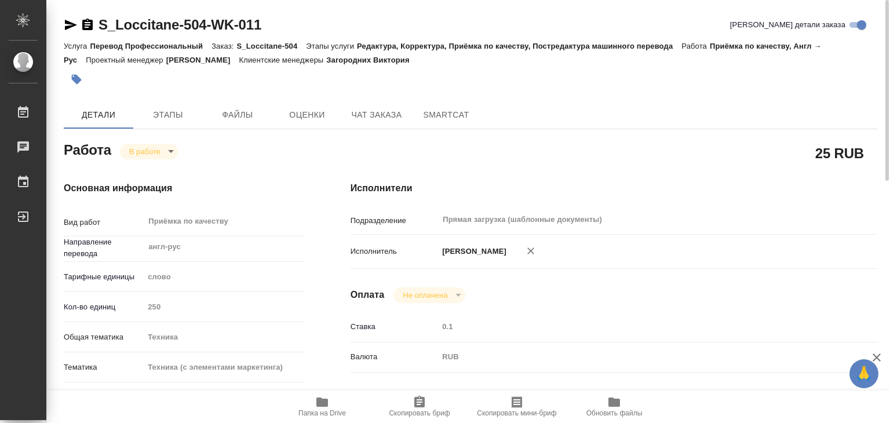
type input "Загородних Виктория"
type input "Оксютович Ирина"
type input "/Clients/LOccitane/Orders/S_Loccitane-504"
type textarea "x"
type textarea "Наименование продукта Солевой скраб для тела Лайм-Имбирь"
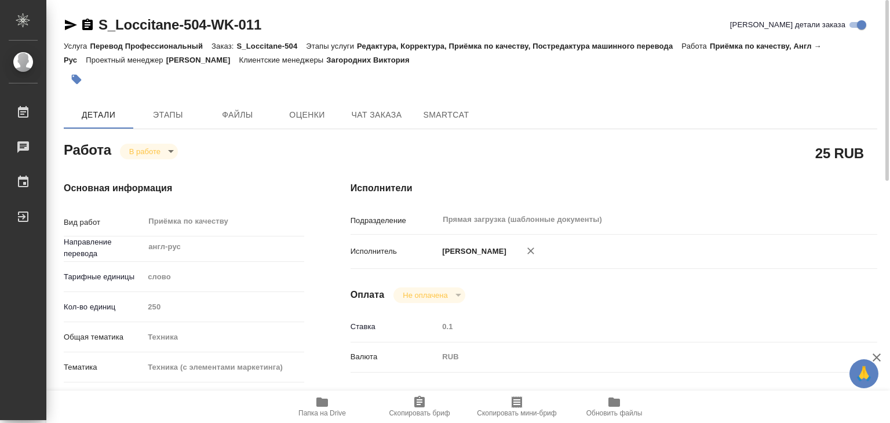
type textarea "x"
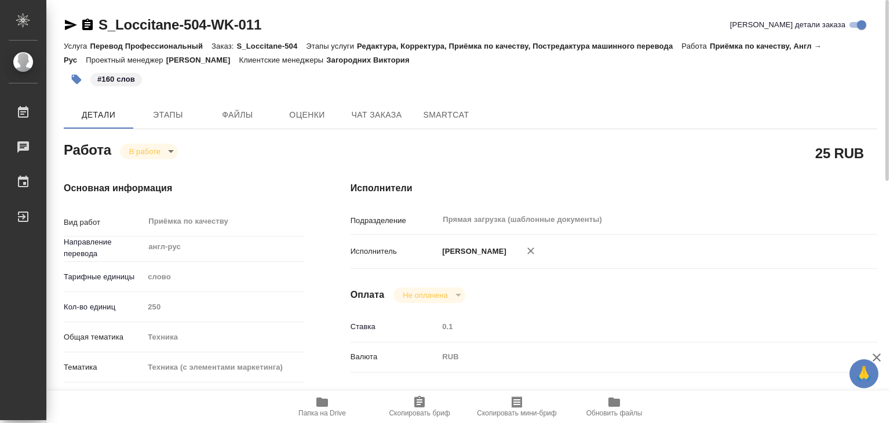
type textarea "x"
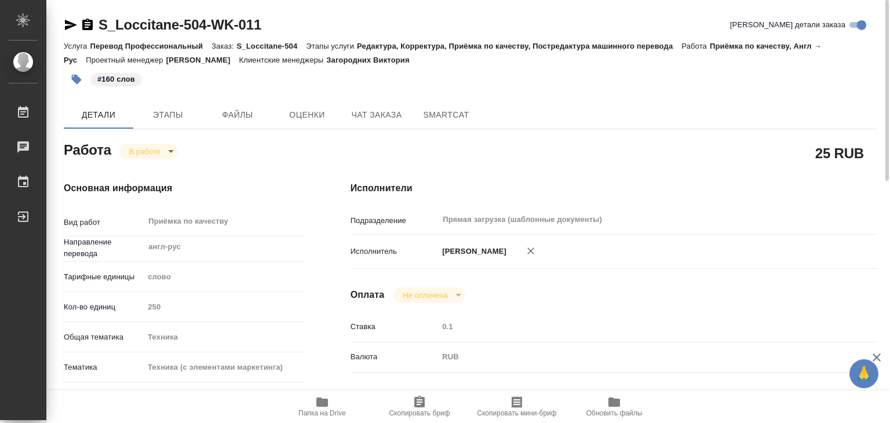
type textarea "x"
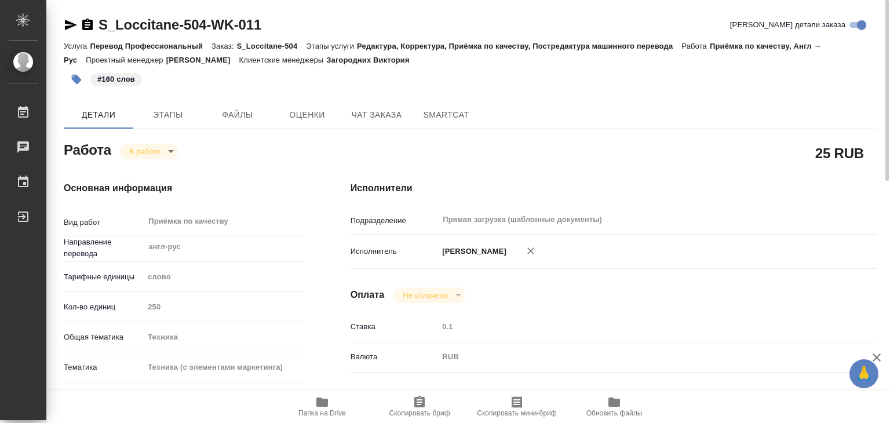
type textarea "x"
click at [153, 146] on body "🙏 .cls-1 fill:#fff; AWATERA Alilekova Valeriya Работы 0 Чаты График Выйти S_Loc…" at bounding box center [445, 211] width 890 height 423
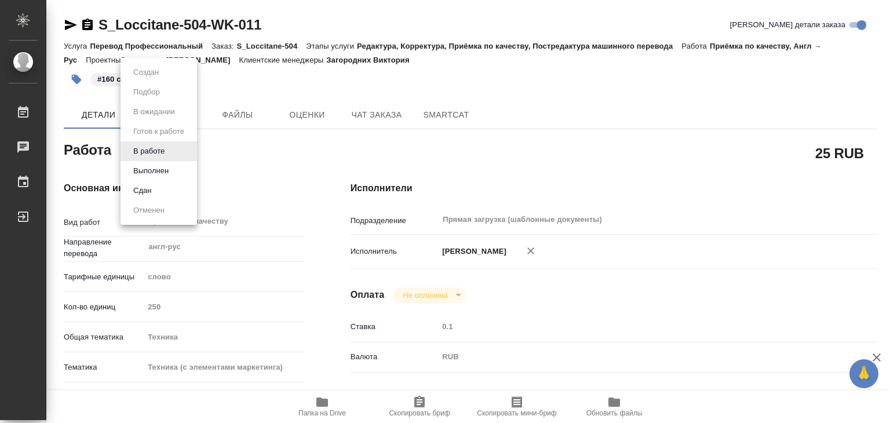
click at [165, 167] on button "Выполнен" at bounding box center [151, 171] width 42 height 13
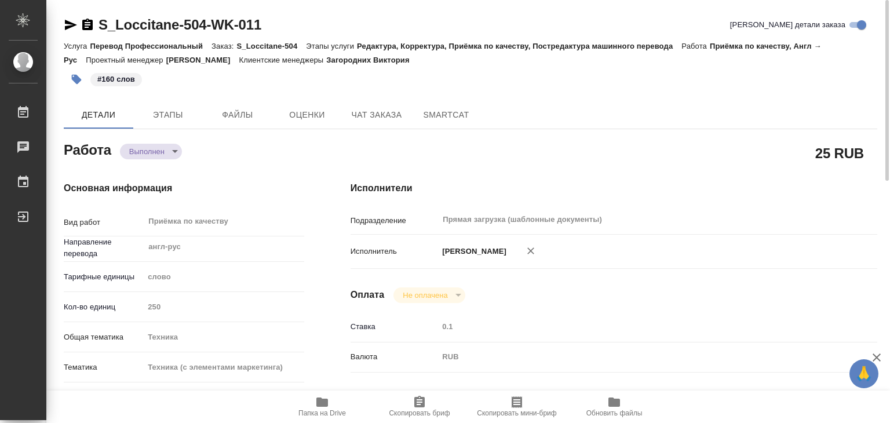
type textarea "x"
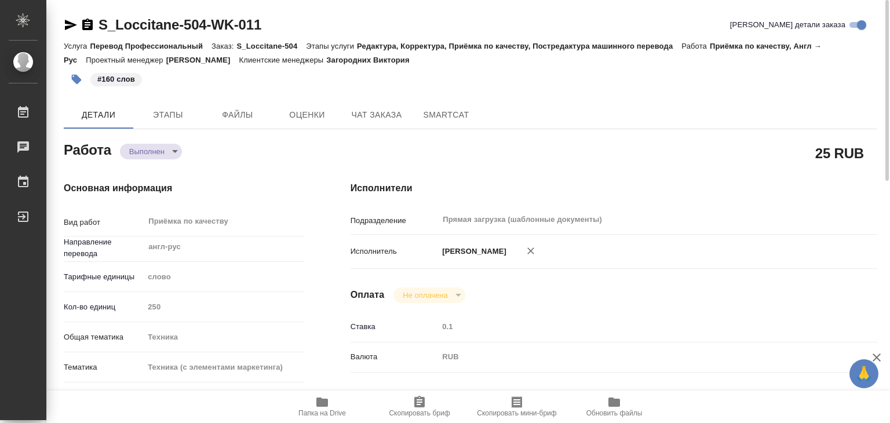
type textarea "x"
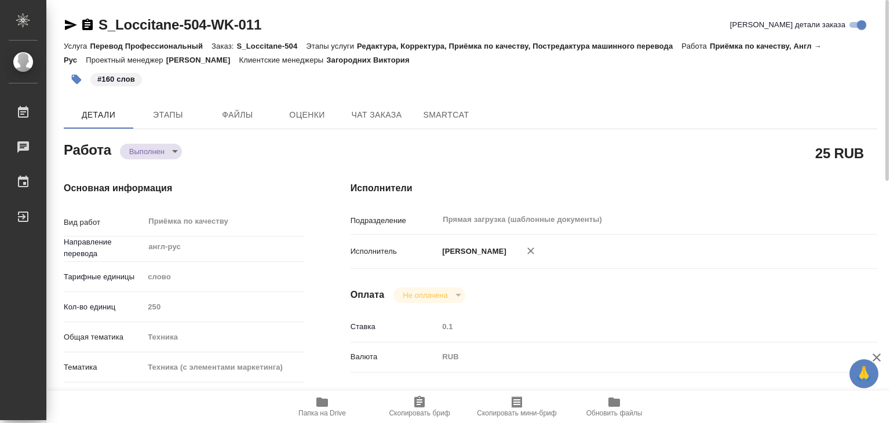
type textarea "x"
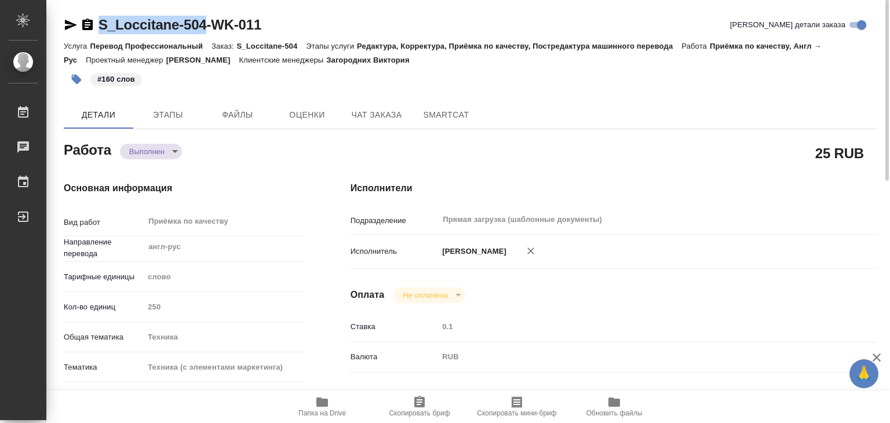
drag, startPoint x: 90, startPoint y: 12, endPoint x: 208, endPoint y: 19, distance: 117.8
copy link "S_Loccitane-504"
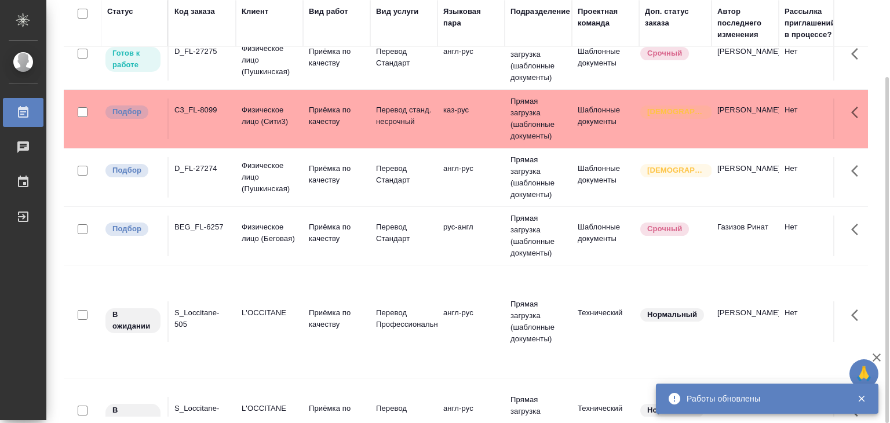
scroll to position [58, 0]
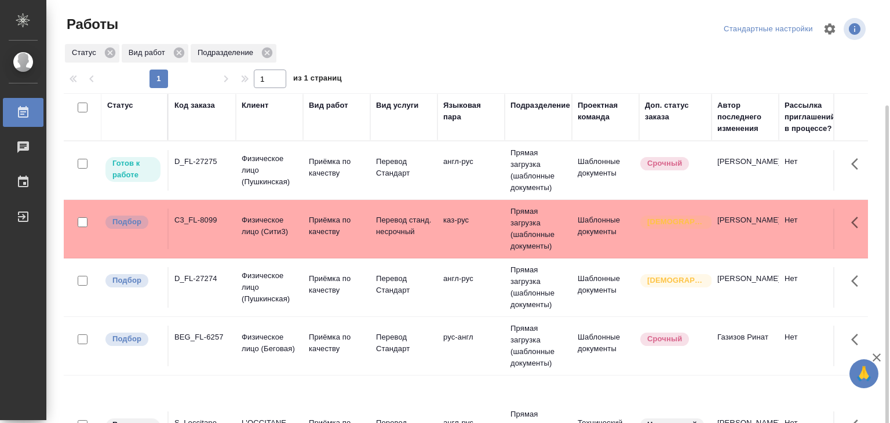
scroll to position [58, 0]
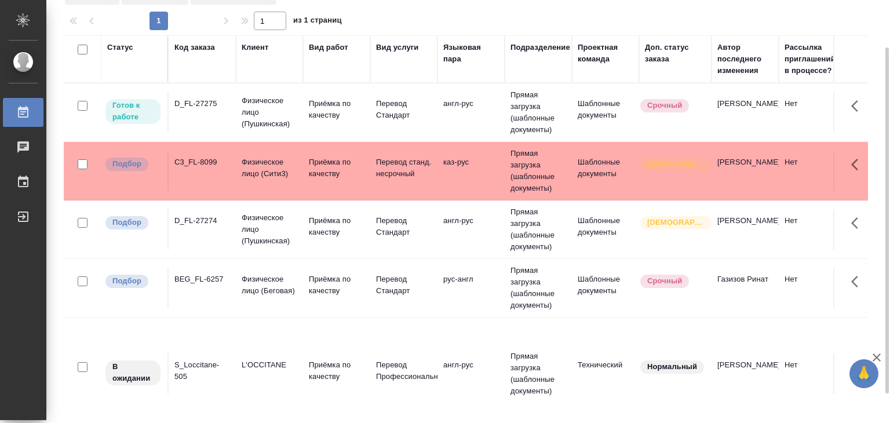
click at [339, 177] on p "Приёмка по качеству" at bounding box center [337, 167] width 56 height 23
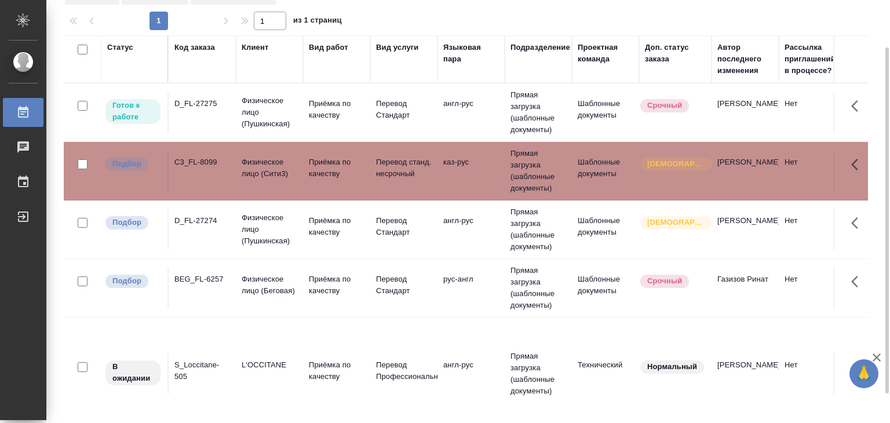
click at [201, 225] on div "D_FL-27274" at bounding box center [202, 221] width 56 height 12
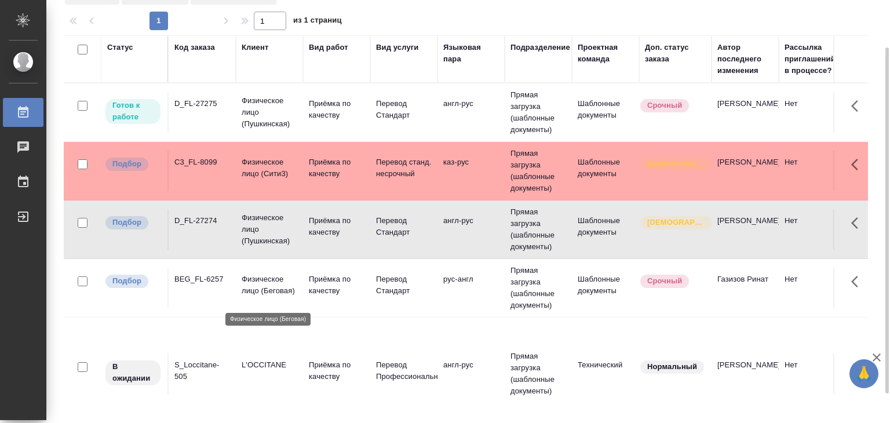
click at [256, 283] on p "Физическое лицо (Беговая)" at bounding box center [270, 284] width 56 height 23
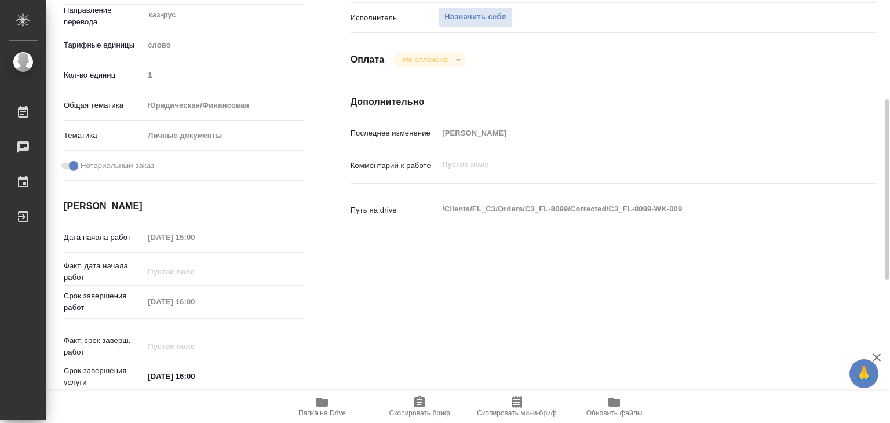
scroll to position [348, 0]
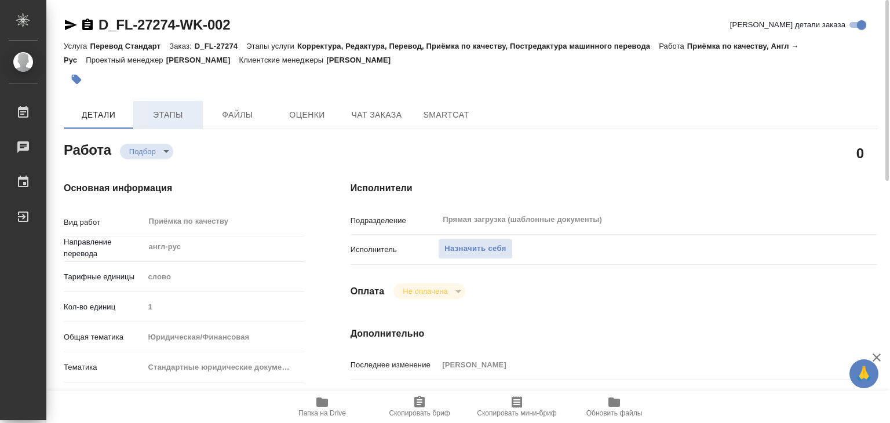
click at [170, 111] on span "Этапы" at bounding box center [168, 115] width 56 height 14
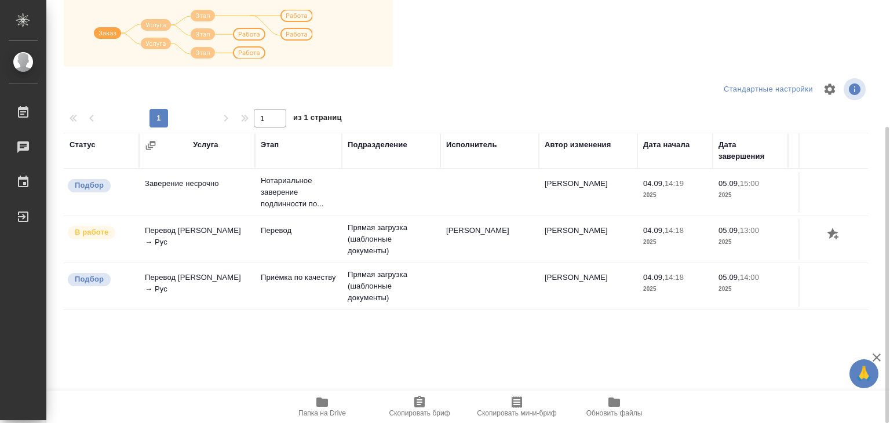
scroll to position [7, 0]
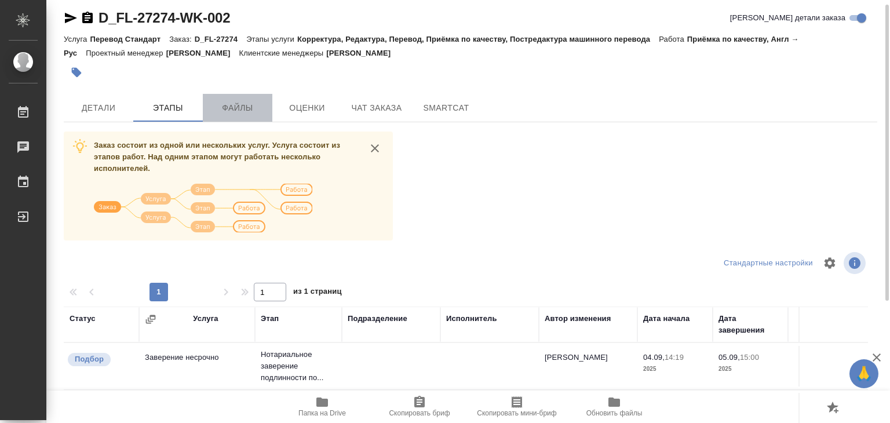
click at [233, 101] on span "Файлы" at bounding box center [238, 108] width 56 height 14
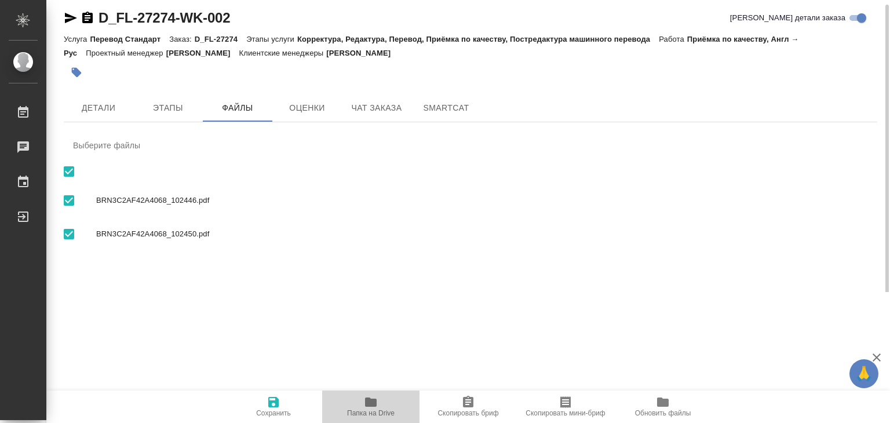
click at [370, 403] on icon "button" at bounding box center [371, 401] width 12 height 9
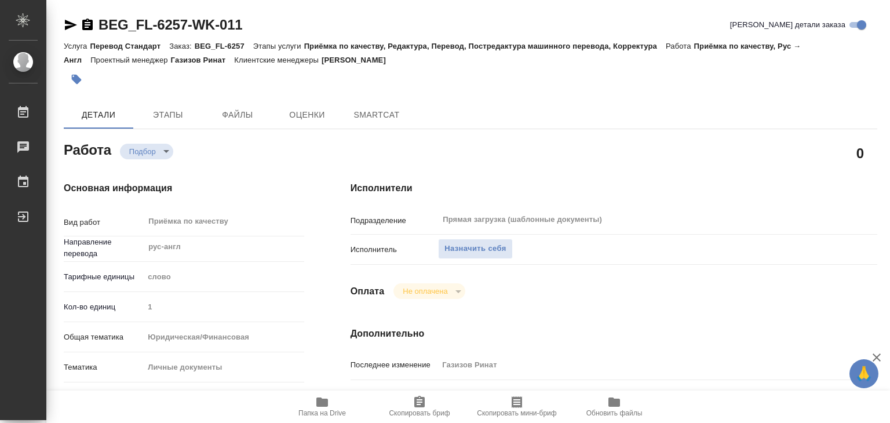
type textarea "x"
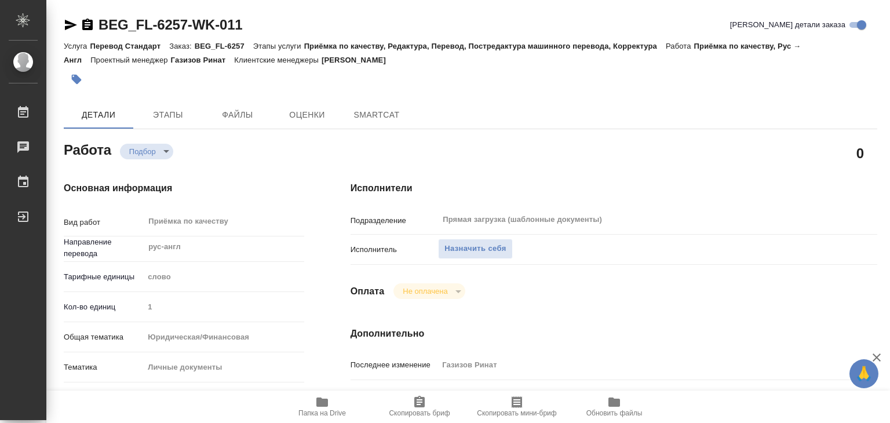
type textarea "x"
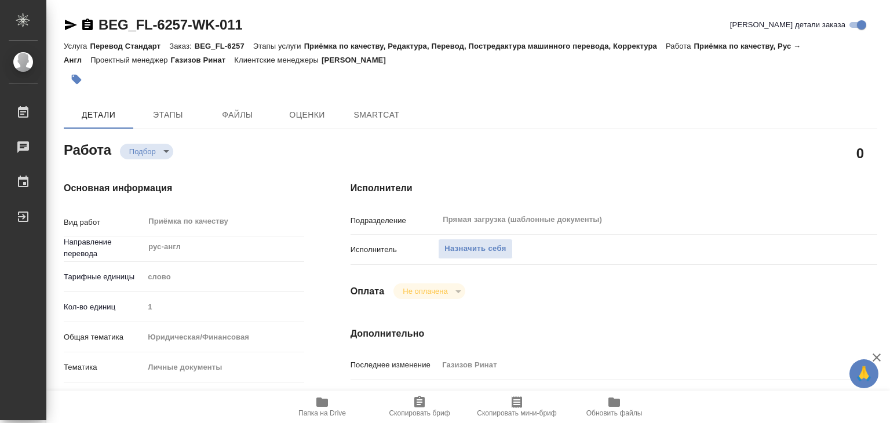
type textarea "x"
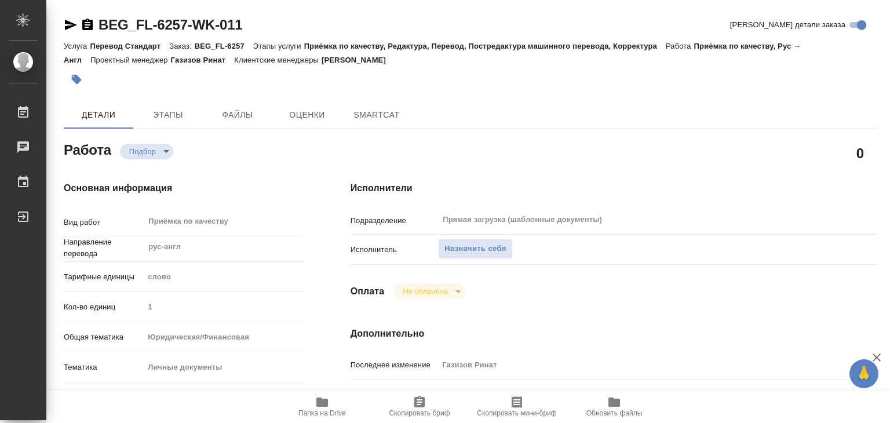
type textarea "x"
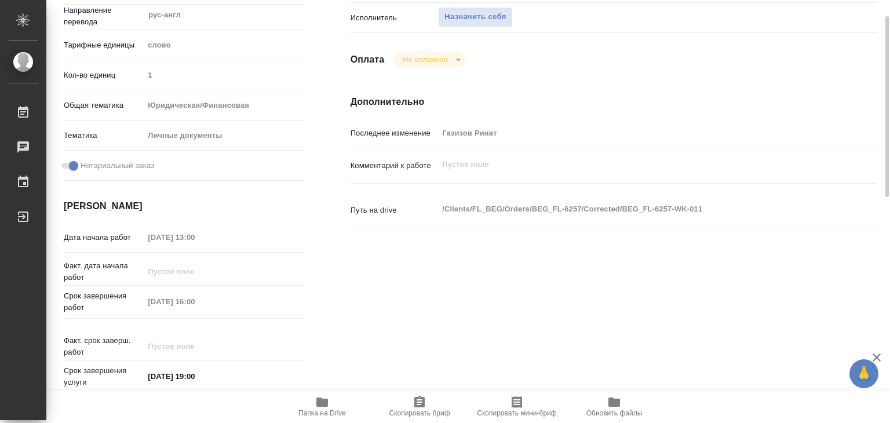
type textarea "x"
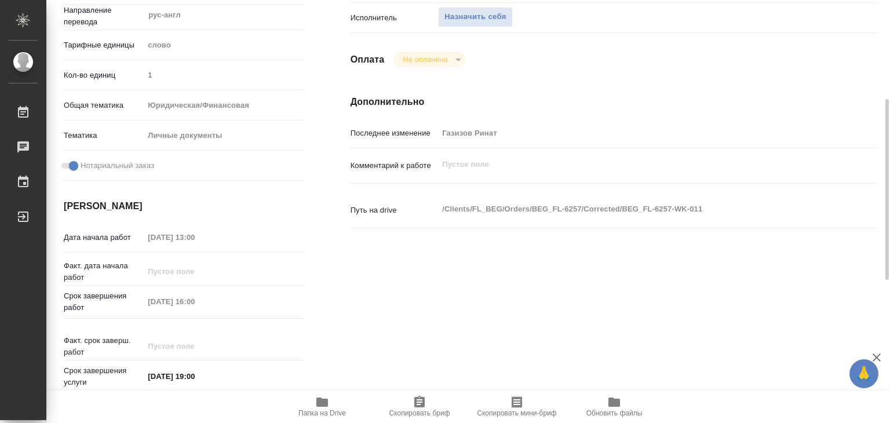
scroll to position [348, 0]
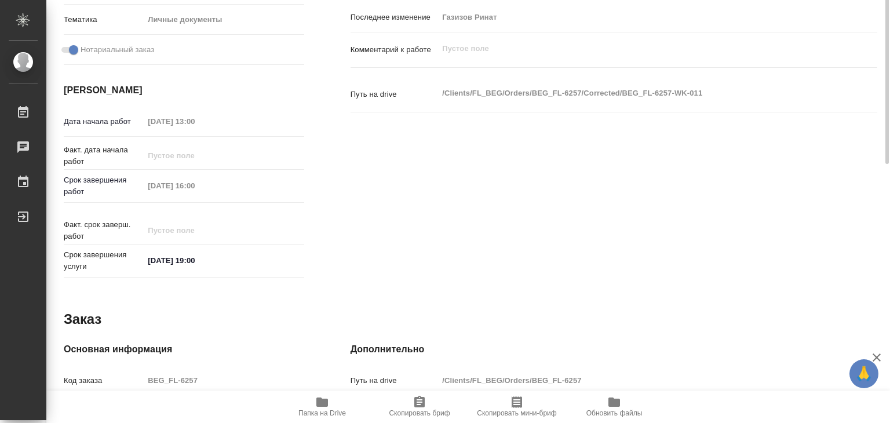
type textarea "x"
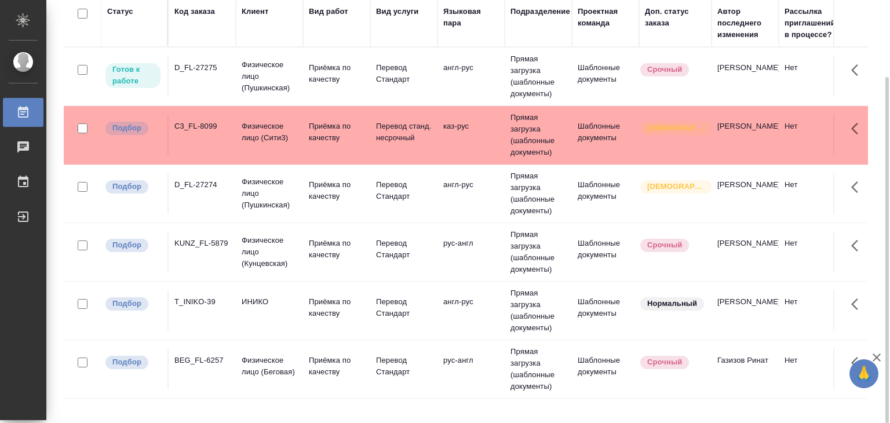
click at [462, 133] on td "каз-рус" at bounding box center [470, 135] width 67 height 41
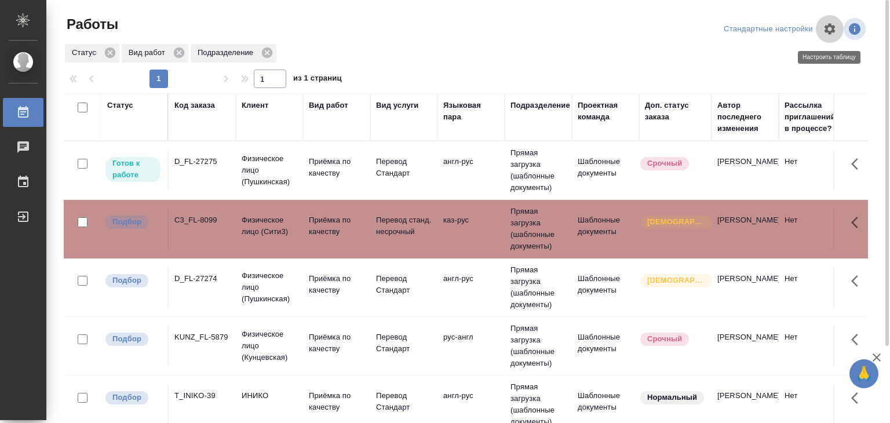
click at [834, 29] on icon "button" at bounding box center [830, 29] width 14 height 14
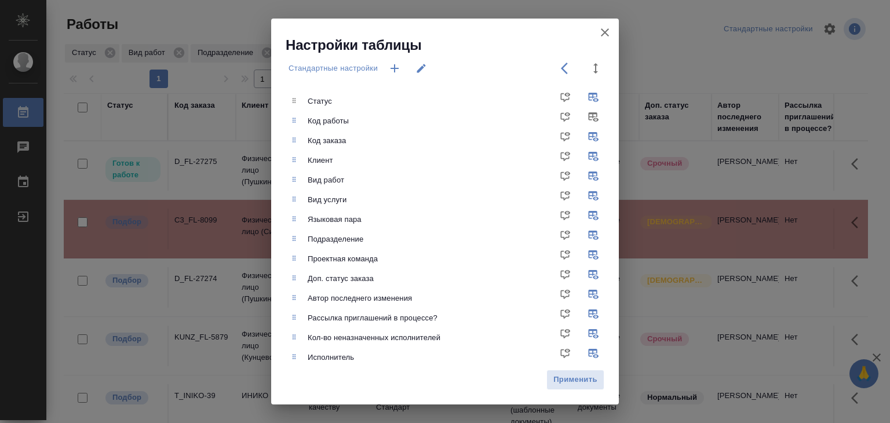
click at [604, 35] on icon "button" at bounding box center [605, 32] width 14 height 14
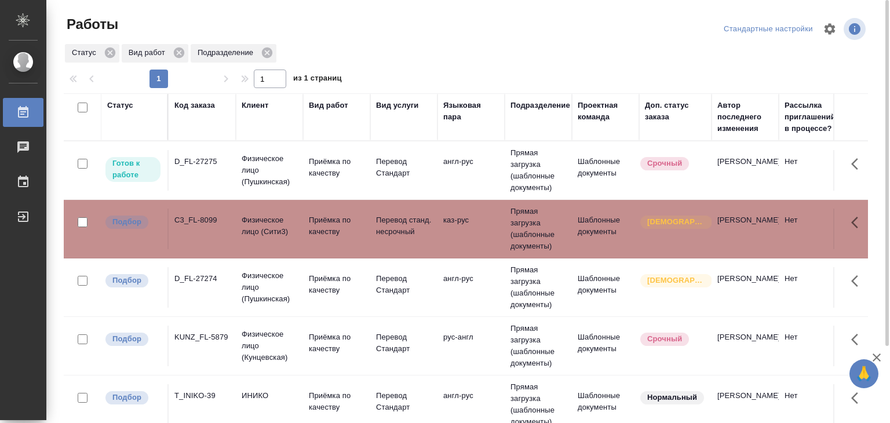
click at [373, 275] on td "Перевод Стандарт" at bounding box center [403, 287] width 67 height 41
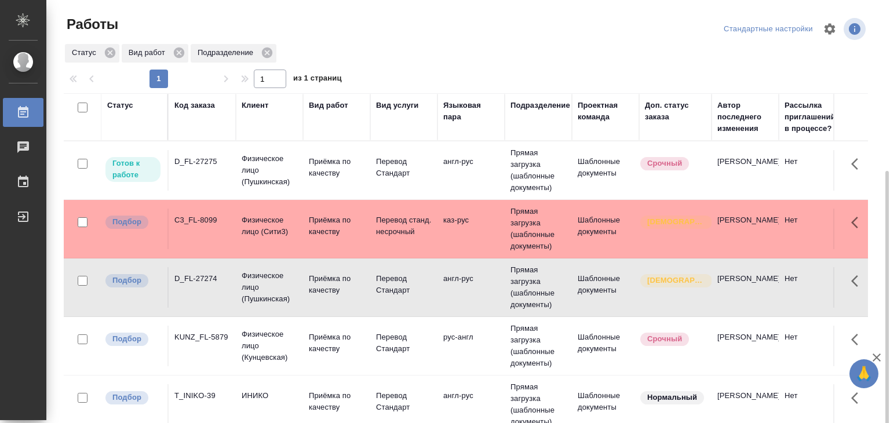
scroll to position [58, 0]
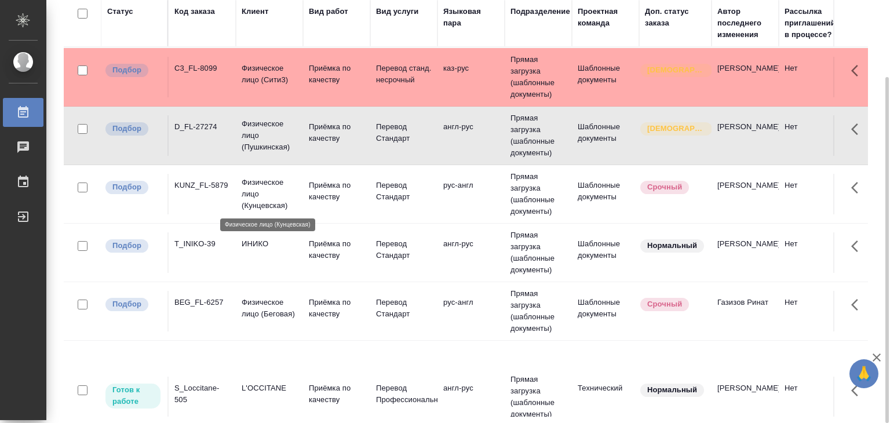
click at [287, 191] on p "Физическое лицо (Кунцевская)" at bounding box center [270, 194] width 56 height 35
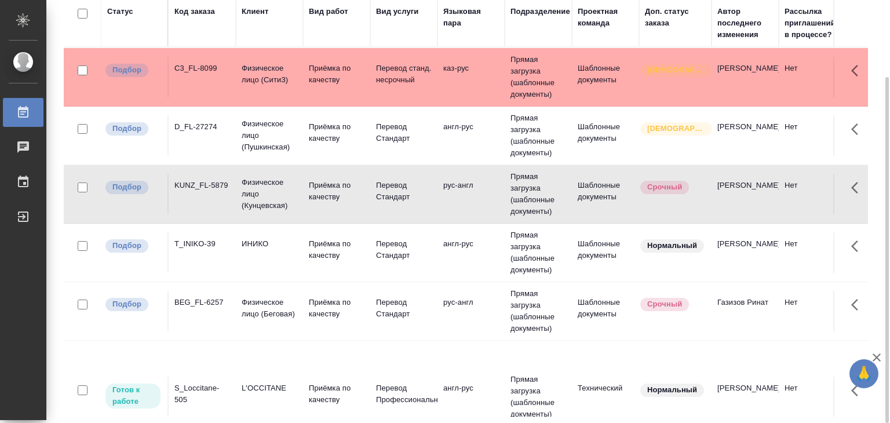
click at [260, 260] on td "ИНИКО" at bounding box center [269, 252] width 67 height 41
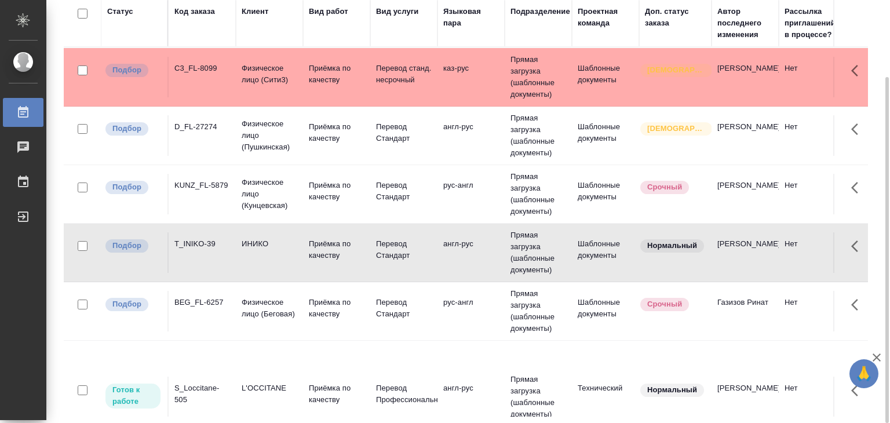
click at [326, 315] on p "Приёмка по качеству" at bounding box center [337, 308] width 56 height 23
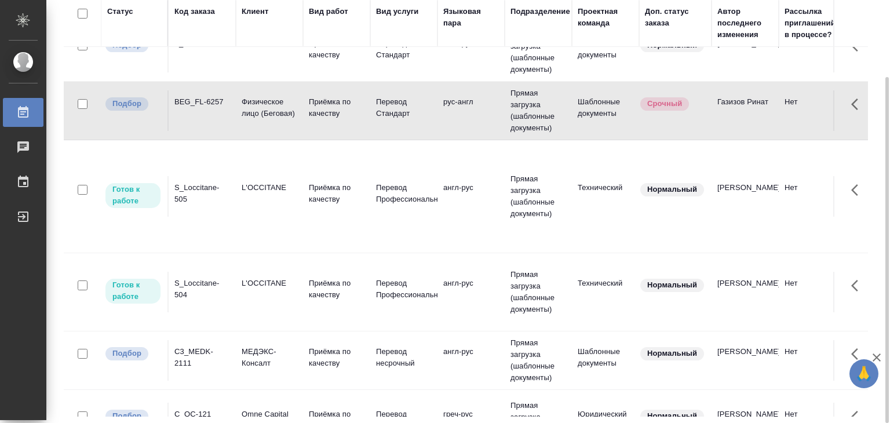
scroll to position [290, 0]
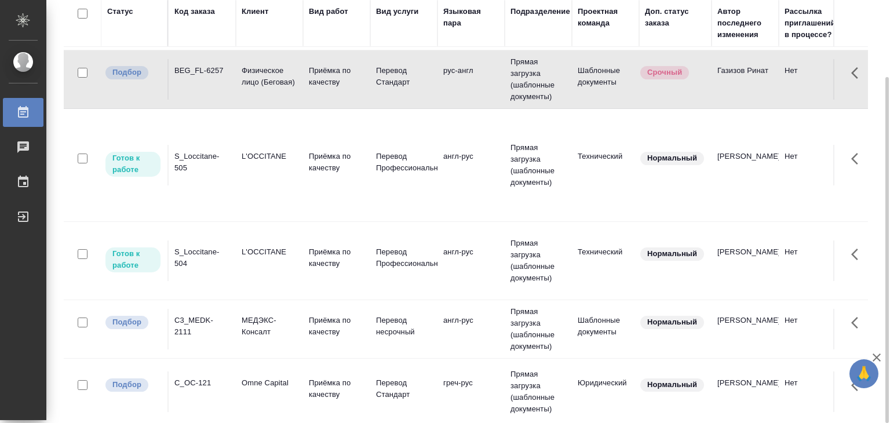
click at [304, 327] on td "Приёмка по качеству" at bounding box center [336, 329] width 67 height 41
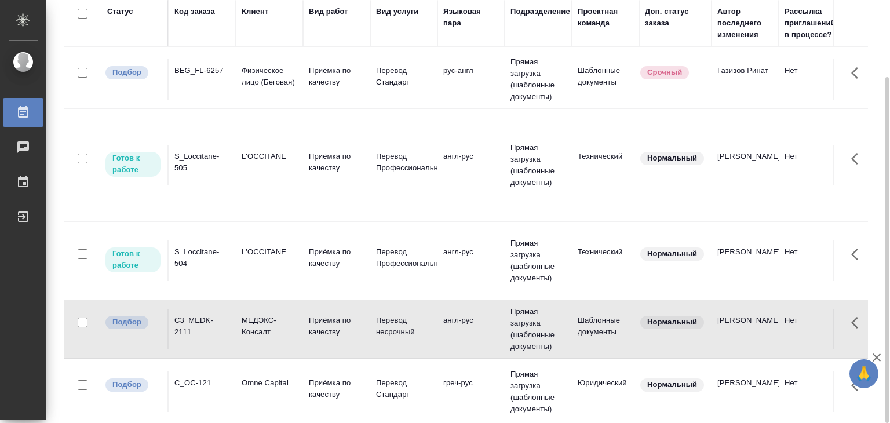
scroll to position [521, 0]
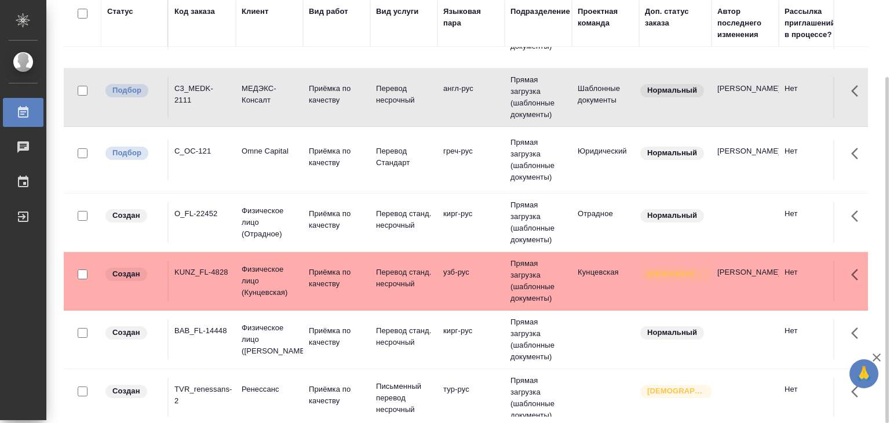
click at [272, 158] on td "Omne Capital" at bounding box center [269, 160] width 67 height 41
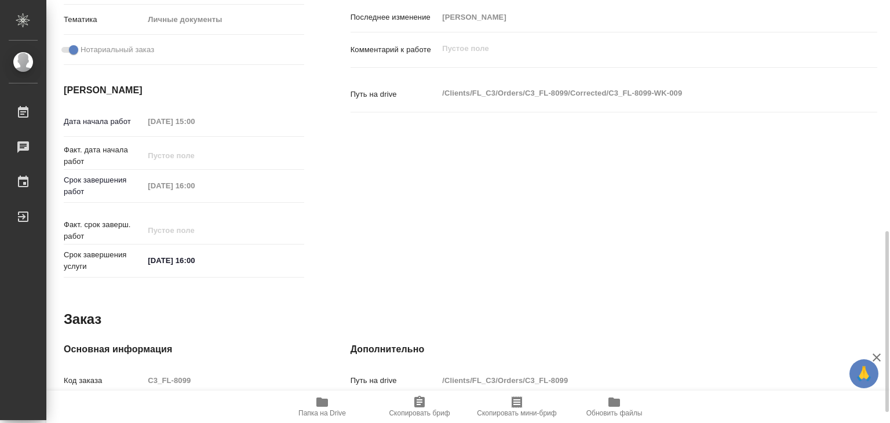
scroll to position [565, 0]
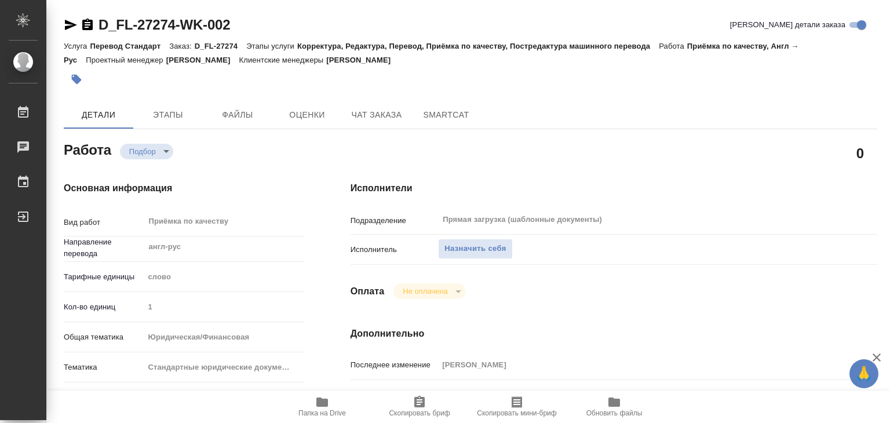
scroll to position [232, 0]
type textarea "x"
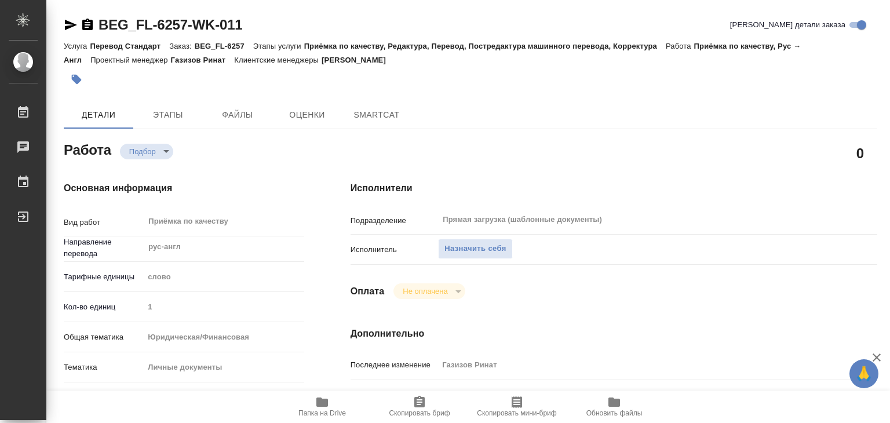
type textarea "x"
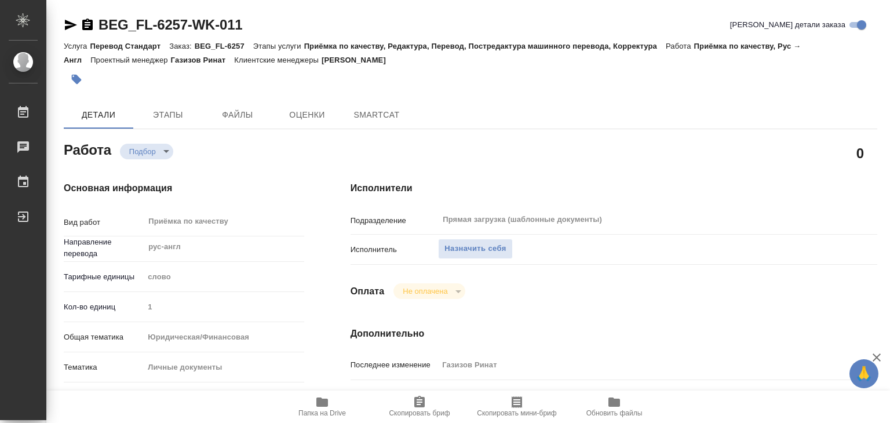
type textarea "x"
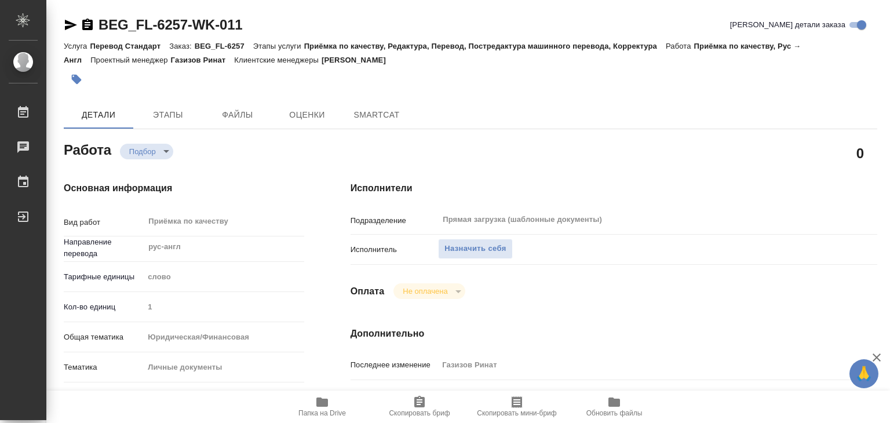
type textarea "x"
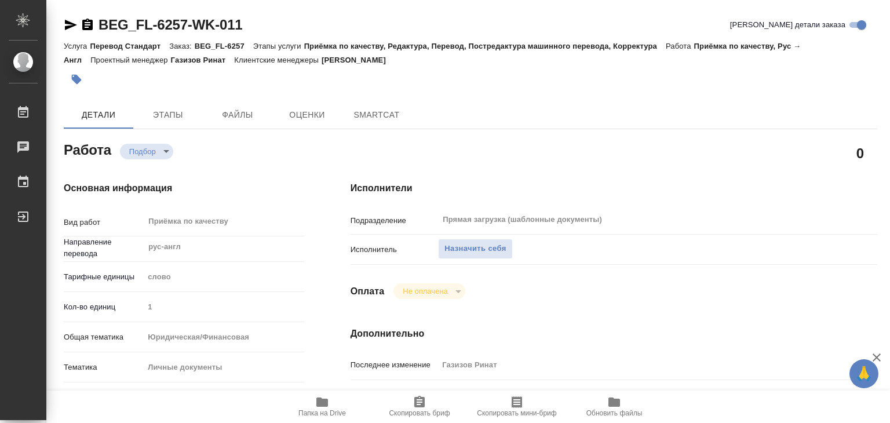
type textarea "x"
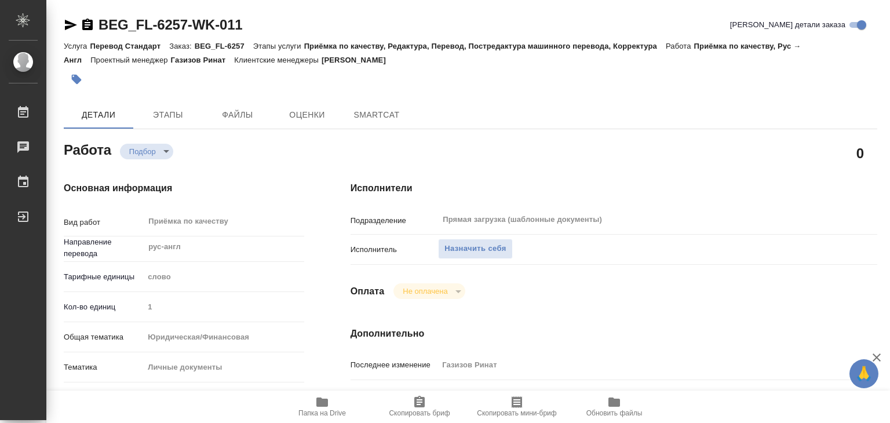
type textarea "x"
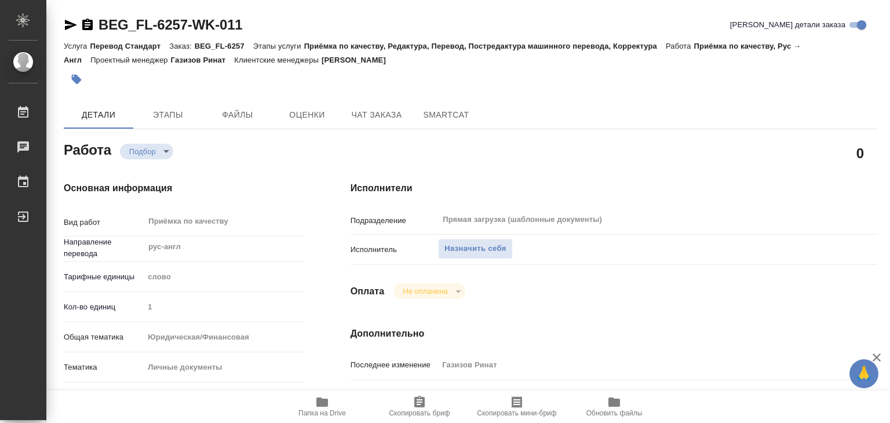
type textarea "x"
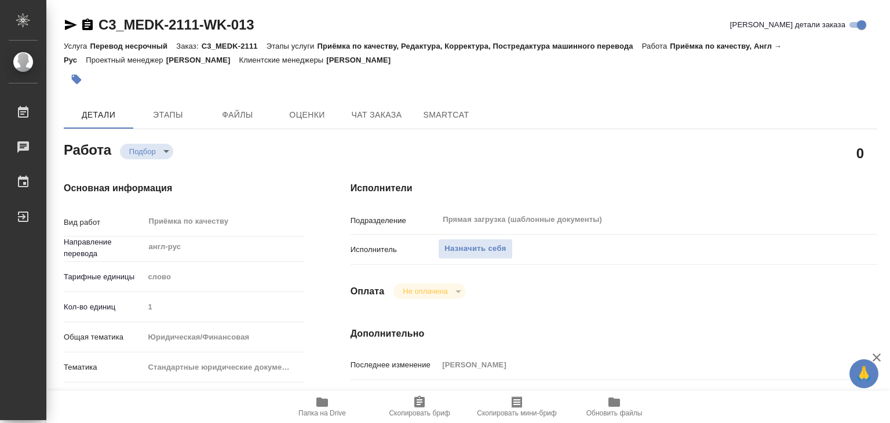
type textarea "x"
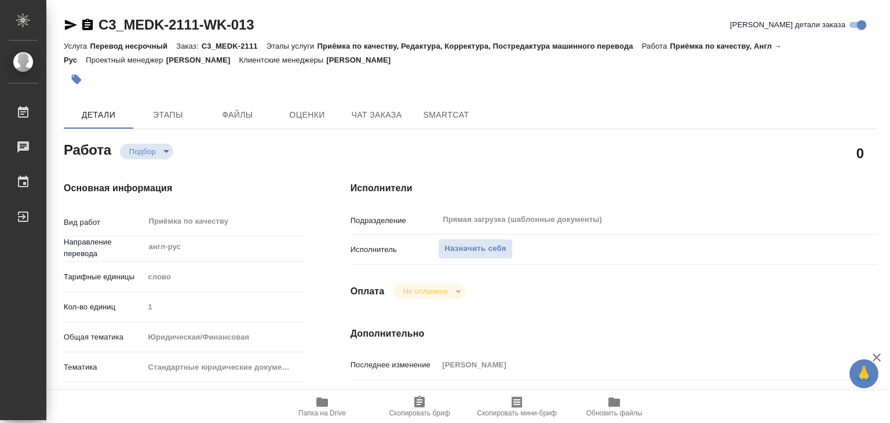
type textarea "x"
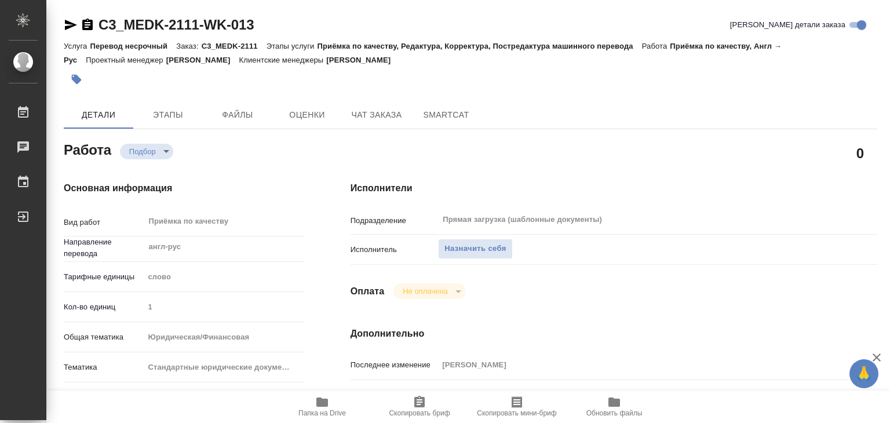
type textarea "x"
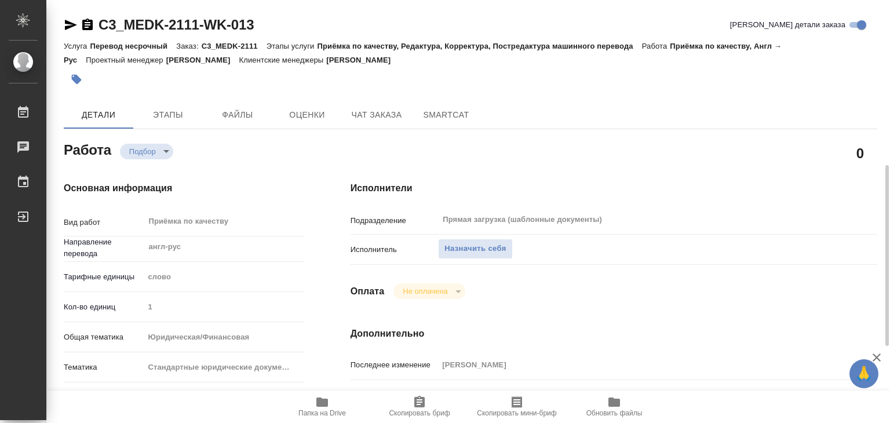
scroll to position [232, 0]
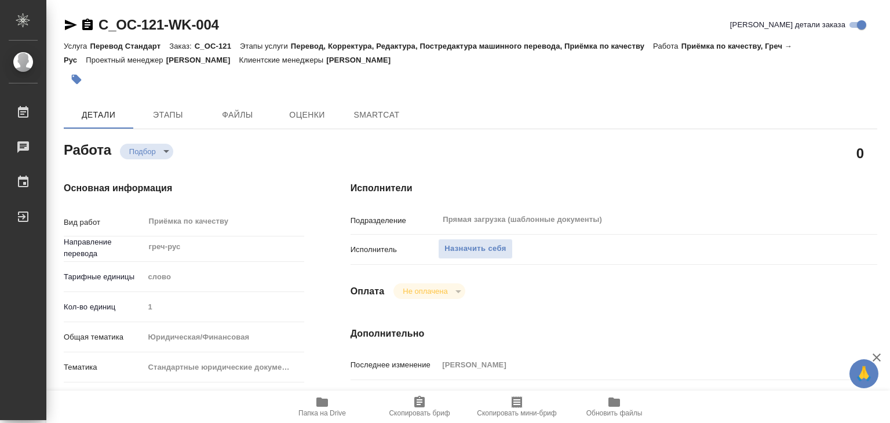
type textarea "x"
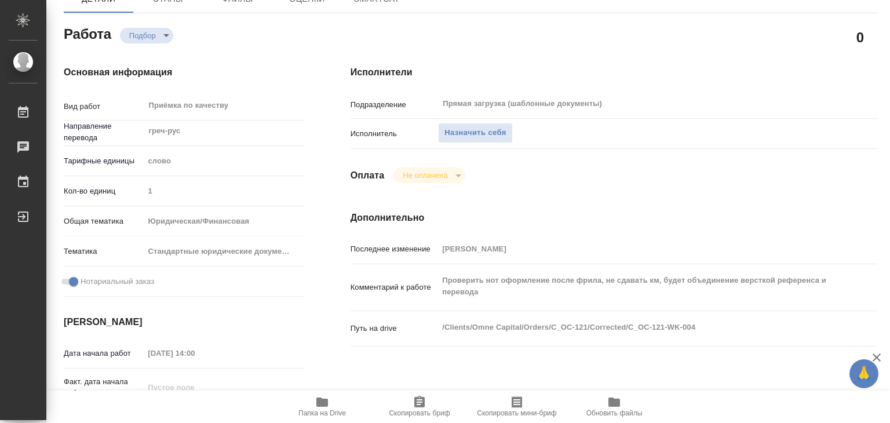
type textarea "x"
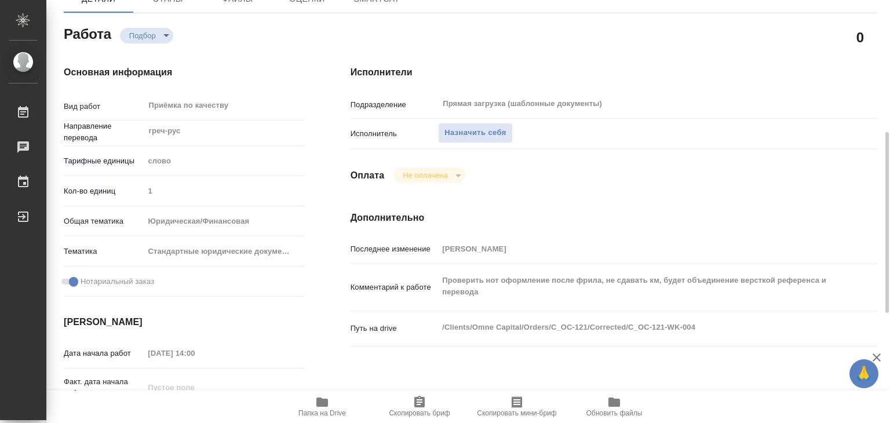
scroll to position [232, 0]
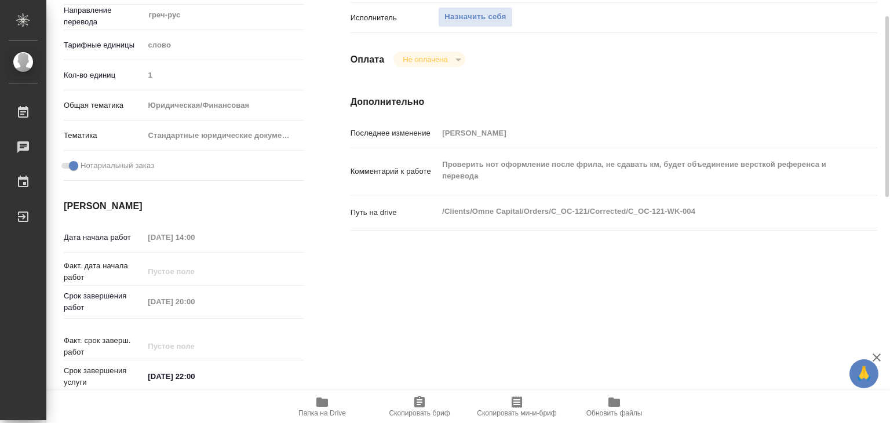
type textarea "x"
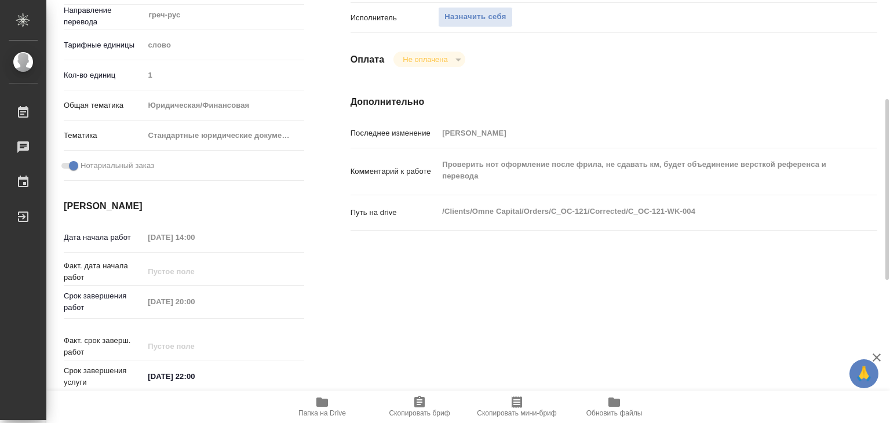
type textarea "x"
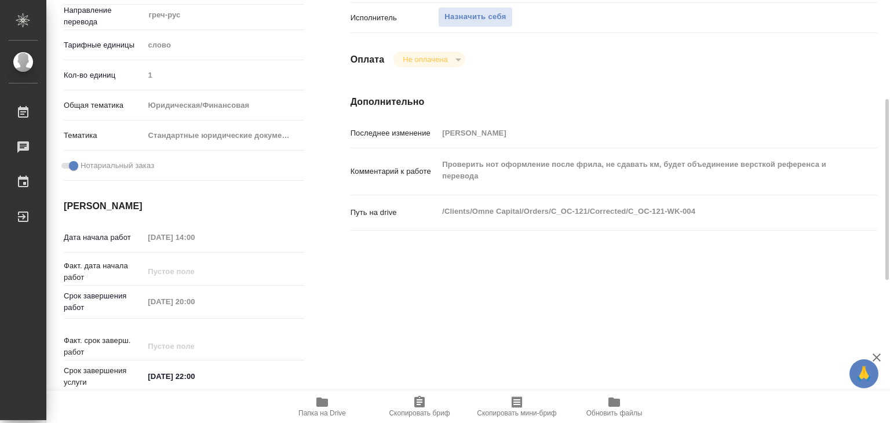
type textarea "x"
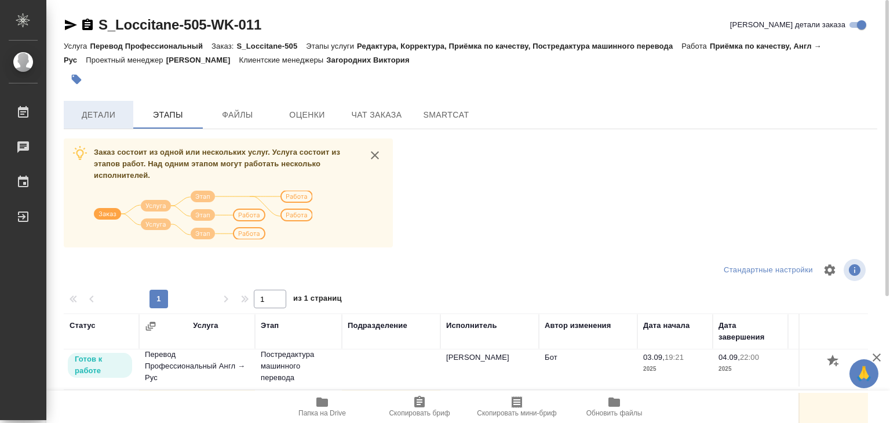
click at [99, 109] on span "Детали" at bounding box center [99, 115] width 56 height 14
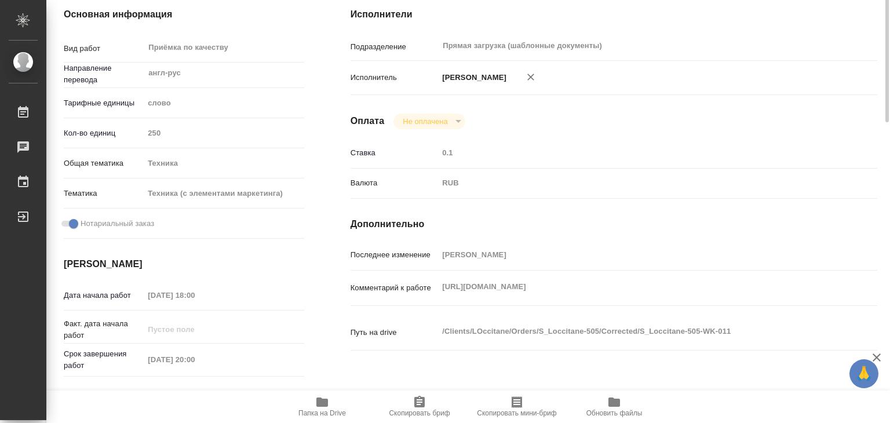
scroll to position [232, 0]
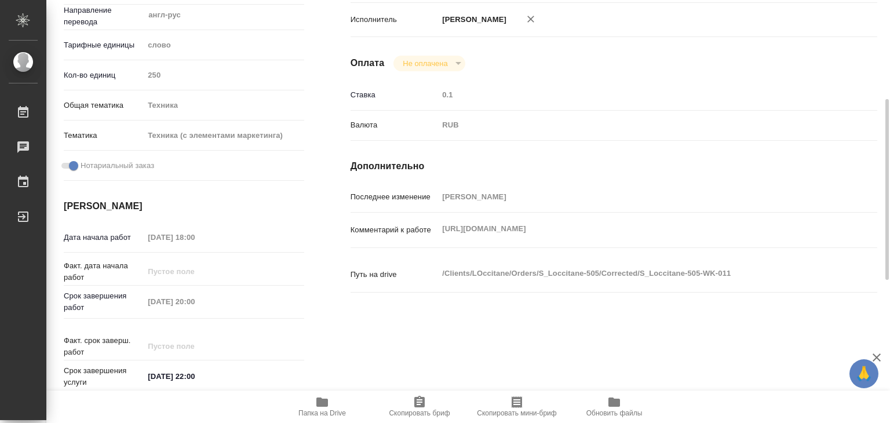
type textarea "x"
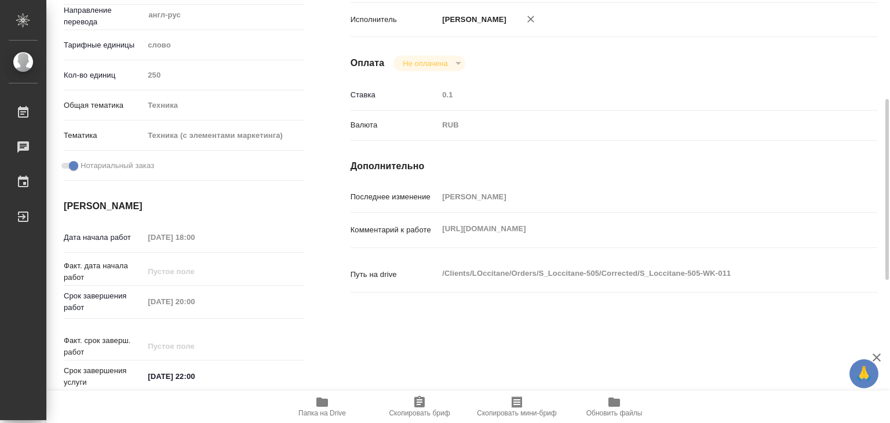
click at [436, 225] on div "Комментарий к работе https://drive.awatera.com/s/sDTQaekyw5iPrc7 x" at bounding box center [614, 229] width 527 height 25
click at [337, 407] on span "Папка на Drive" at bounding box center [321, 406] width 83 height 22
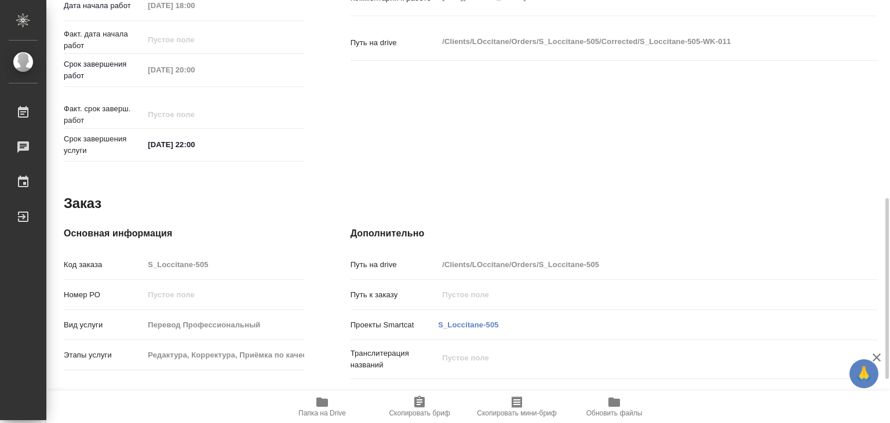
scroll to position [565, 0]
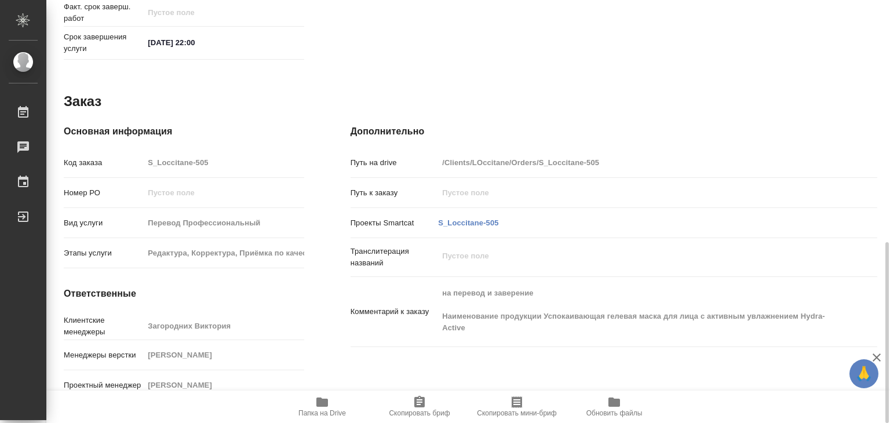
click at [548, 326] on div "на перевод и заверение Наименование продукции Успокаивающая гелевая маска для л…" at bounding box center [635, 312] width 395 height 60
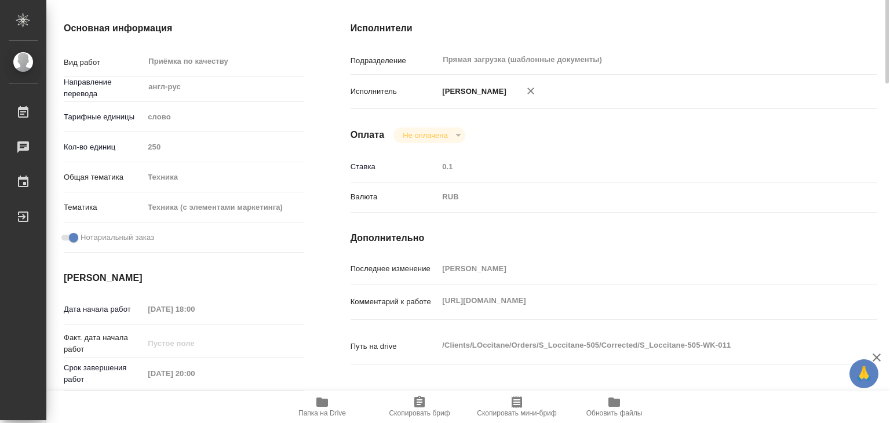
scroll to position [0, 0]
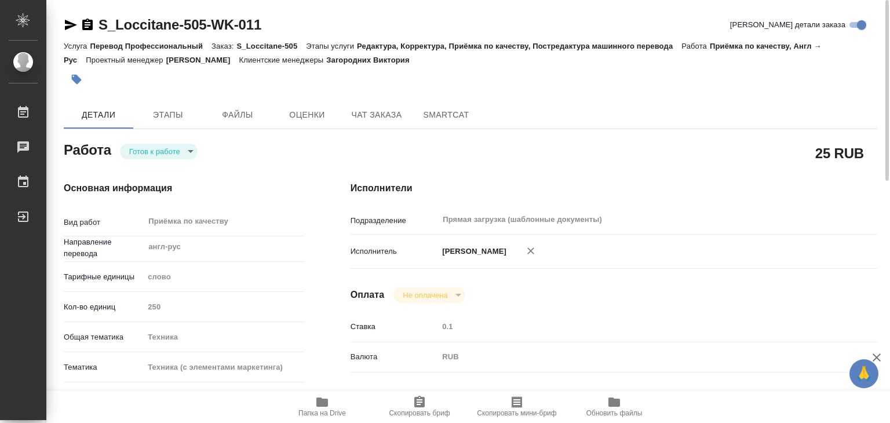
click at [76, 79] on icon "button" at bounding box center [77, 80] width 10 height 10
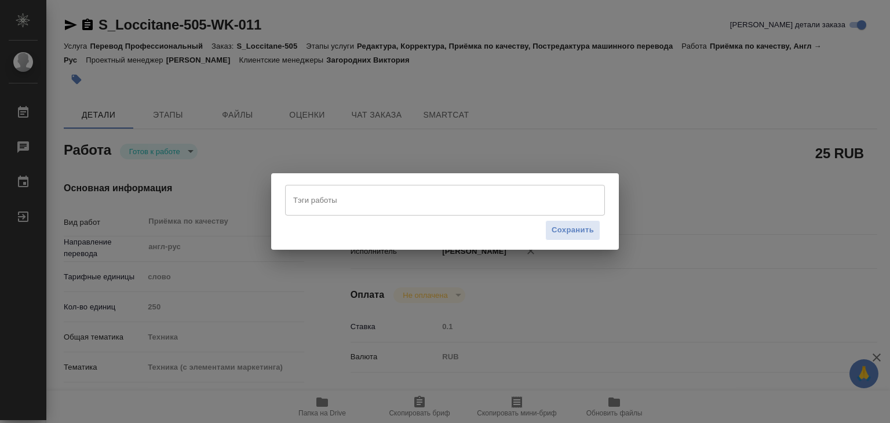
click at [403, 195] on input "Тэги работы" at bounding box center [433, 200] width 287 height 20
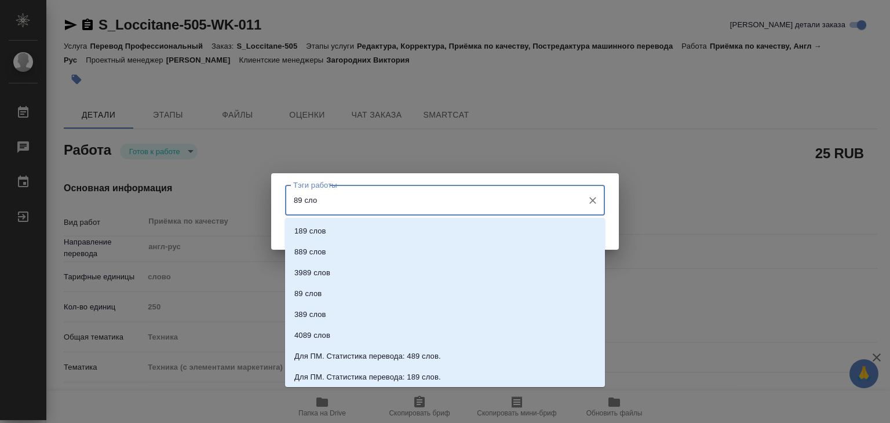
type input "89 слов"
click at [334, 295] on li "89 слов" at bounding box center [445, 293] width 320 height 21
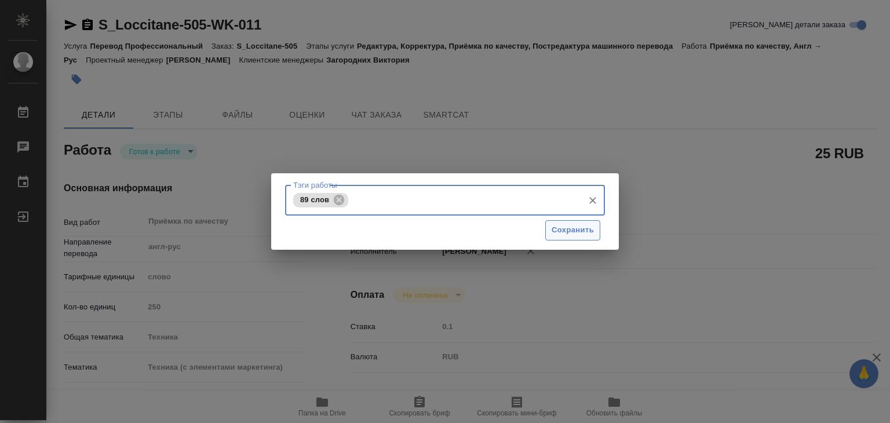
click at [559, 229] on span "Сохранить" at bounding box center [573, 230] width 42 height 13
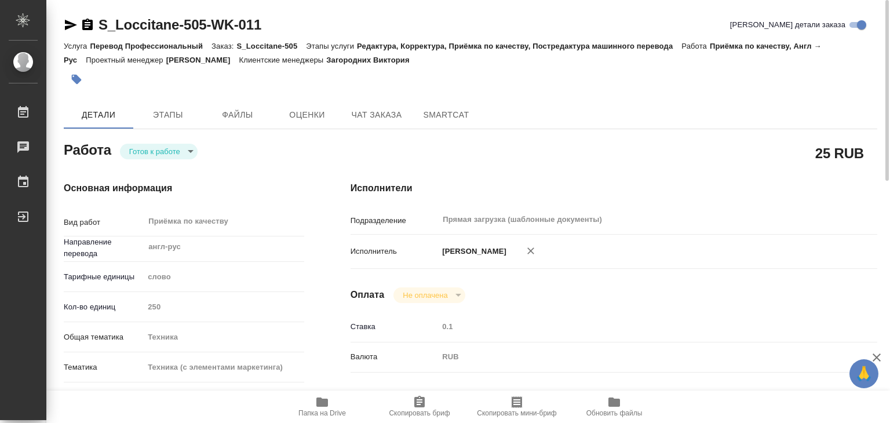
type input "readyForWork"
type textarea "Приёмка по качеству"
type textarea "x"
type input "англ-рус"
type input "5a8b1489cc6b4906c91bfd90"
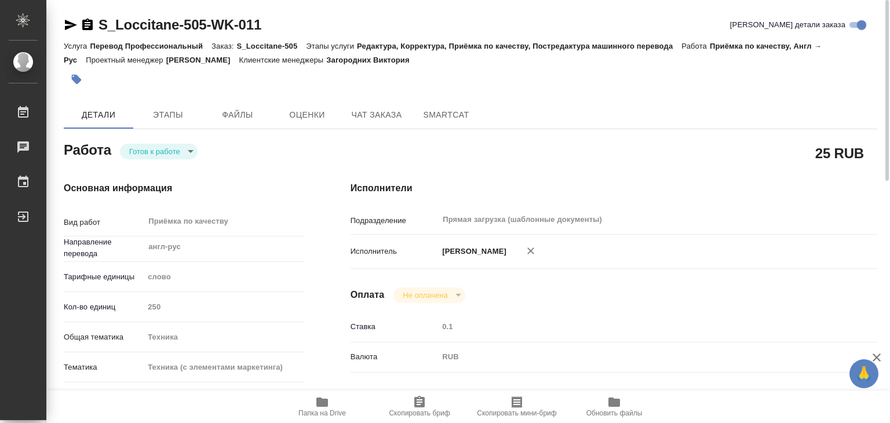
type input "250"
type input "tech"
type input "60014f8f4811385ea454c731"
checkbox input "true"
type input "04.09.2025 18:00"
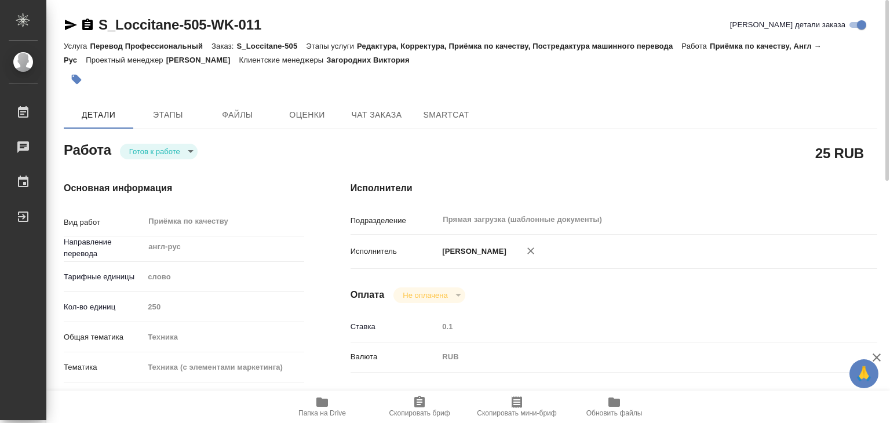
type input "04.09.2025 20:00"
type input "04.09.2025 22:00"
type input "Прямая загрузка (шаблонные документы)"
type input "notPayed"
type input "0.1"
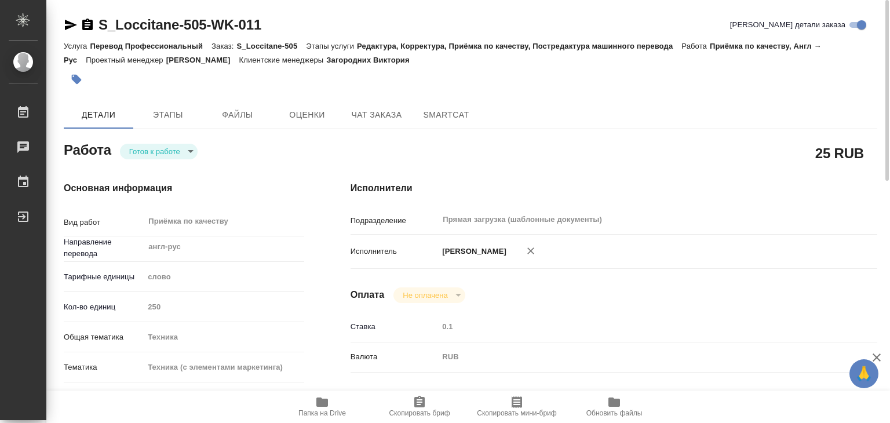
type input "RUB"
type input "Сергеева Анастасия"
type textarea "https://drive.awatera.com/s/sDTQaekyw5iPrc7"
type textarea "x"
type textarea "/Clients/LOccitane/Orders/S_Loccitane-505/Corrected/S_Loccitane-505-WK-011"
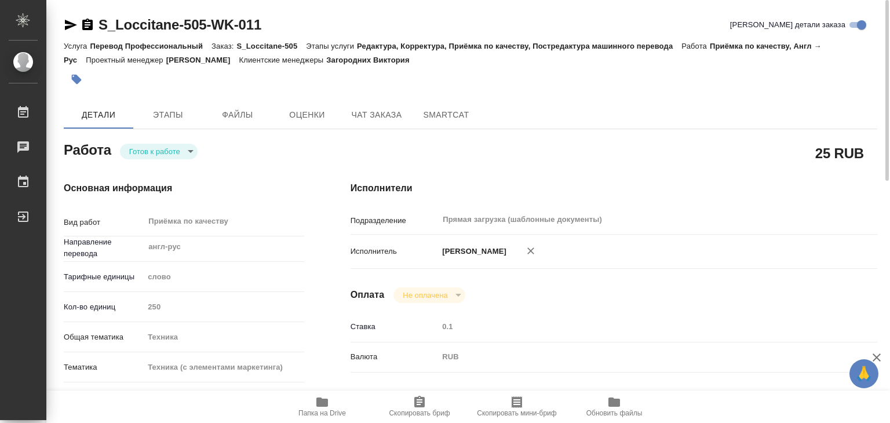
type textarea "x"
type input "S_Loccitane-505"
type input "Перевод Профессиональный"
type input "Редактура, Корректура, Приёмка по качеству, Постредактура машинного перевода"
type input "Загородних Виктория"
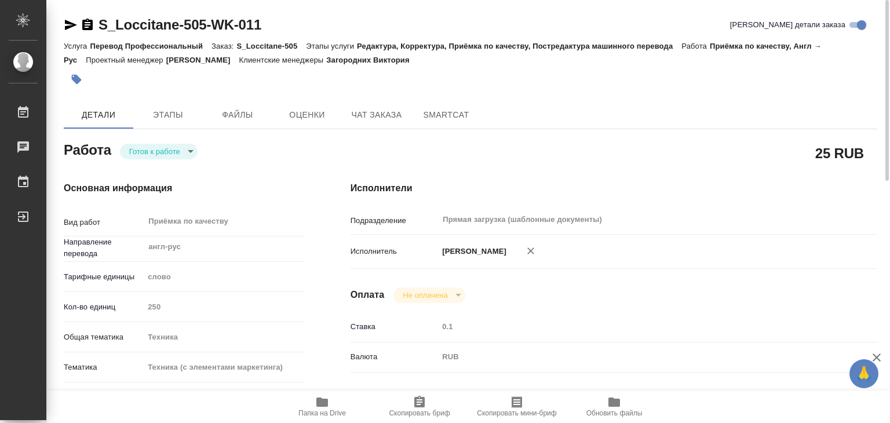
type input "[PERSON_NAME]"
type input "/Clients/LOccitane/Orders/S_Loccitane-505"
type textarea "x"
type textarea "на перевод и заверение Наименование продукции Успокаивающая гелевая маска для л…"
type textarea "x"
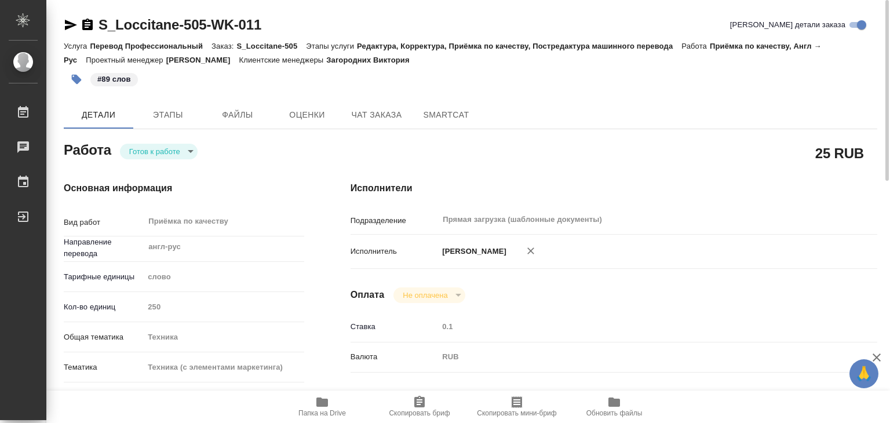
type textarea "x"
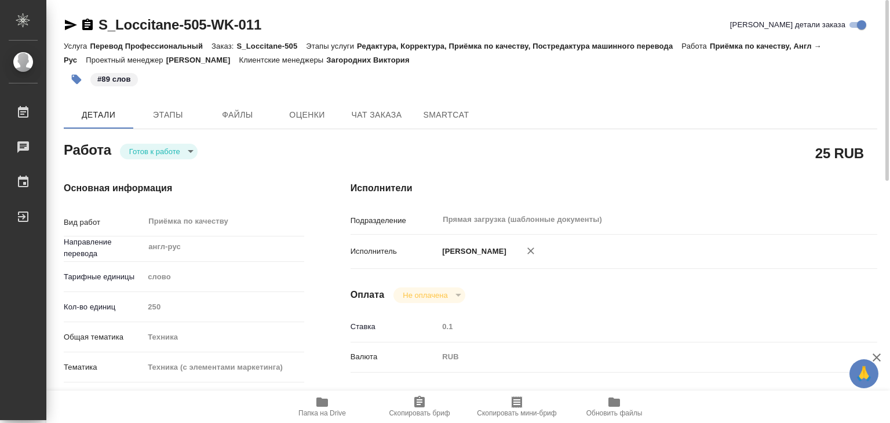
type textarea "x"
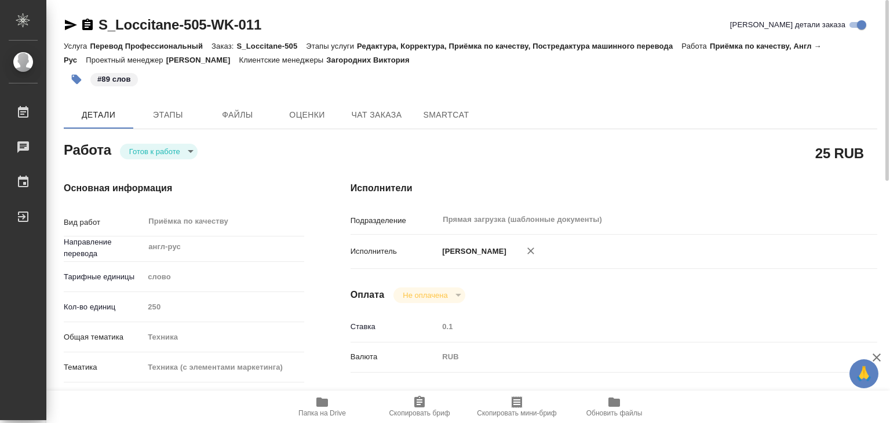
type textarea "x"
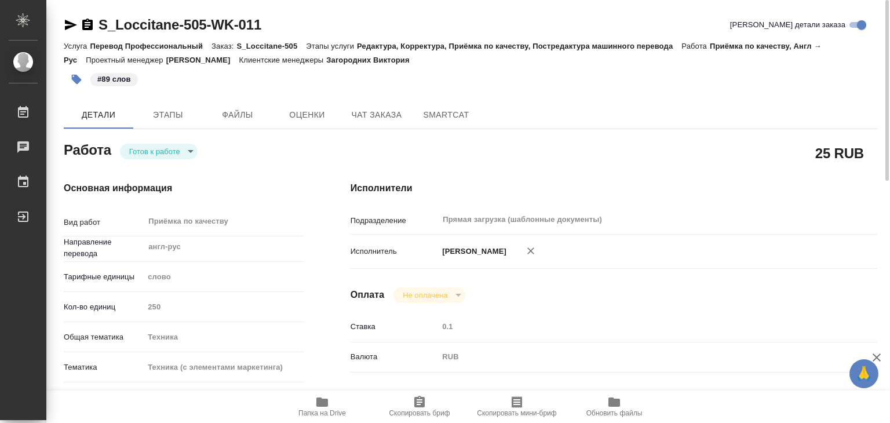
click at [156, 147] on body "🙏 .cls-1 fill:#fff; AWATERA Alilekova Valeriya Работы 0 Чаты График Выйти S_Loc…" at bounding box center [445, 211] width 890 height 423
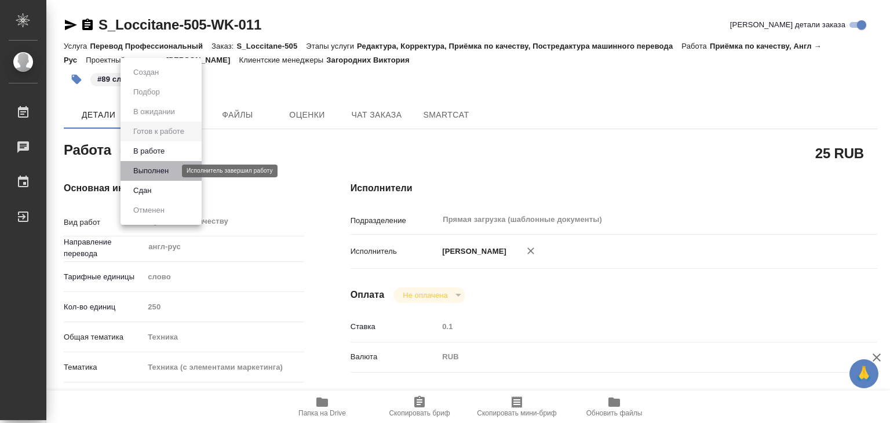
click at [160, 167] on button "Выполнен" at bounding box center [151, 171] width 42 height 13
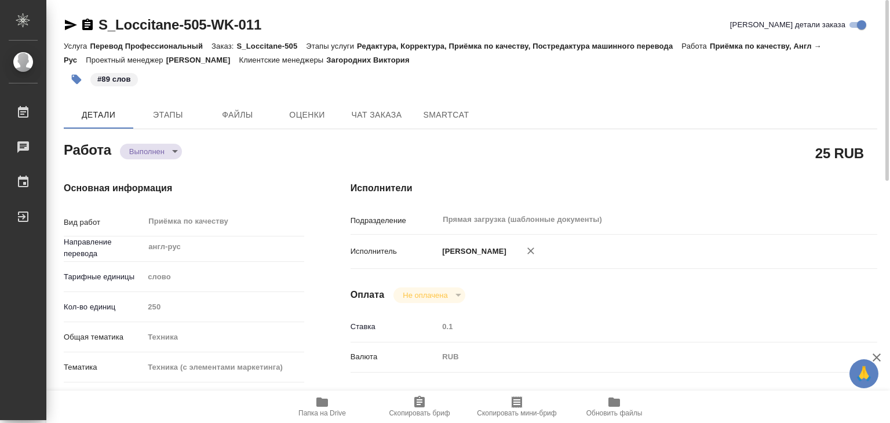
type textarea "x"
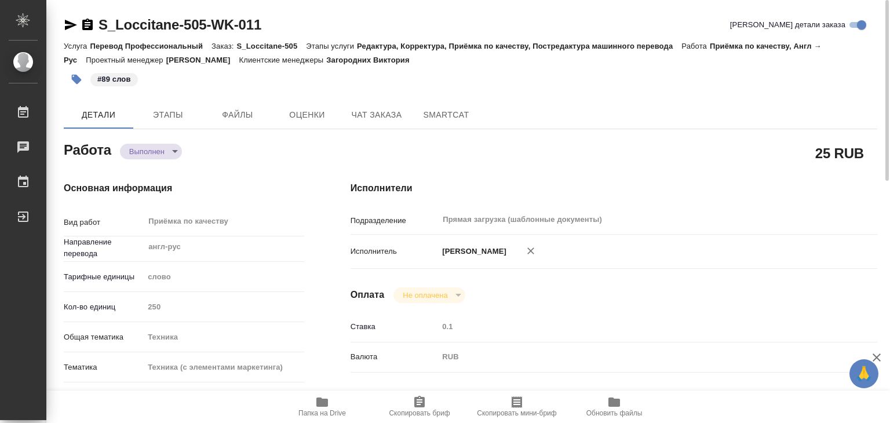
type textarea "x"
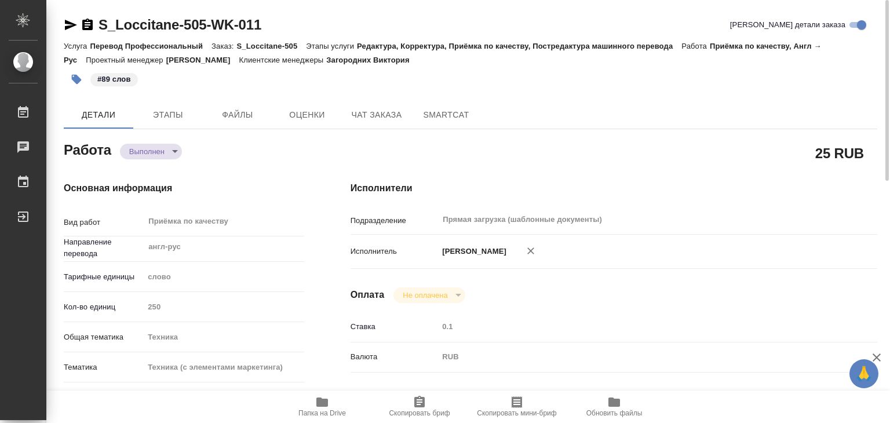
type textarea "x"
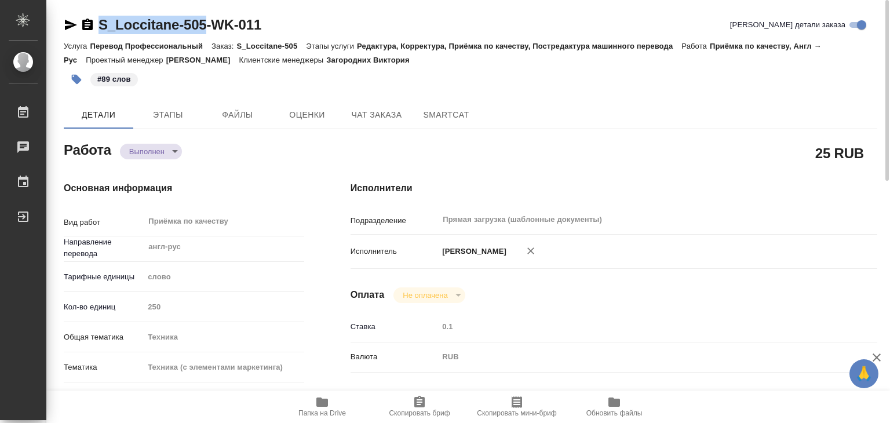
drag, startPoint x: 94, startPoint y: 12, endPoint x: 208, endPoint y: 27, distance: 115.1
copy link "S_Loccitane-505"
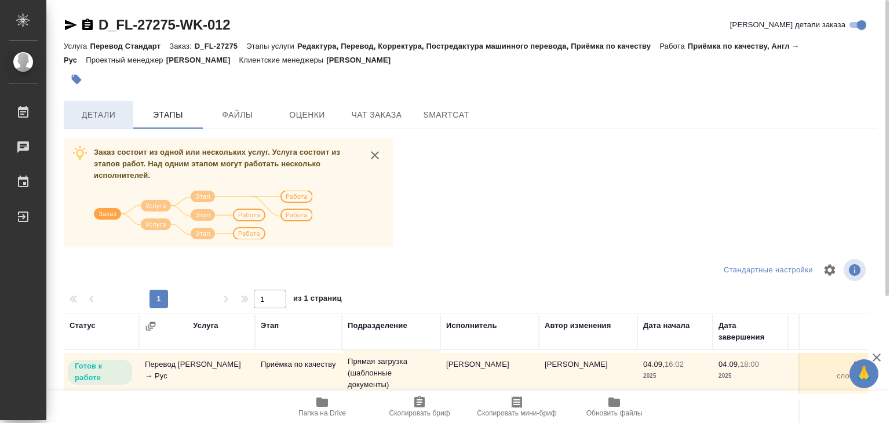
click at [97, 111] on span "Детали" at bounding box center [99, 115] width 56 height 14
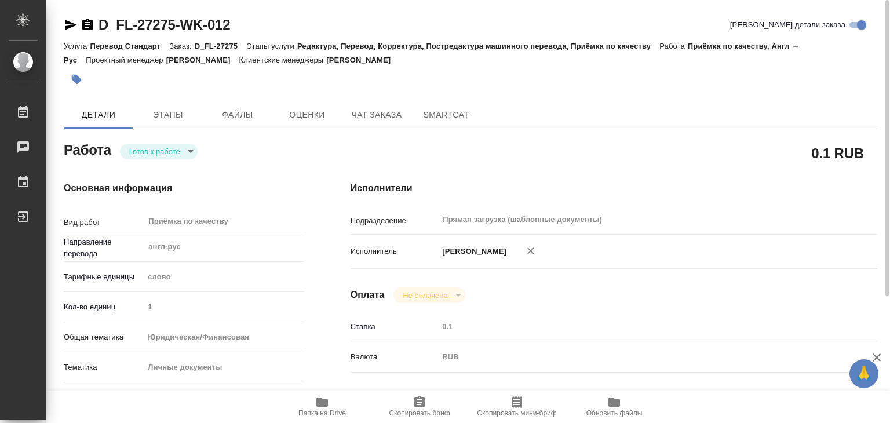
type textarea "x"
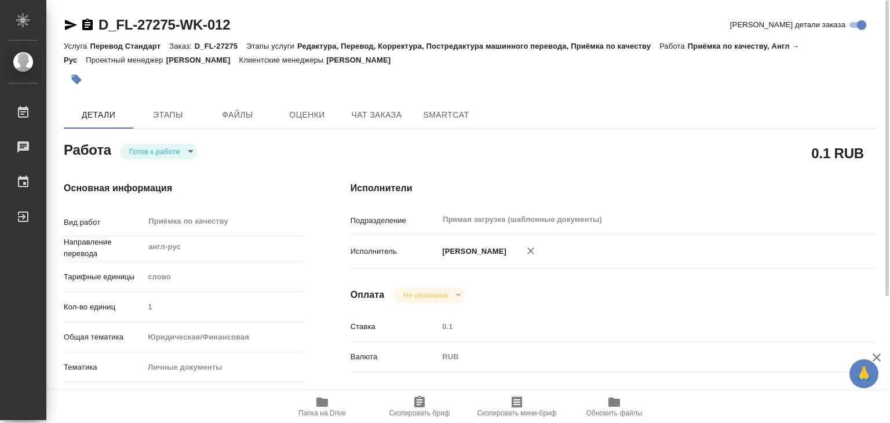
click at [324, 402] on icon "button" at bounding box center [322, 401] width 12 height 9
type textarea "x"
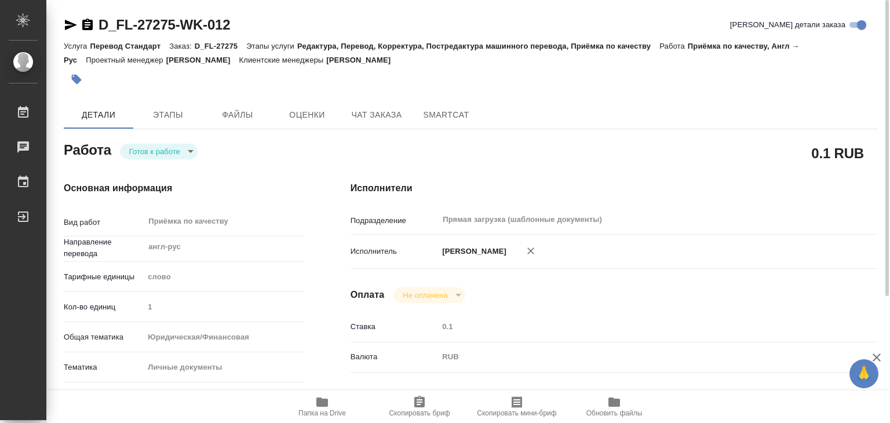
type textarea "x"
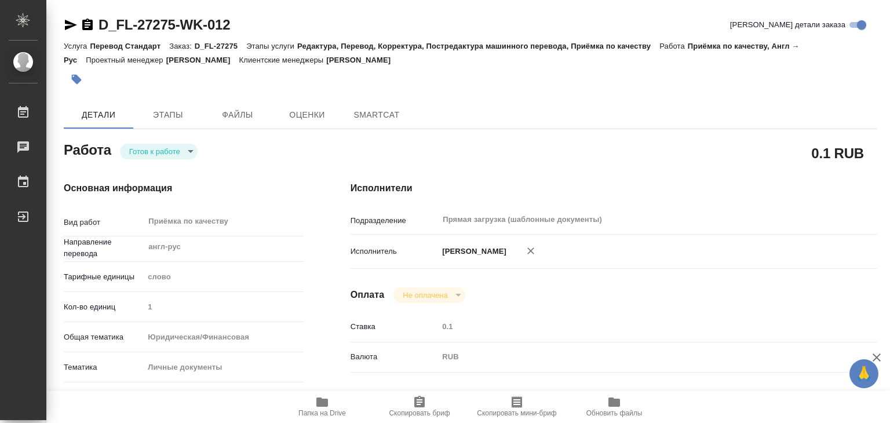
type textarea "x"
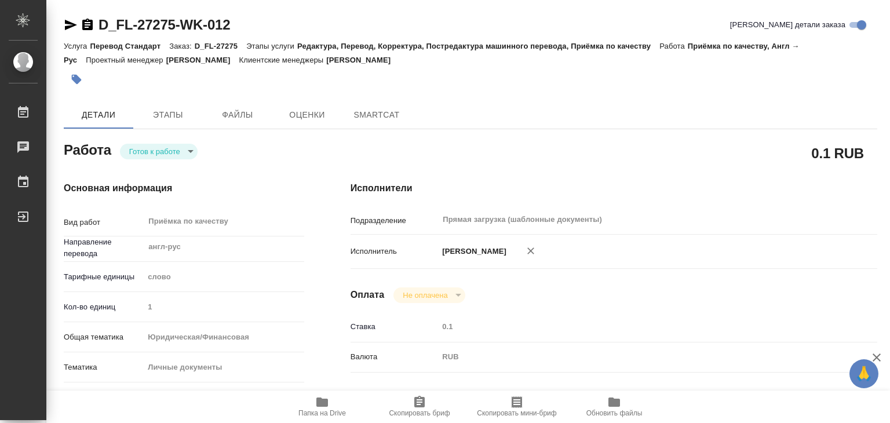
type textarea "x"
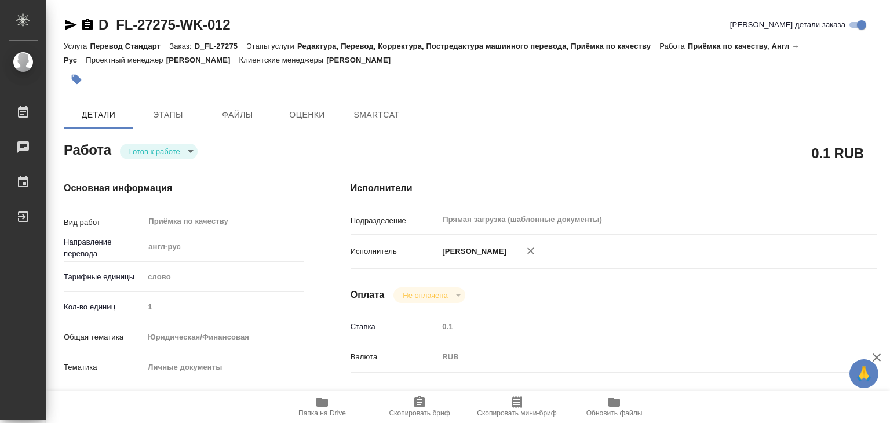
type textarea "x"
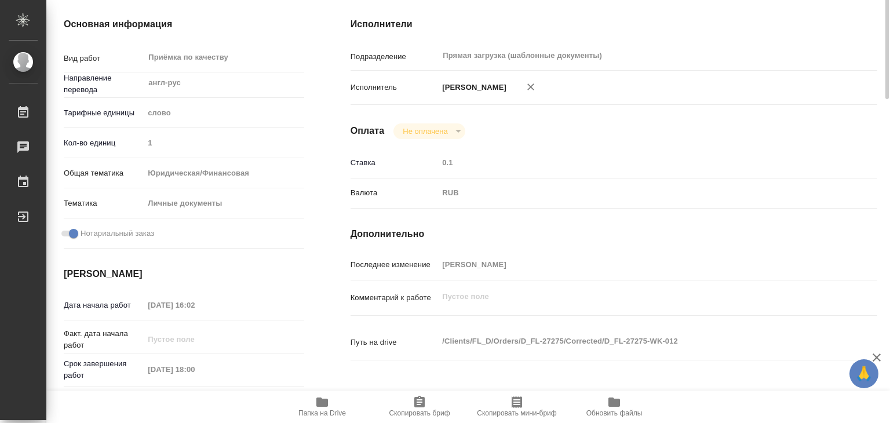
type textarea "x"
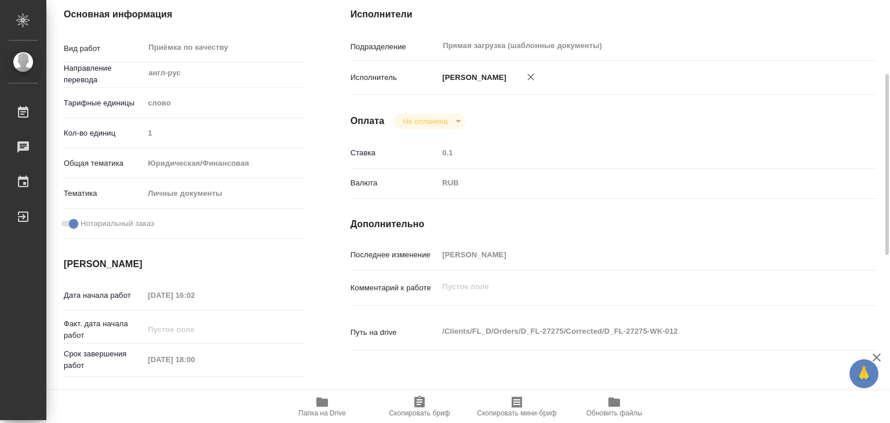
type textarea "x"
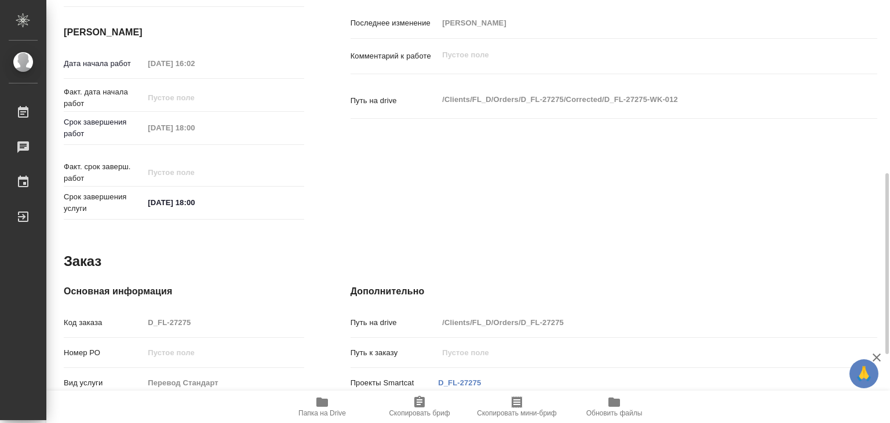
type textarea "x"
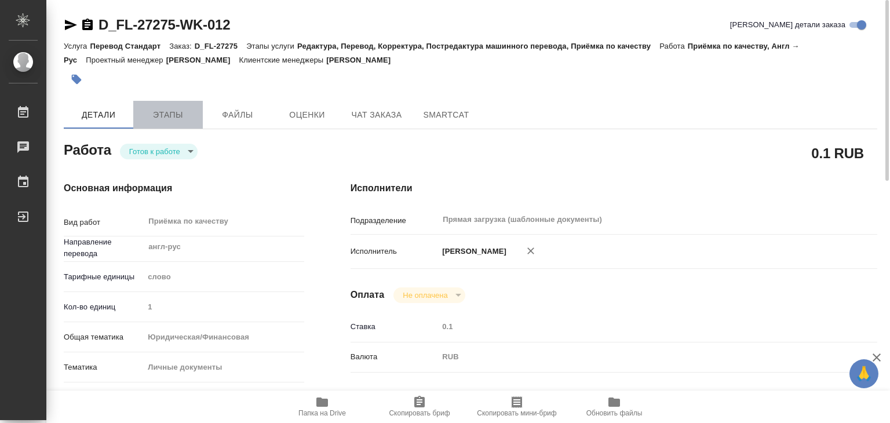
click at [183, 108] on span "Этапы" at bounding box center [168, 115] width 56 height 14
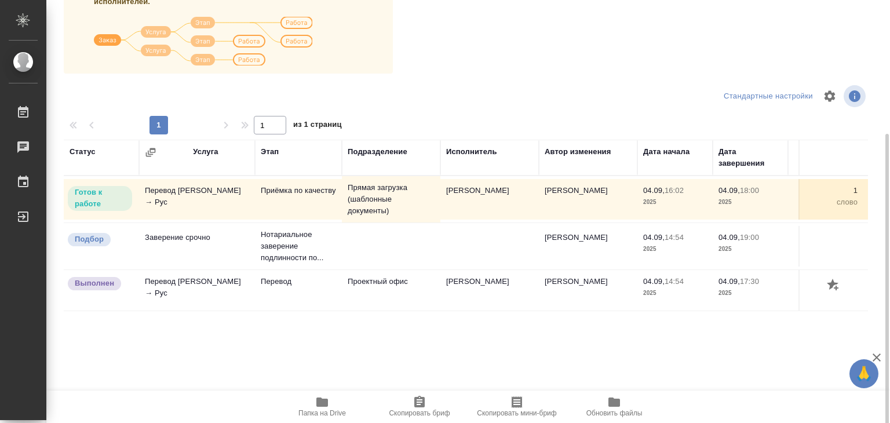
scroll to position [181, 0]
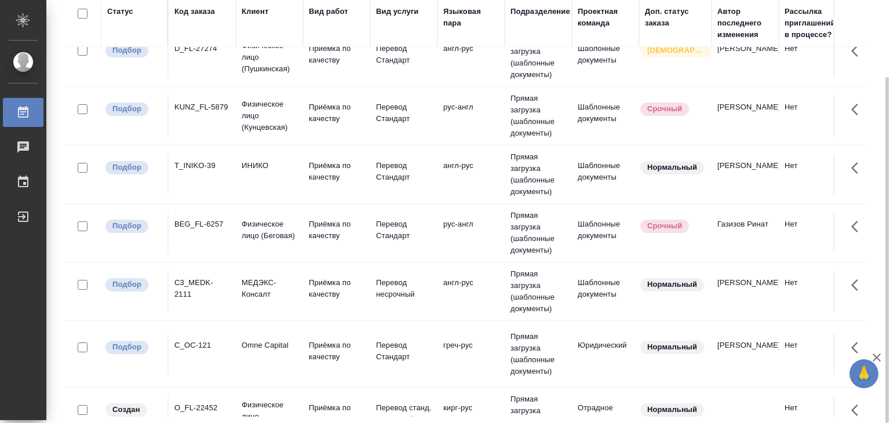
scroll to position [406, 0]
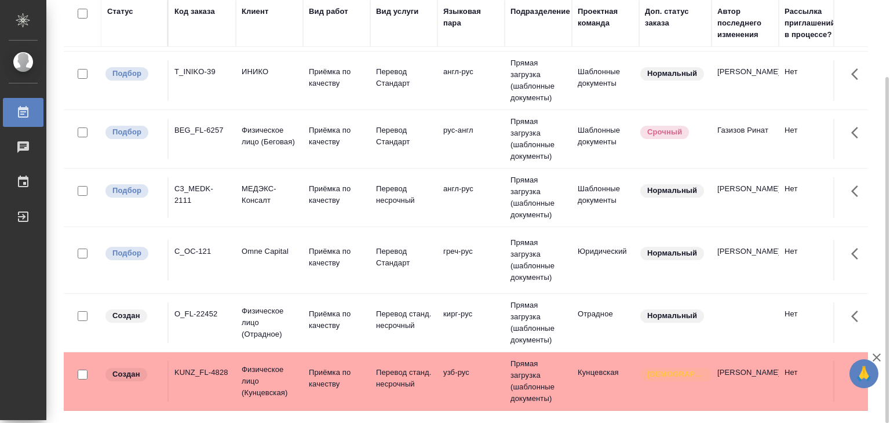
click at [346, 274] on td "Приёмка по качеству" at bounding box center [336, 260] width 67 height 41
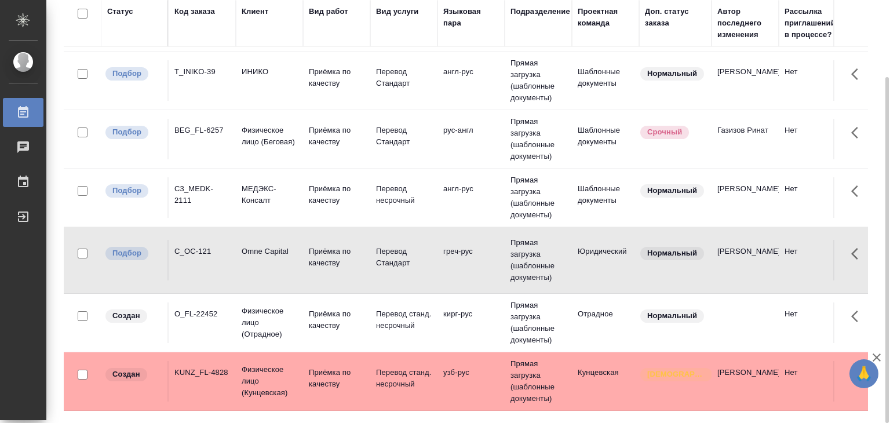
click at [283, 196] on p "МЕДЭКС-Консалт" at bounding box center [270, 194] width 56 height 23
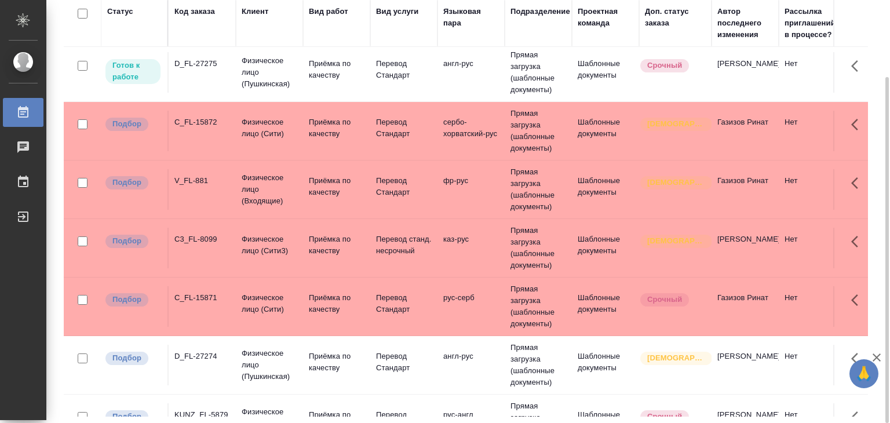
scroll to position [0, 0]
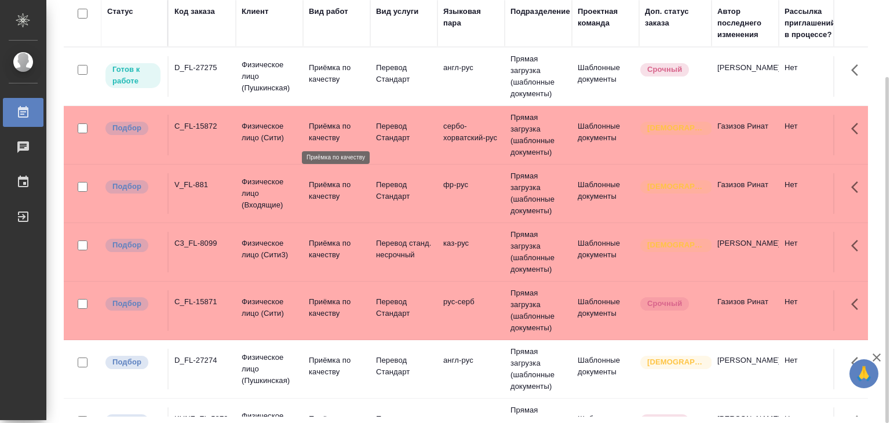
click at [330, 130] on p "Приёмка по качеству" at bounding box center [337, 132] width 56 height 23
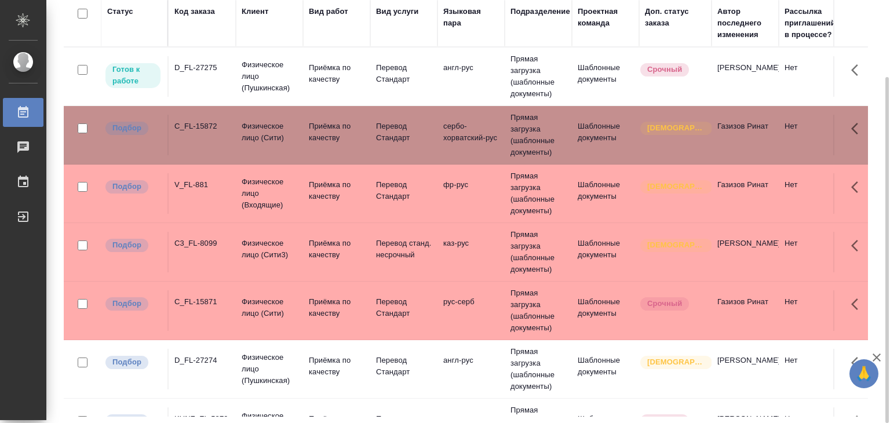
click at [282, 188] on p "Физическое лицо (Входящие)" at bounding box center [270, 193] width 56 height 35
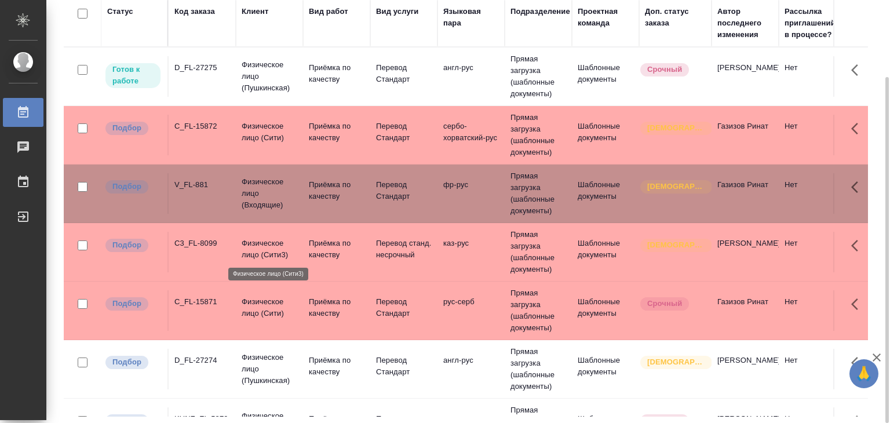
click at [252, 244] on p "Физическое лицо (Сити3)" at bounding box center [270, 249] width 56 height 23
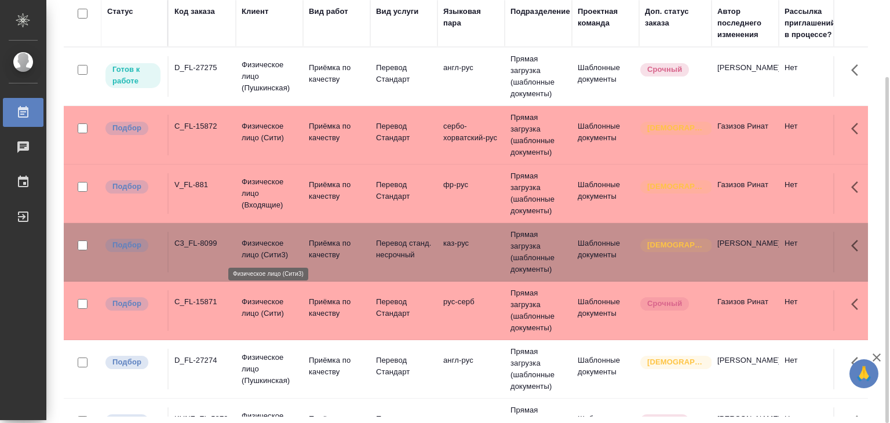
click at [246, 315] on p "Физическое лицо (Сити)" at bounding box center [270, 307] width 56 height 23
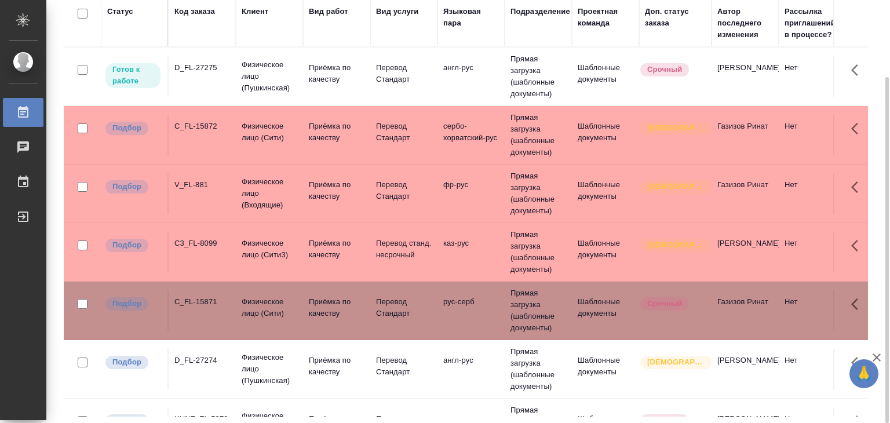
scroll to position [116, 0]
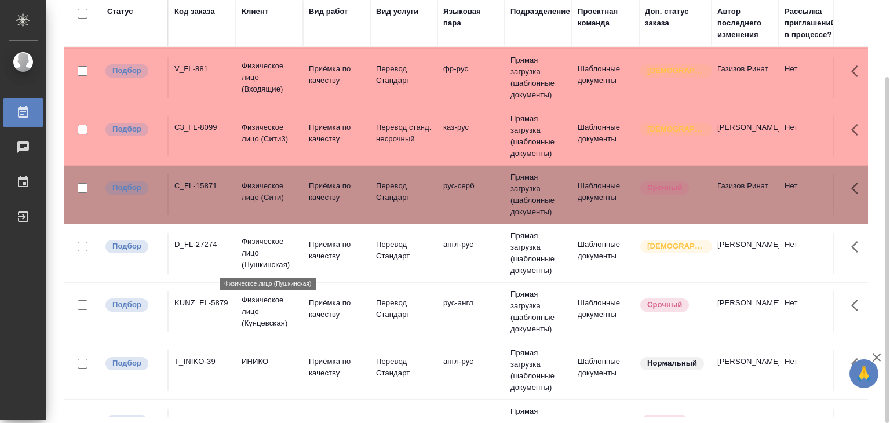
click at [284, 249] on p "Физическое лицо (Пушкинская)" at bounding box center [270, 253] width 56 height 35
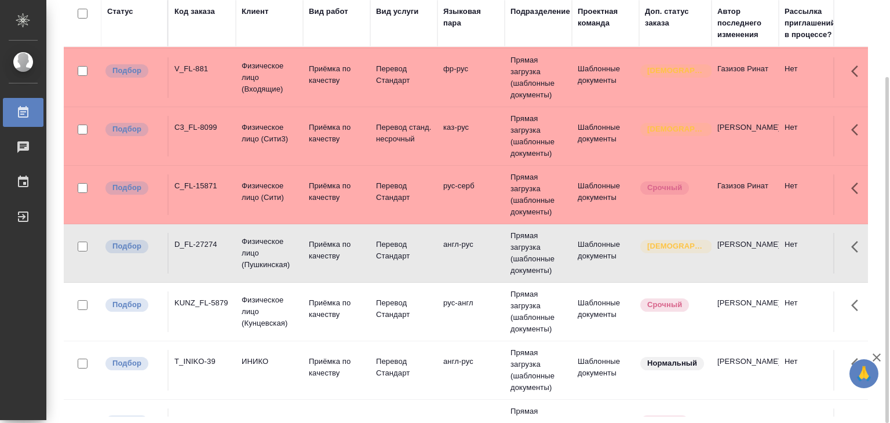
scroll to position [174, 0]
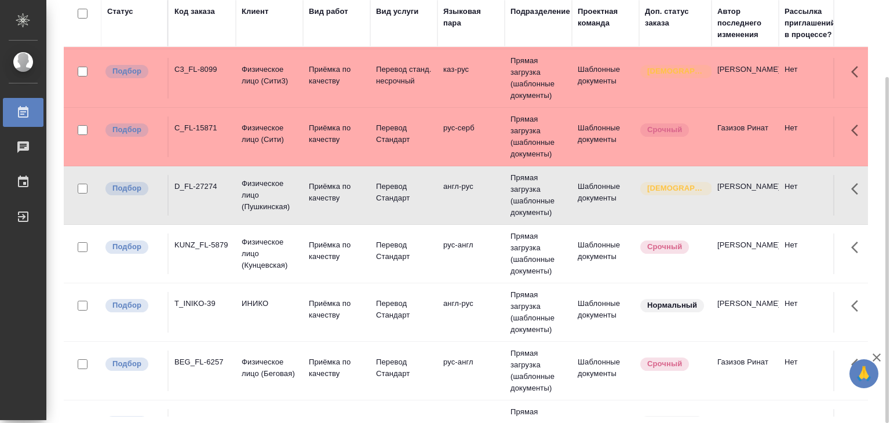
click at [233, 240] on td "KUNZ_FL-5879" at bounding box center [202, 253] width 67 height 41
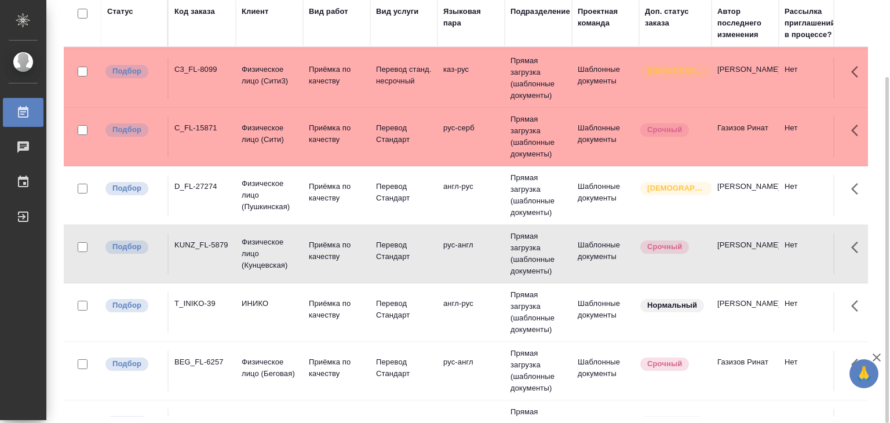
click at [218, 320] on td "T_INIKO-39" at bounding box center [202, 312] width 67 height 41
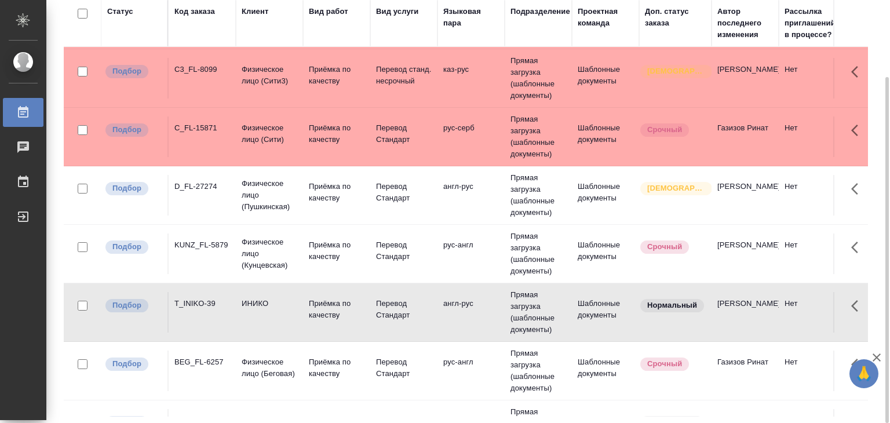
scroll to position [232, 0]
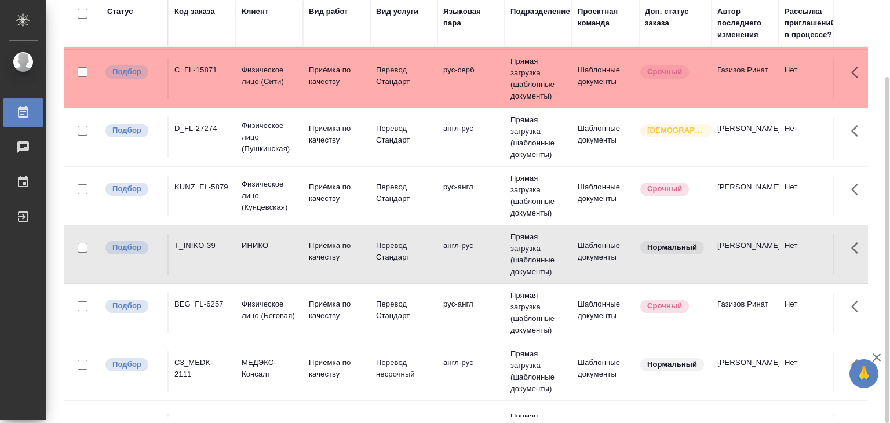
click at [236, 297] on td "Физическое лицо (Беговая)" at bounding box center [269, 313] width 67 height 41
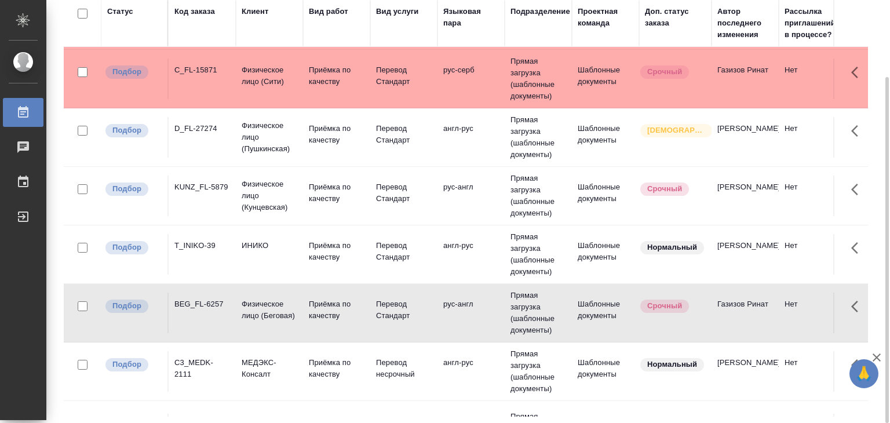
click at [236, 297] on td "Физическое лицо (Беговая)" at bounding box center [269, 313] width 67 height 41
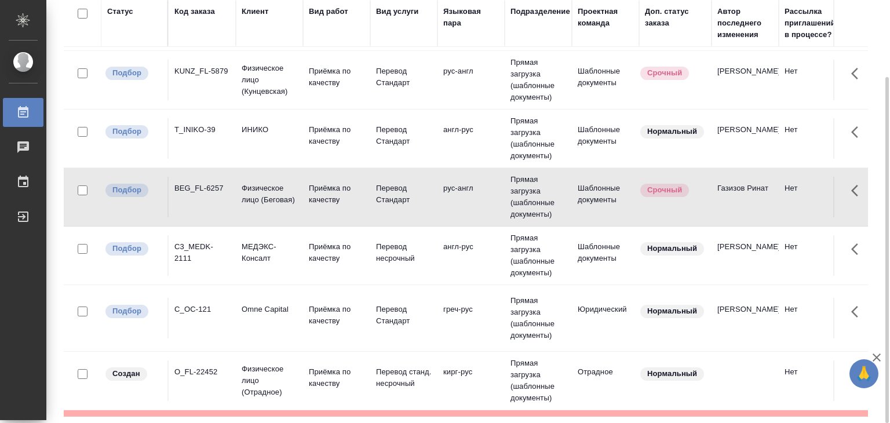
click at [231, 249] on td "C3_MEDK-2111" at bounding box center [202, 255] width 67 height 41
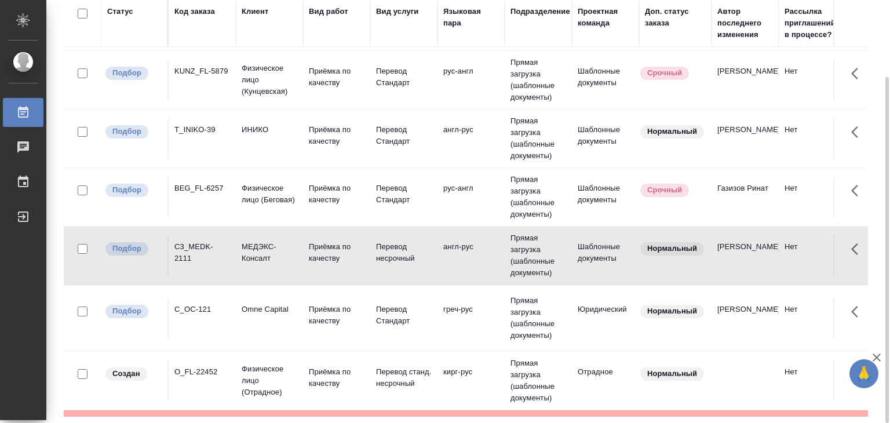
click at [234, 329] on td "C_OC-121" at bounding box center [202, 318] width 67 height 41
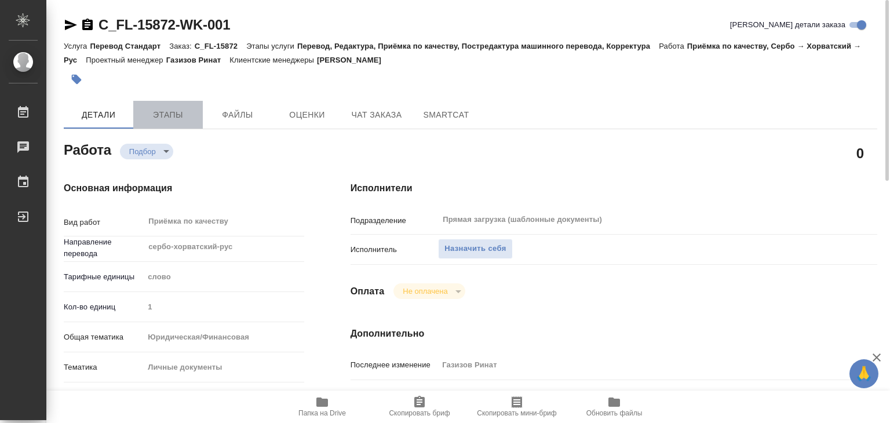
click at [155, 123] on button "Этапы" at bounding box center [168, 115] width 70 height 28
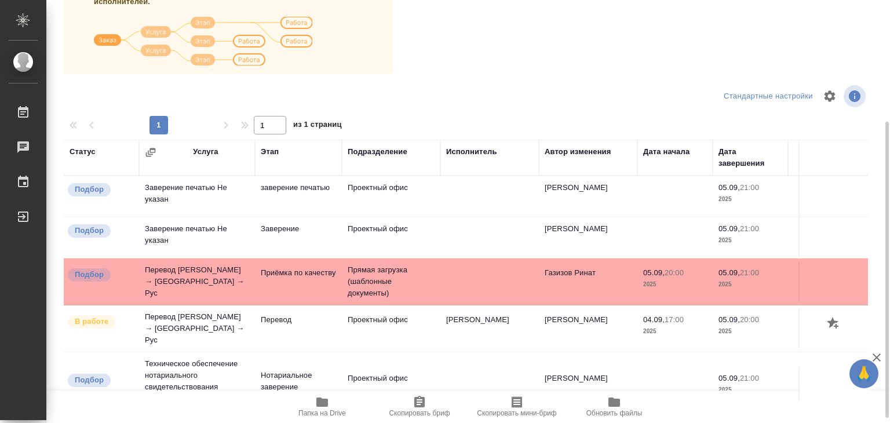
scroll to position [181, 0]
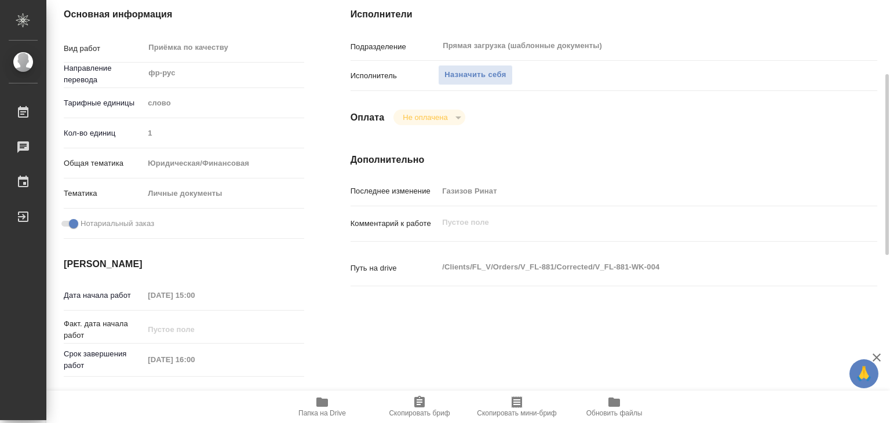
scroll to position [232, 0]
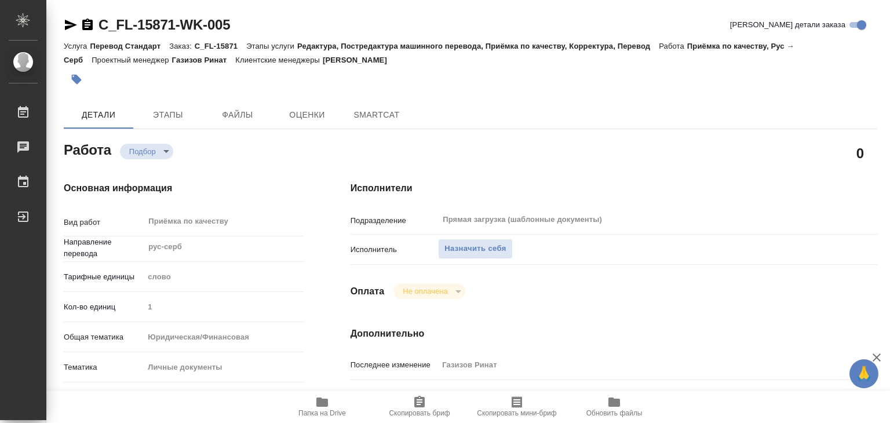
type textarea "x"
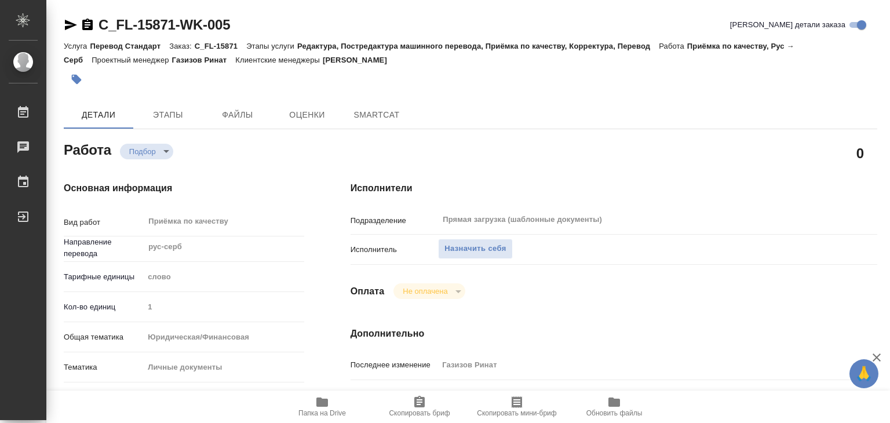
type textarea "x"
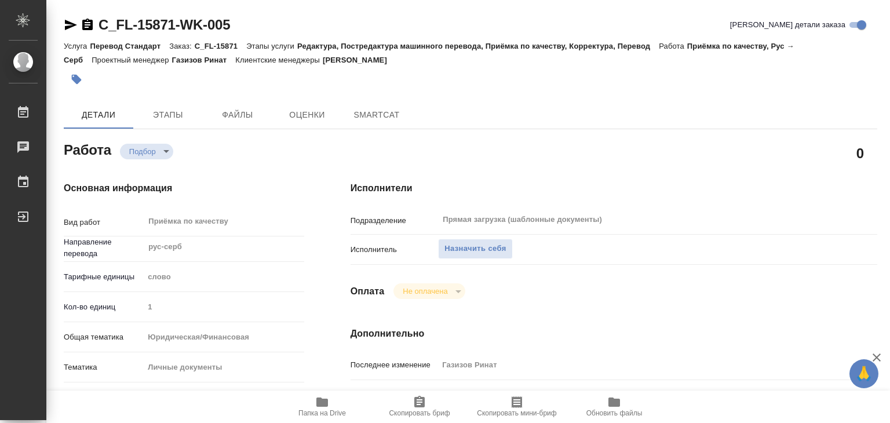
scroll to position [232, 0]
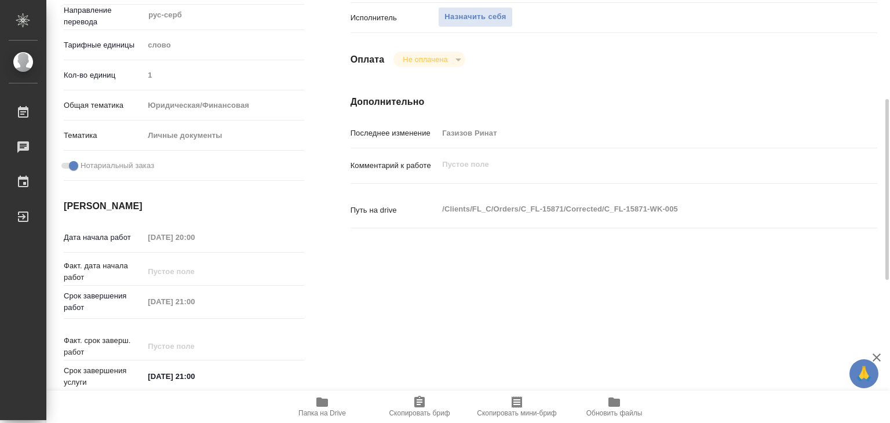
type textarea "x"
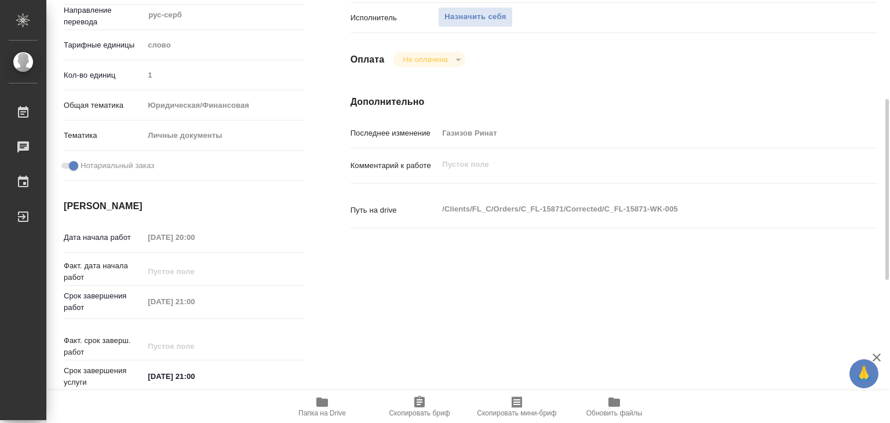
type textarea "x"
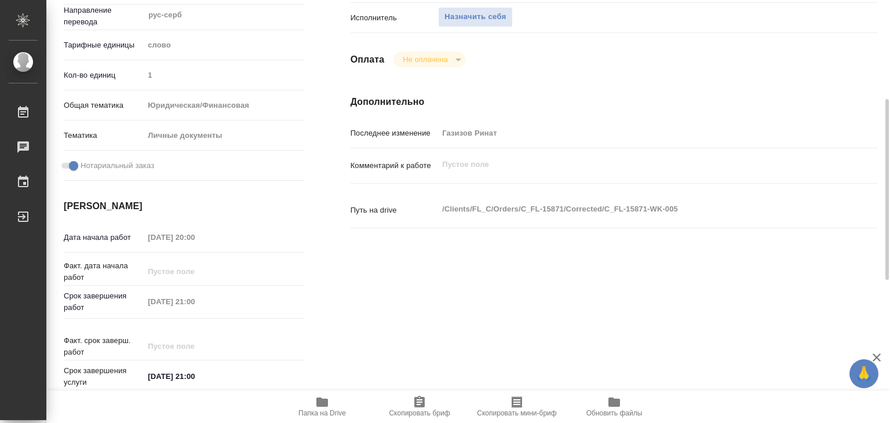
type textarea "x"
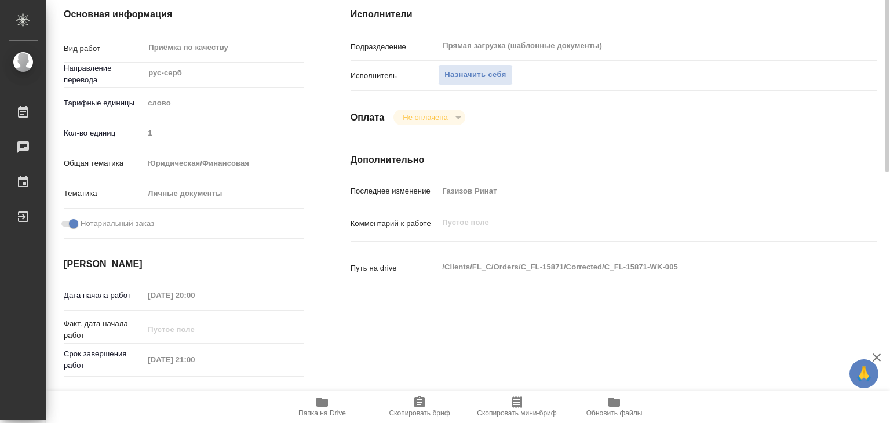
scroll to position [0, 0]
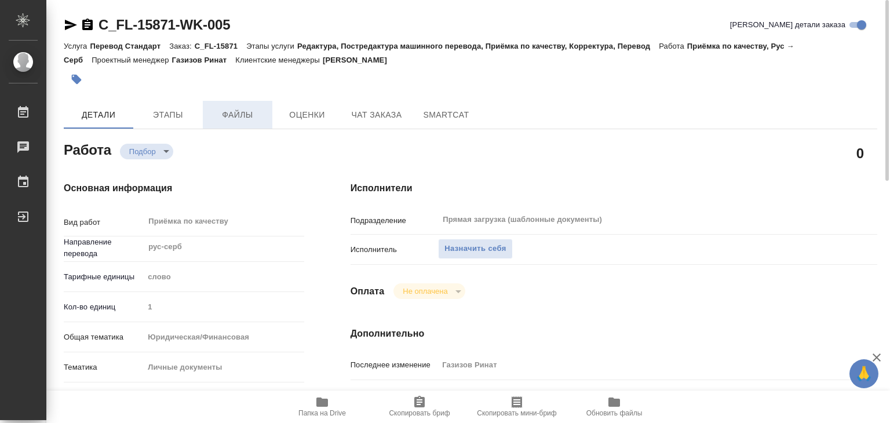
click at [214, 110] on span "Файлы" at bounding box center [238, 115] width 56 height 14
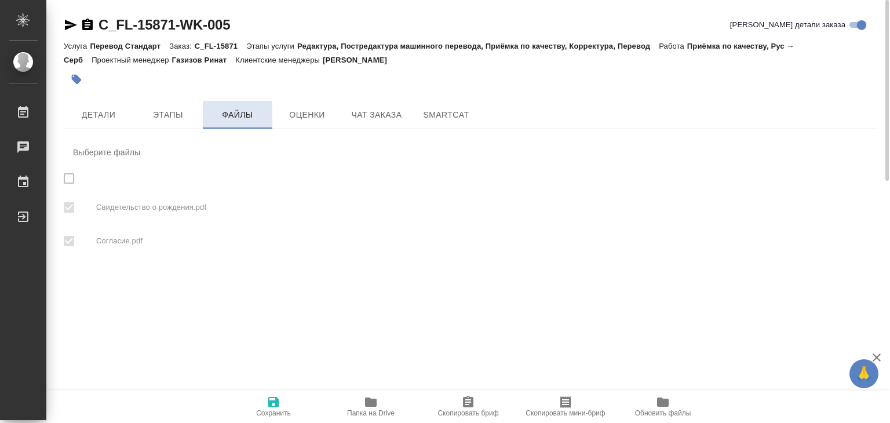
checkbox input "true"
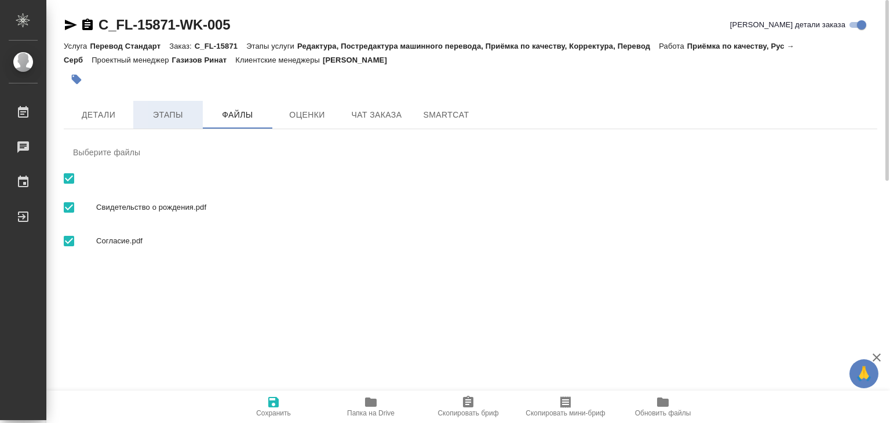
click at [171, 115] on span "Этапы" at bounding box center [168, 115] width 56 height 14
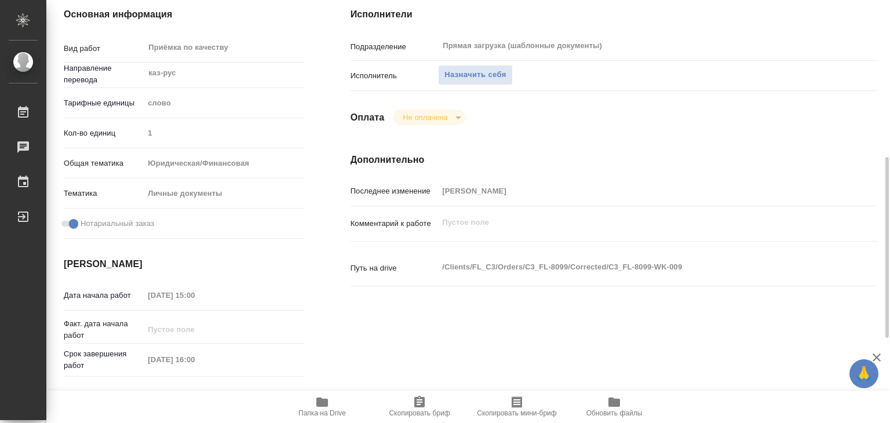
scroll to position [290, 0]
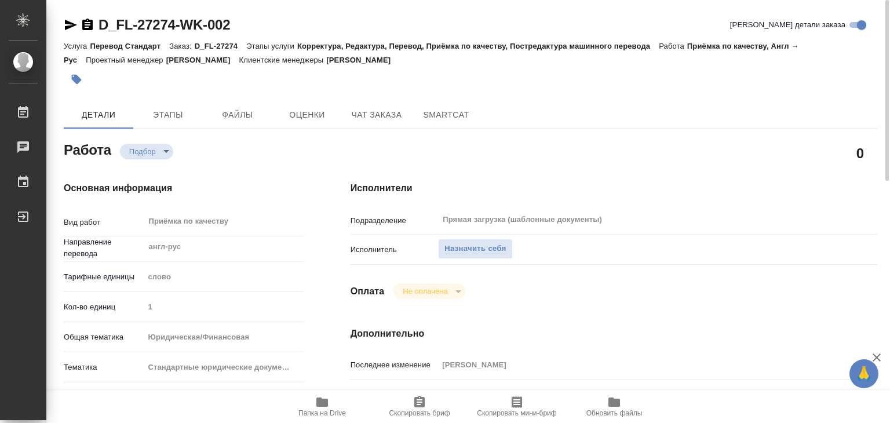
click at [327, 399] on icon "button" at bounding box center [322, 401] width 12 height 9
click at [309, 411] on span "Папка на Drive" at bounding box center [322, 413] width 48 height 8
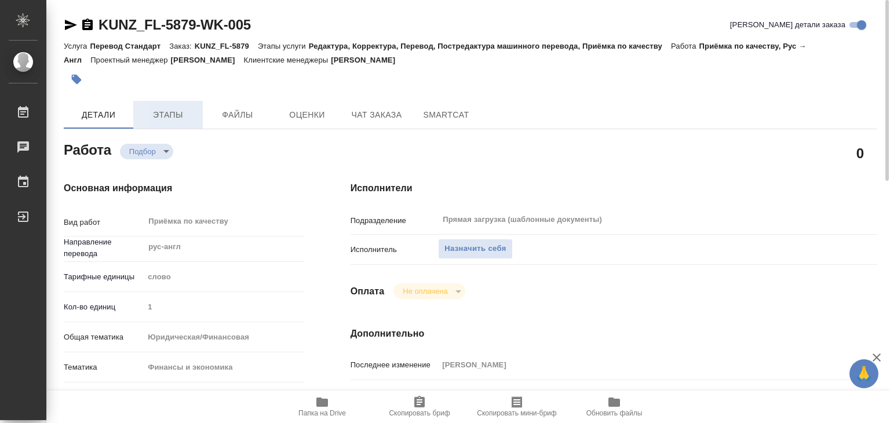
click at [162, 115] on span "Этапы" at bounding box center [168, 115] width 56 height 14
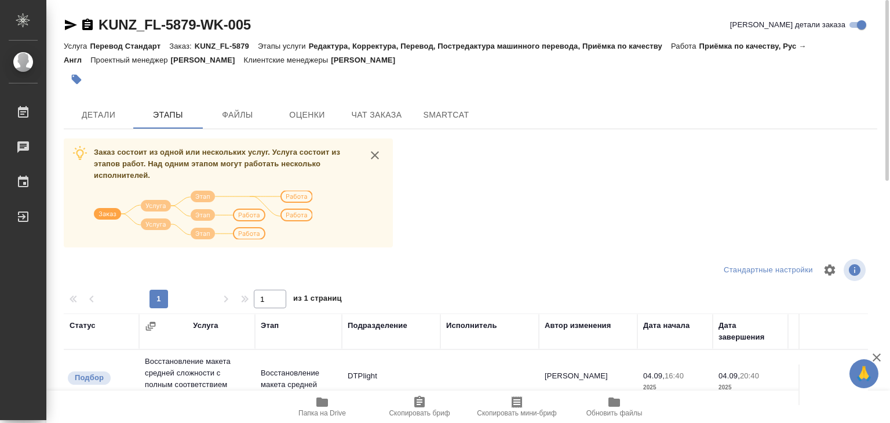
click at [241, 114] on span "Файлы" at bounding box center [238, 115] width 56 height 14
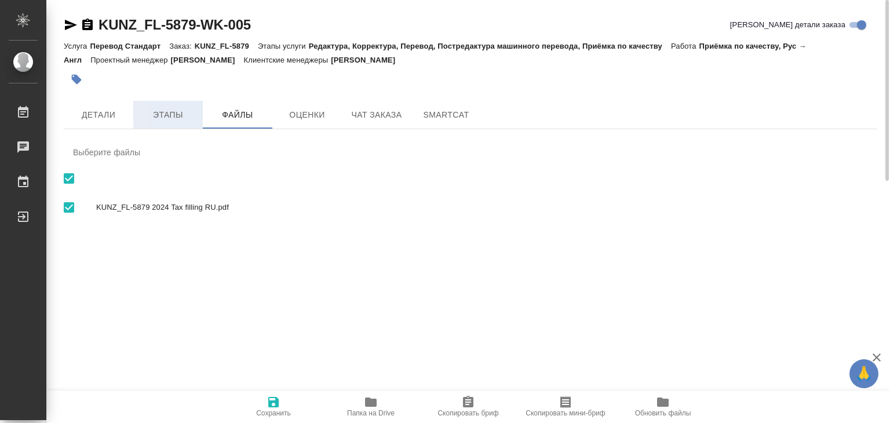
click at [176, 118] on span "Этапы" at bounding box center [168, 115] width 56 height 14
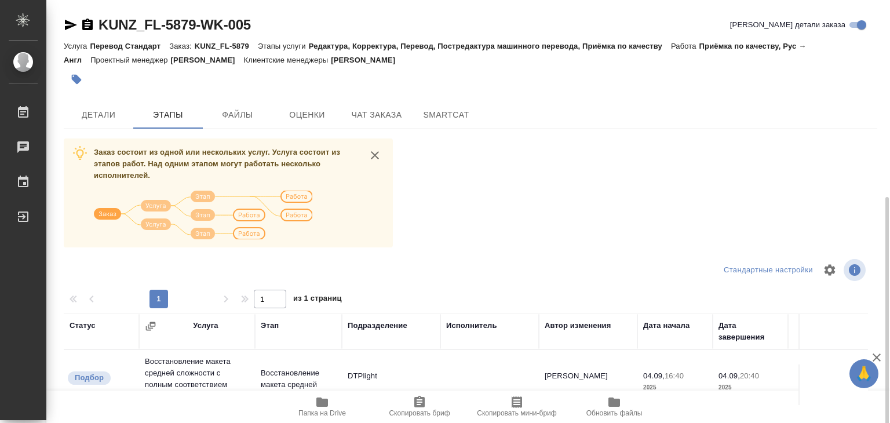
scroll to position [181, 0]
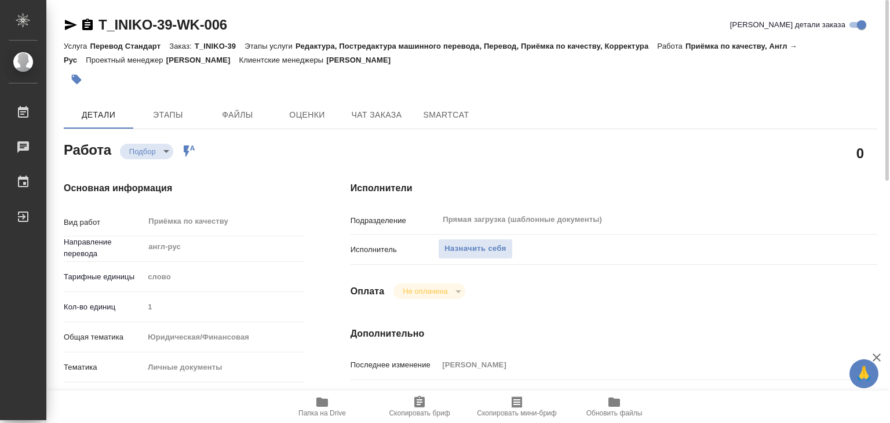
click at [321, 407] on icon "button" at bounding box center [322, 402] width 14 height 14
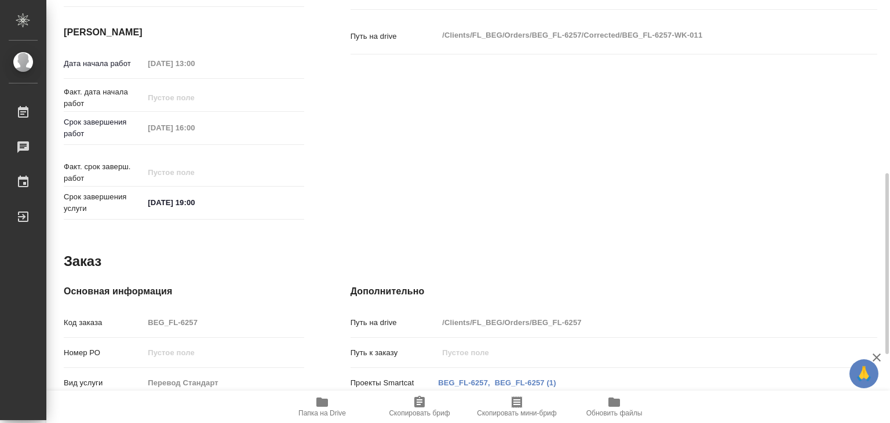
scroll to position [565, 0]
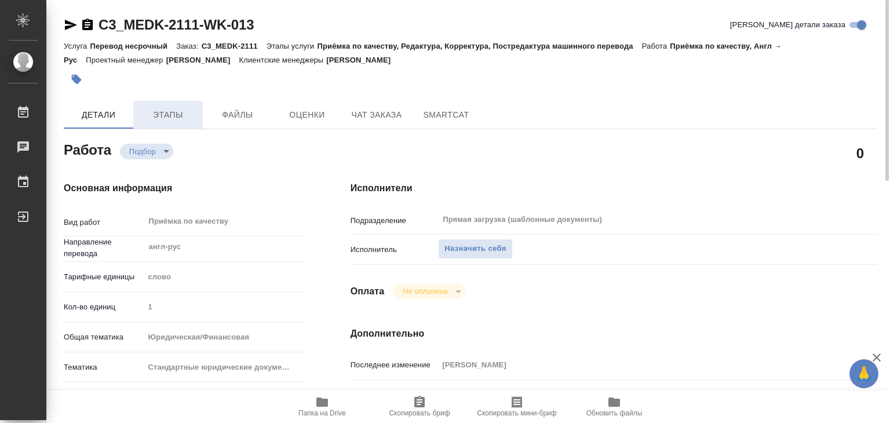
click at [159, 112] on span "Этапы" at bounding box center [168, 115] width 56 height 14
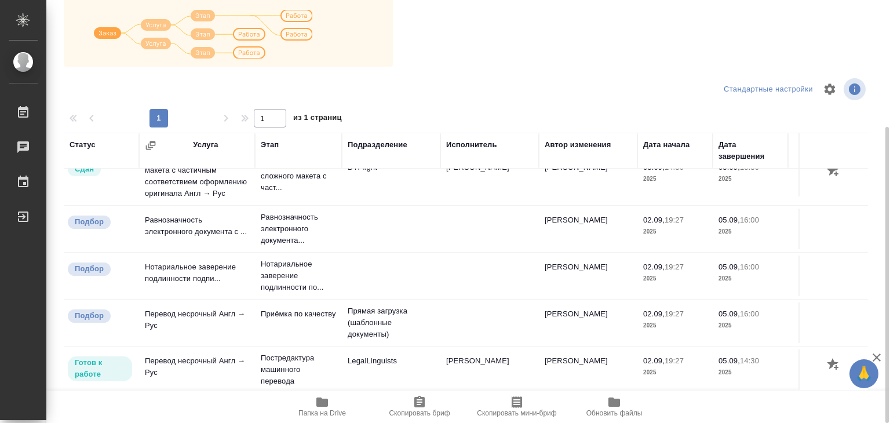
scroll to position [82, 0]
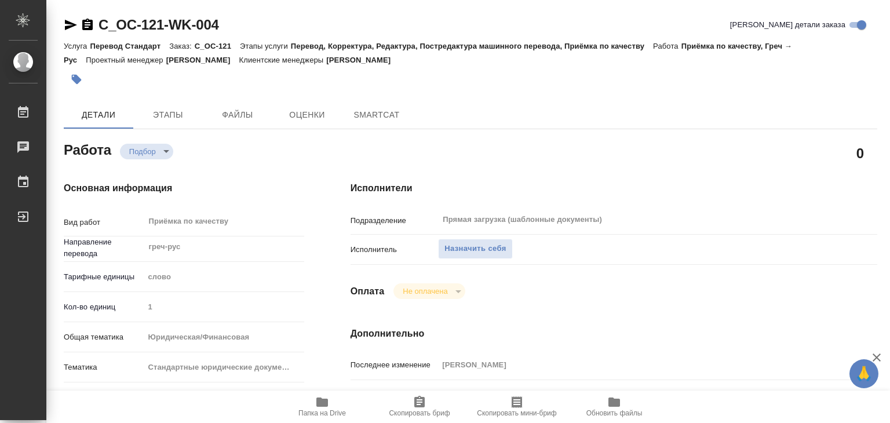
type textarea "x"
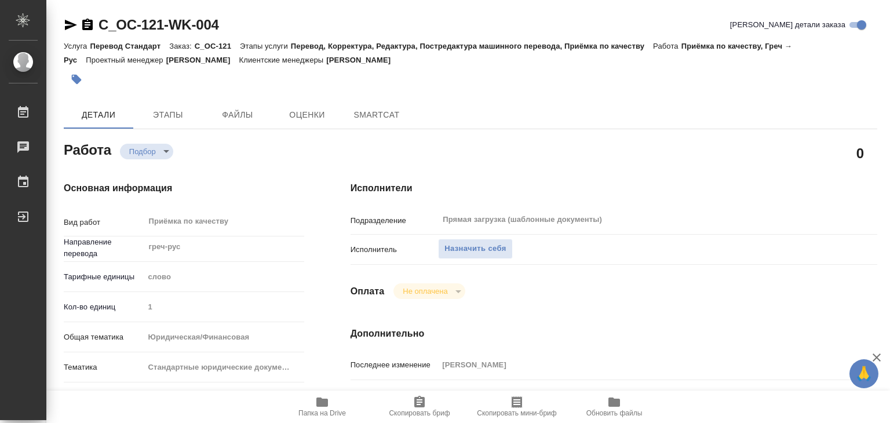
type textarea "x"
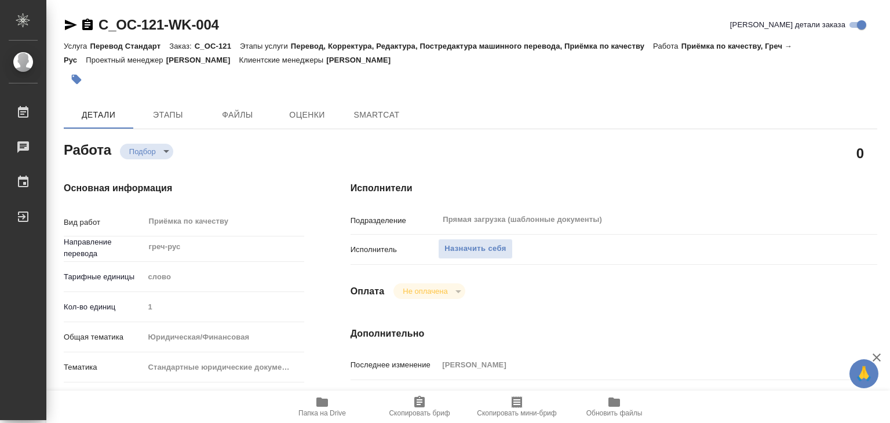
type textarea "x"
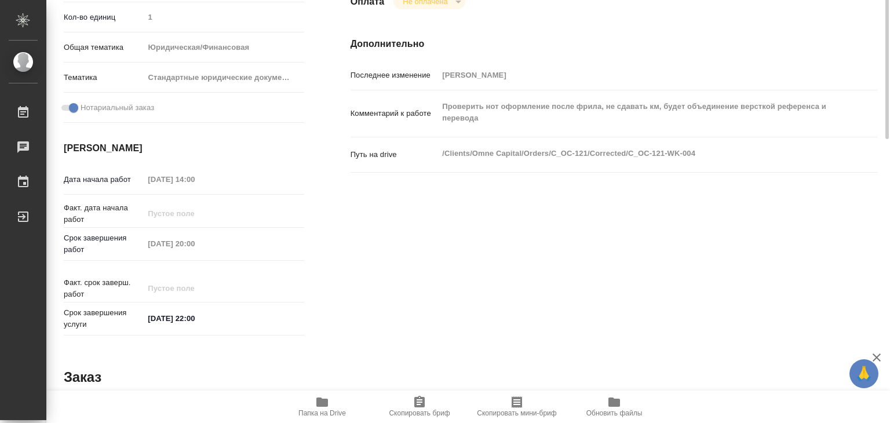
type textarea "x"
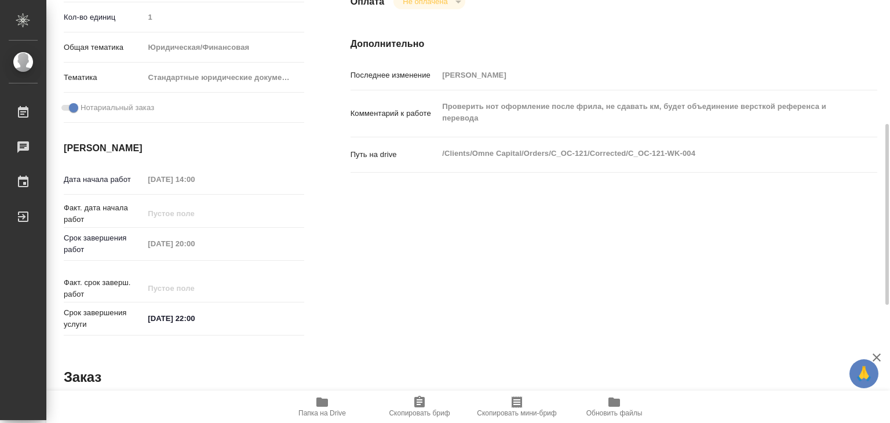
type textarea "x"
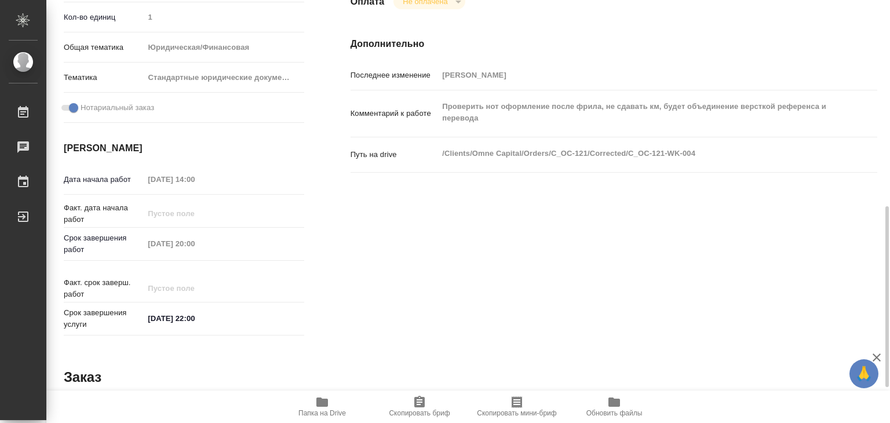
scroll to position [348, 0]
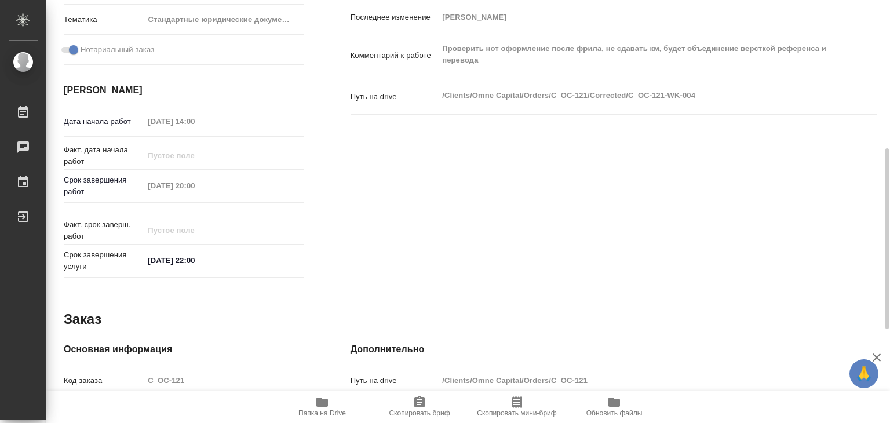
type textarea "x"
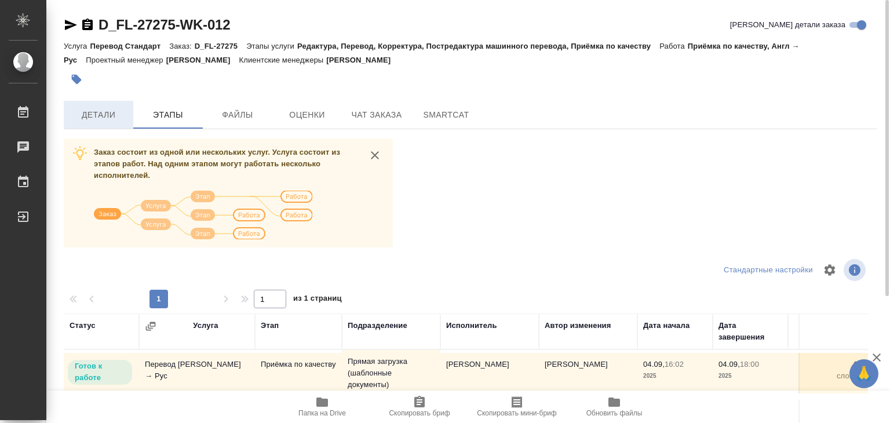
click at [98, 124] on button "Детали" at bounding box center [99, 115] width 70 height 28
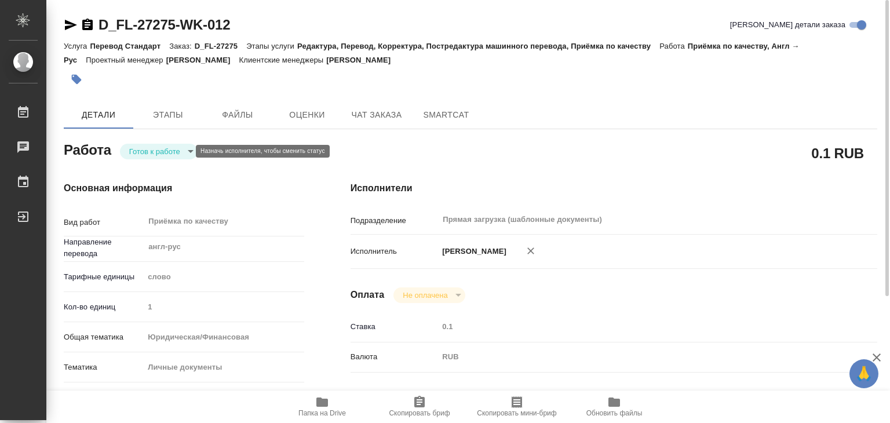
click at [137, 152] on body "🙏 .cls-1 fill:#fff; AWATERA Alilekova [PERSON_NAME] Работы 0 Чаты График Выйти …" at bounding box center [445, 211] width 890 height 423
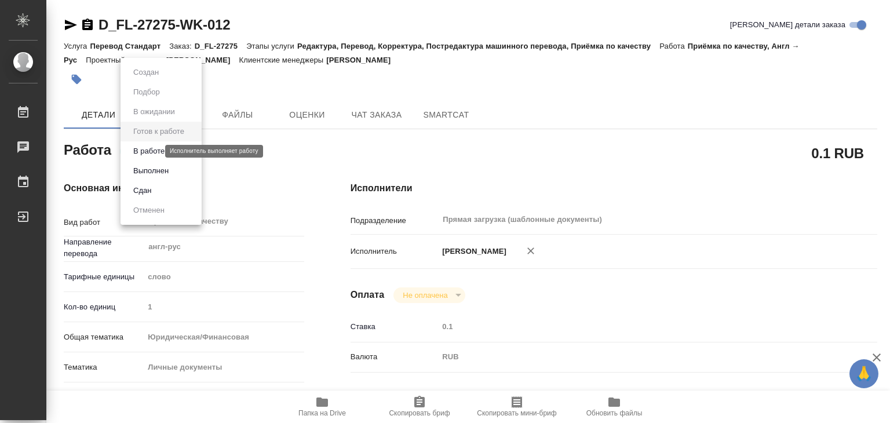
click at [163, 152] on button "В работе" at bounding box center [149, 151] width 38 height 13
type textarea "x"
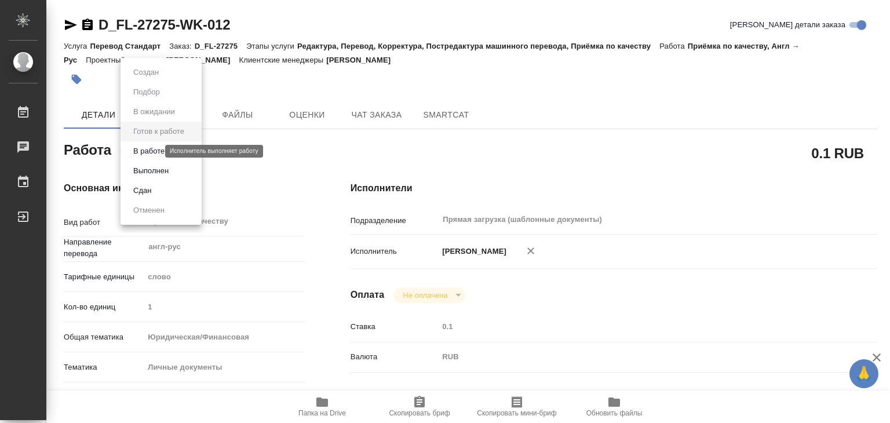
type textarea "x"
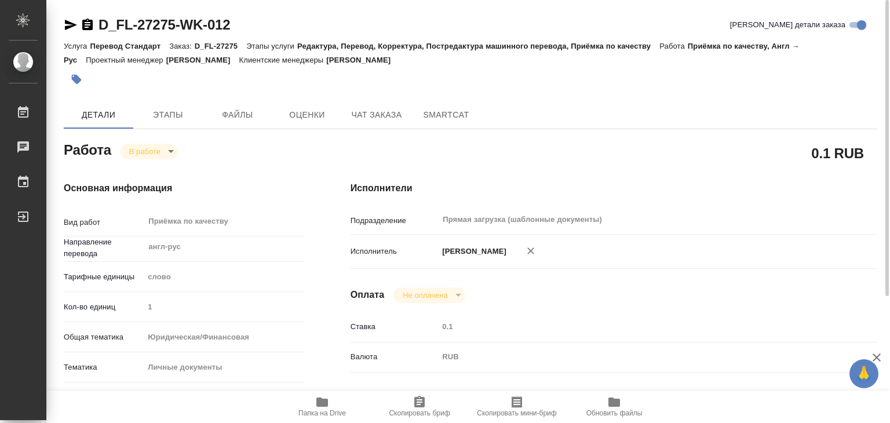
type textarea "x"
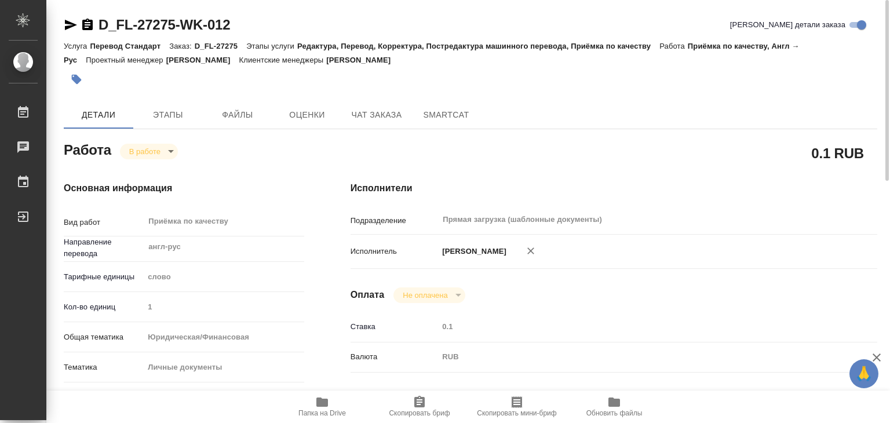
click at [80, 82] on icon "button" at bounding box center [77, 80] width 12 height 12
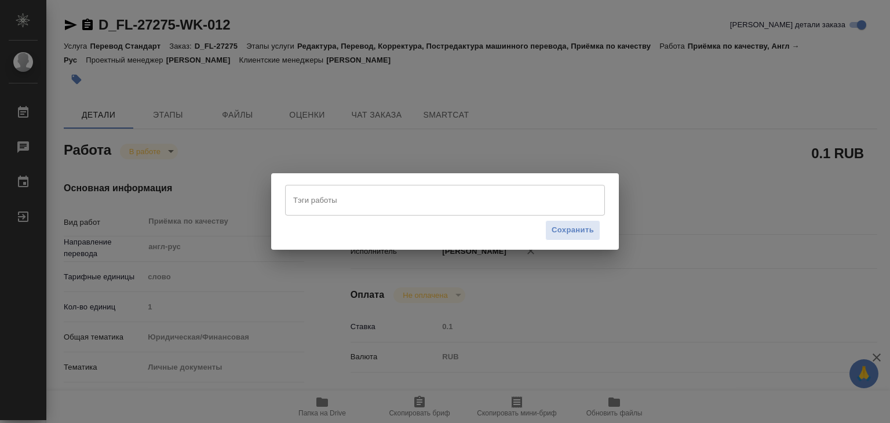
click at [346, 187] on div "Тэги работы Тэги работы Сохранить" at bounding box center [445, 211] width 348 height 76
click at [343, 202] on input "Тэги работы" at bounding box center [433, 200] width 287 height 20
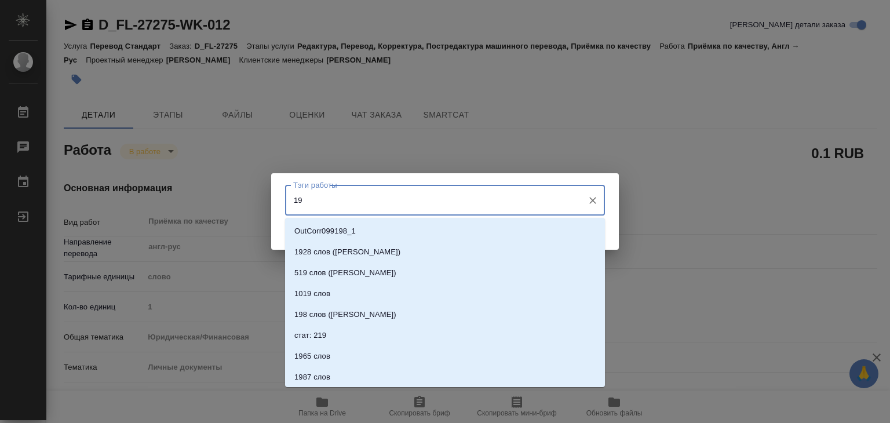
type input "193"
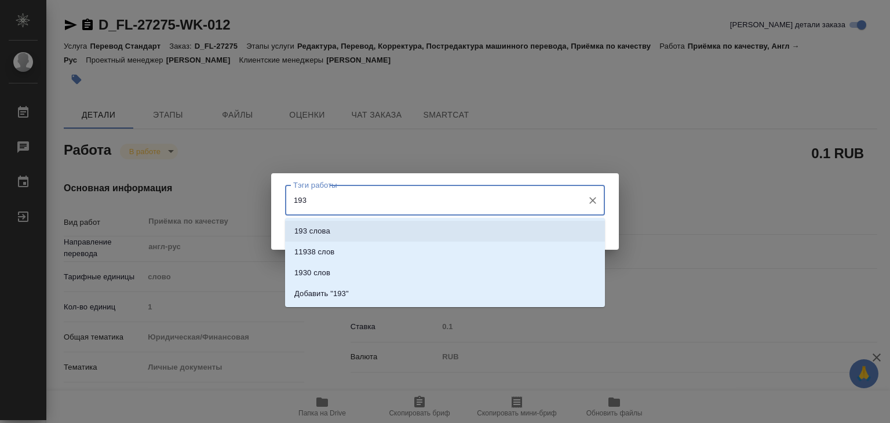
click at [345, 233] on li "193 слова" at bounding box center [445, 231] width 320 height 21
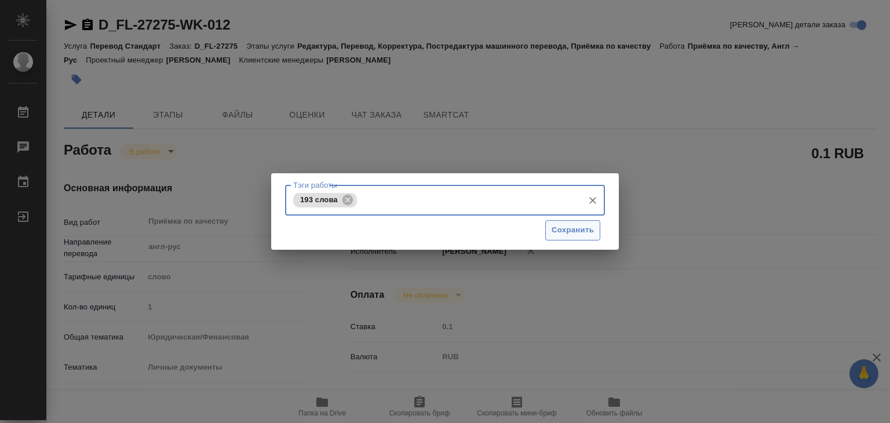
click at [552, 226] on span "Сохранить" at bounding box center [573, 230] width 42 height 13
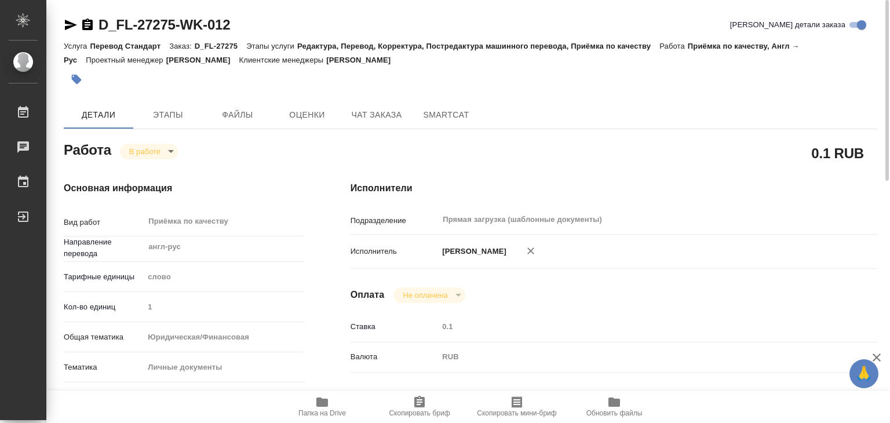
type input "inProgress"
type textarea "Приёмка по качеству"
type textarea "x"
type input "англ-рус"
type input "5a8b1489cc6b4906c91bfd90"
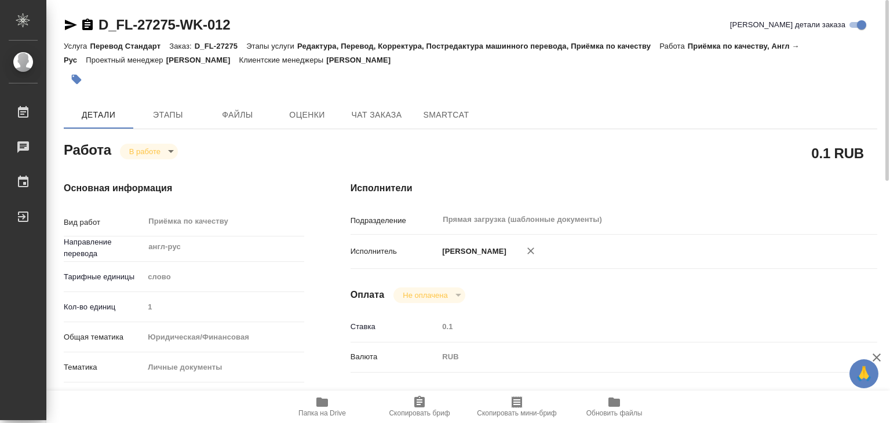
type input "1"
type input "yr-fn"
type input "5a8b8b956a9677013d343cfe"
checkbox input "true"
type input "[DATE] 16:02"
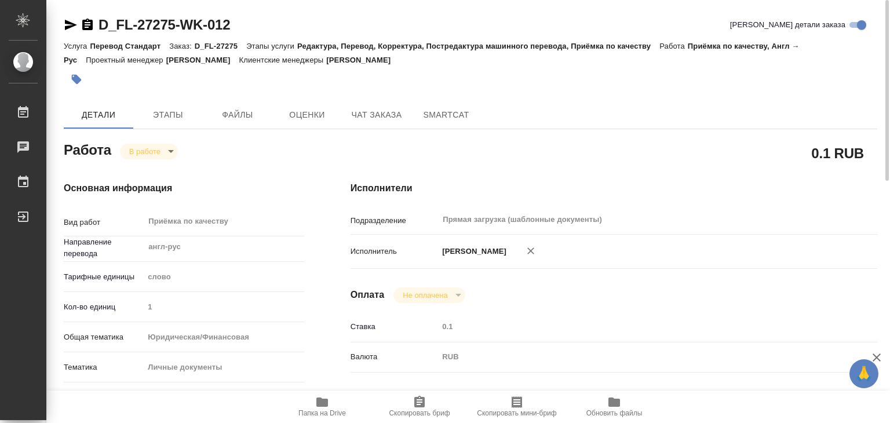
type input "[DATE] 17:36"
type input "[DATE] 18:00"
type input "Прямая загрузка (шаблонные документы)"
type input "notPayed"
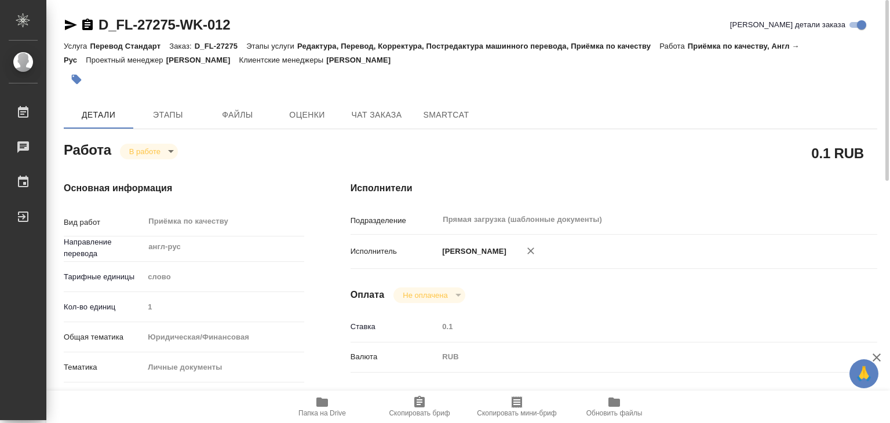
type input "0.1"
type input "RUB"
type input "[PERSON_NAME]"
type textarea "x"
type textarea "/Clients/FL_D/Orders/D_FL-27275/Corrected/D_FL-27275-WK-012"
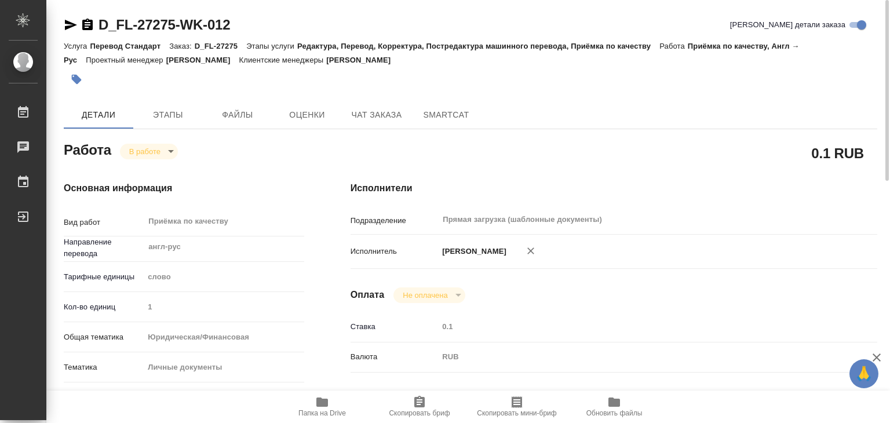
type textarea "x"
type input "D_FL-27275"
type input "Перевод Стандарт"
type input "Редактура, Перевод, Корректура, Постредактура машинного перевода, Приёмка по ка…"
type input "Булахова Елена"
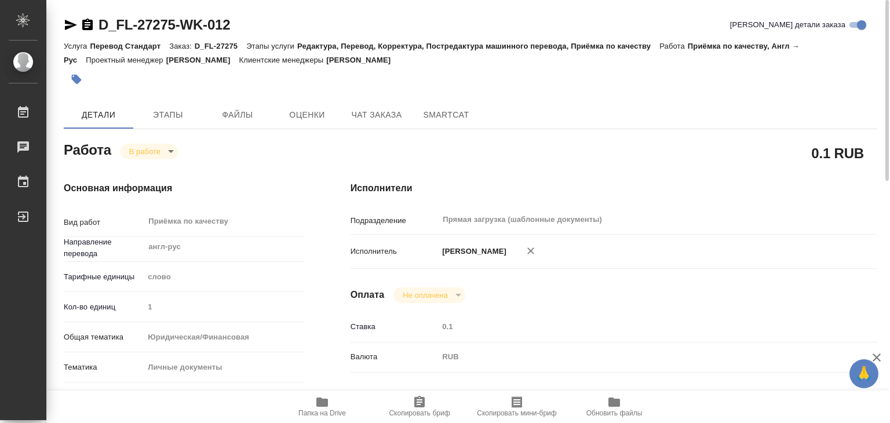
type input "/Clients/FL_D/Orders/D_FL-27275"
type textarea "x"
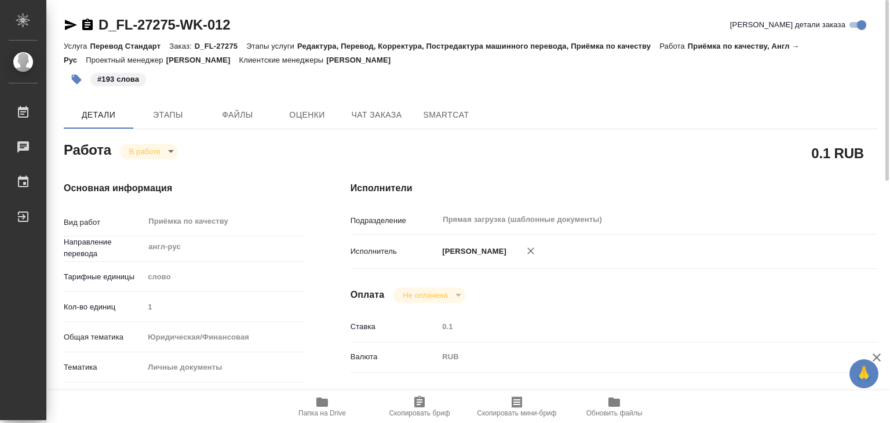
type textarea "x"
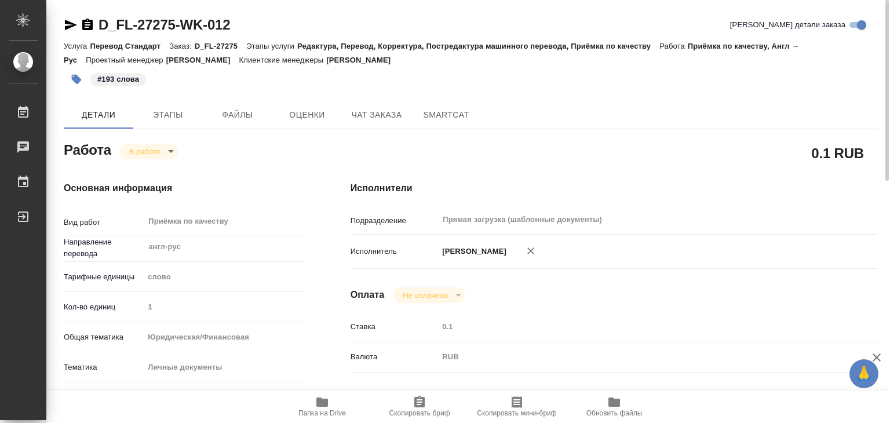
type textarea "x"
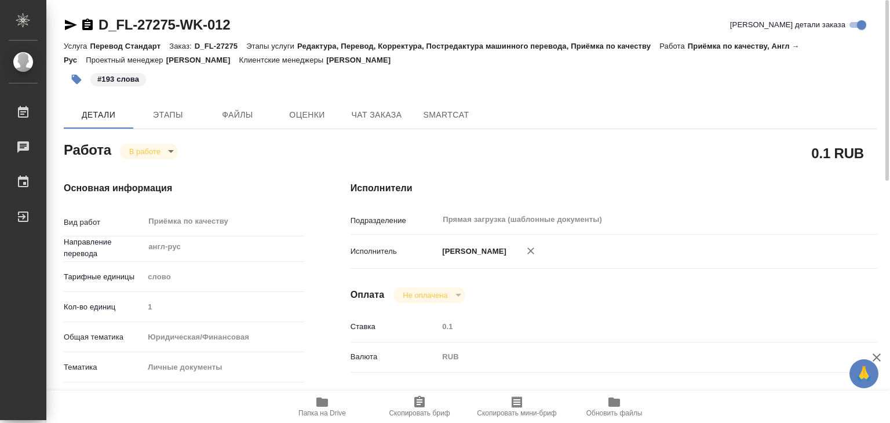
type textarea "x"
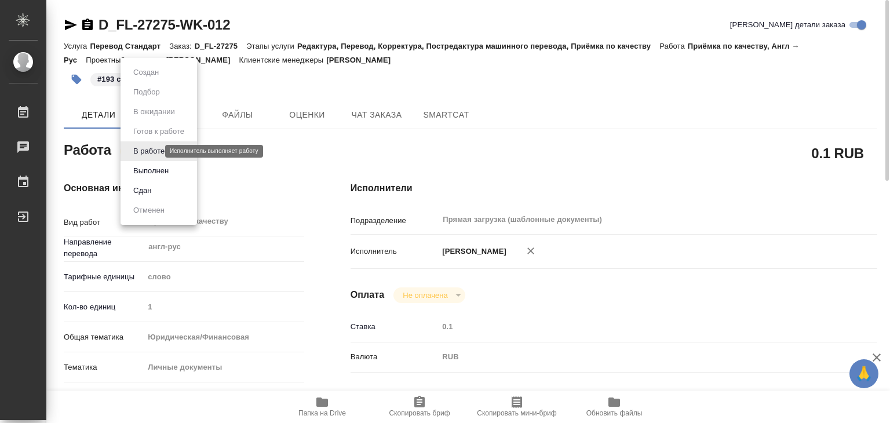
click at [145, 151] on body "🙏 .cls-1 fill:#fff; AWATERA Alilekova Valeriya Работы 0 Чаты График Выйти D_FL-…" at bounding box center [445, 211] width 890 height 423
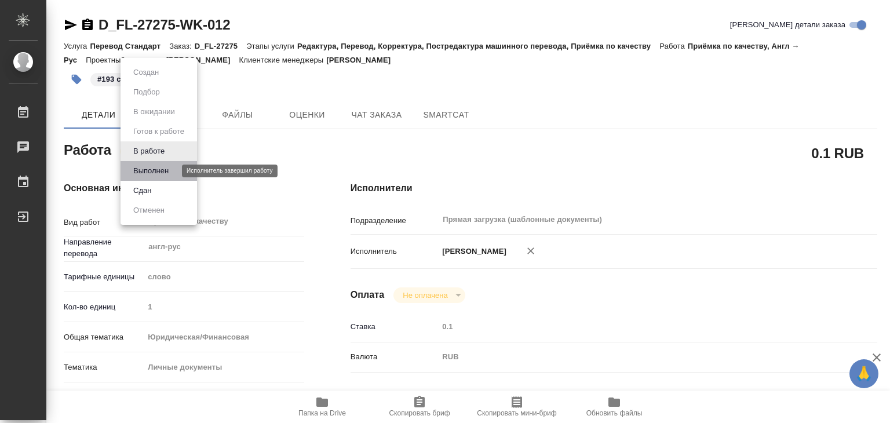
click at [163, 170] on button "Выполнен" at bounding box center [151, 171] width 42 height 13
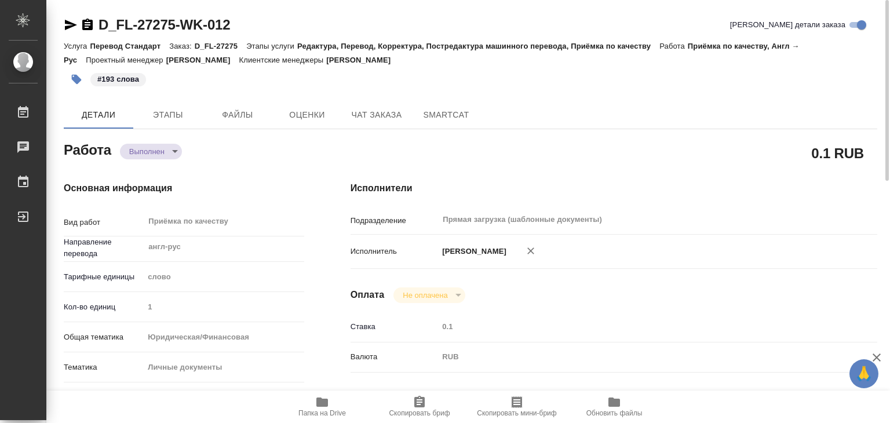
type textarea "x"
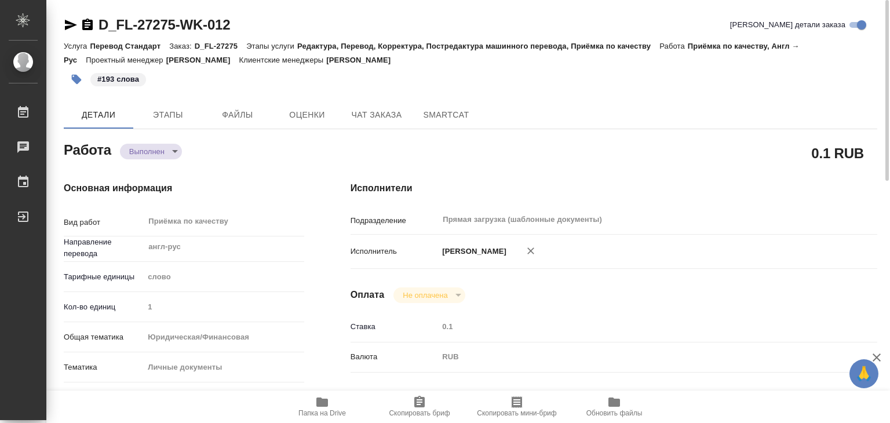
type textarea "x"
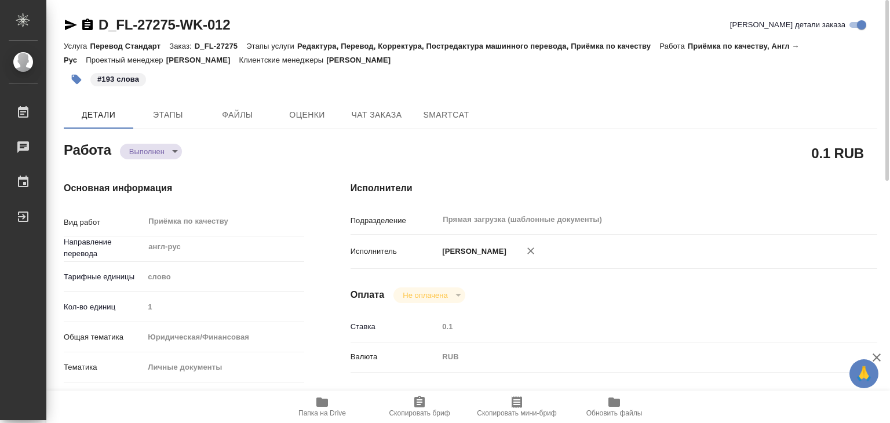
type textarea "x"
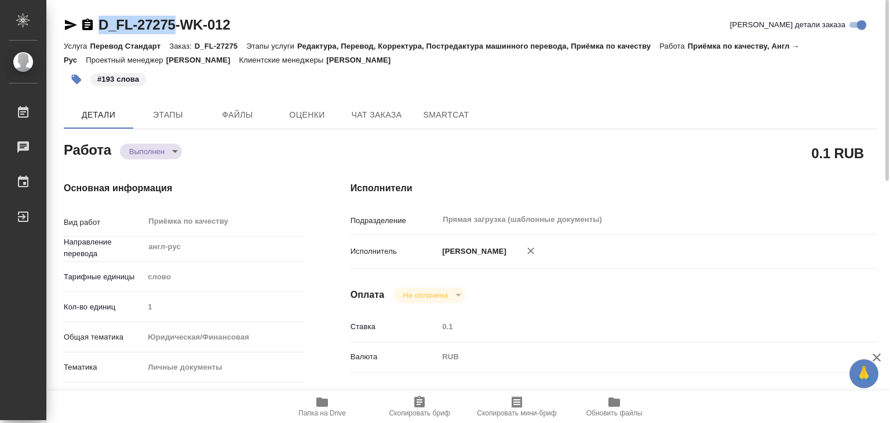
drag, startPoint x: 90, startPoint y: 14, endPoint x: 174, endPoint y: 31, distance: 85.7
copy link "D_FL-27275"
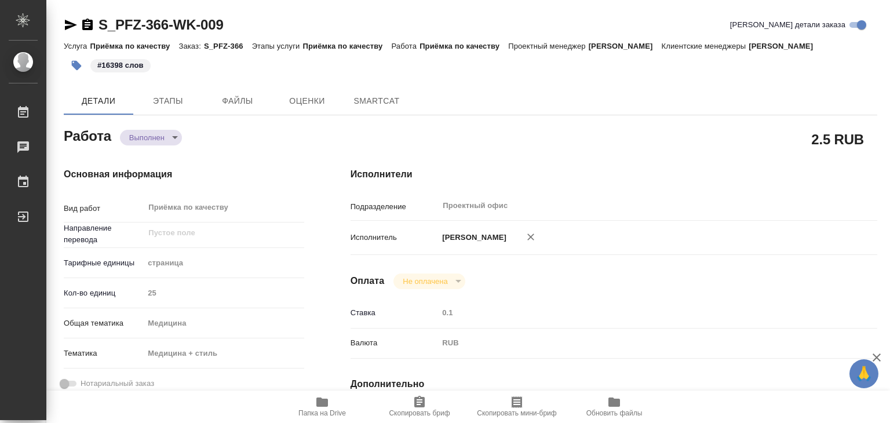
type textarea "x"
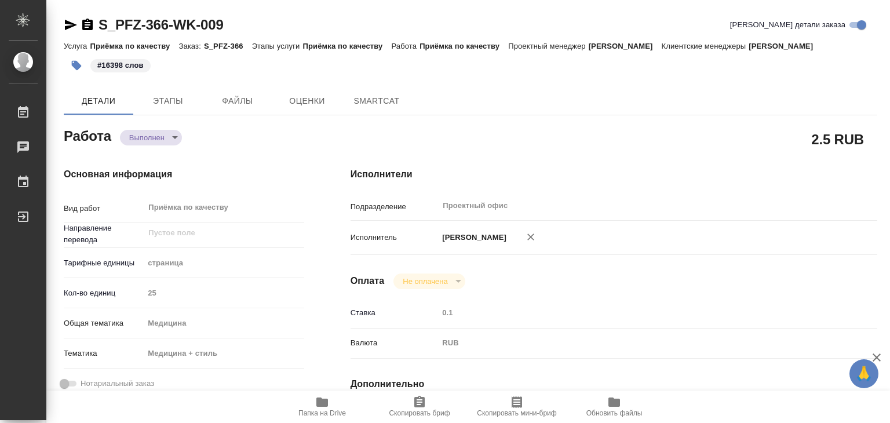
type textarea "x"
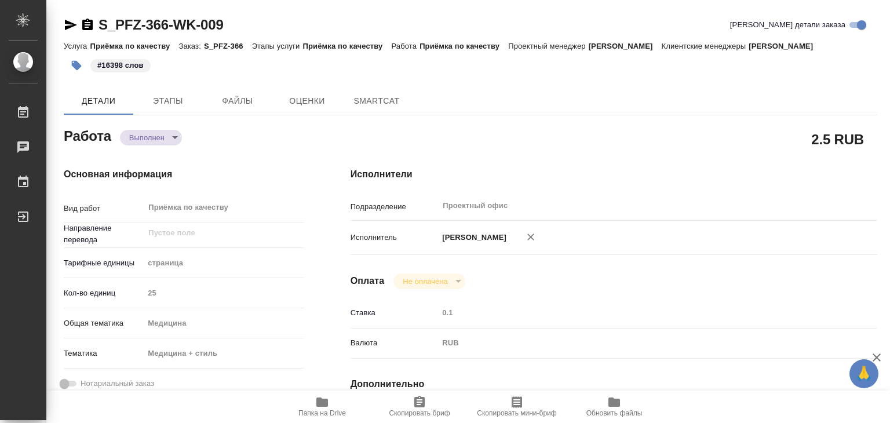
type textarea "x"
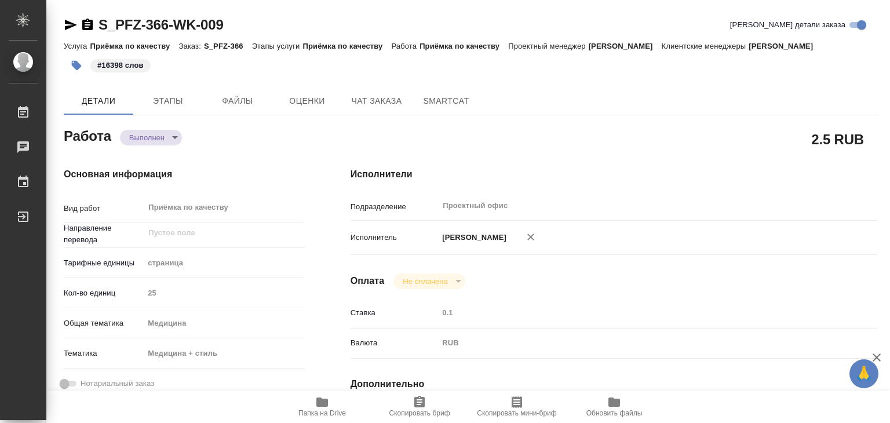
type textarea "x"
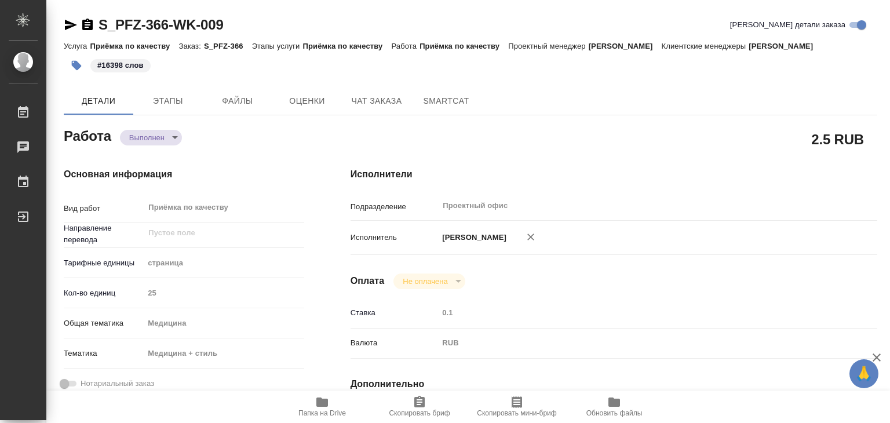
type textarea "x"
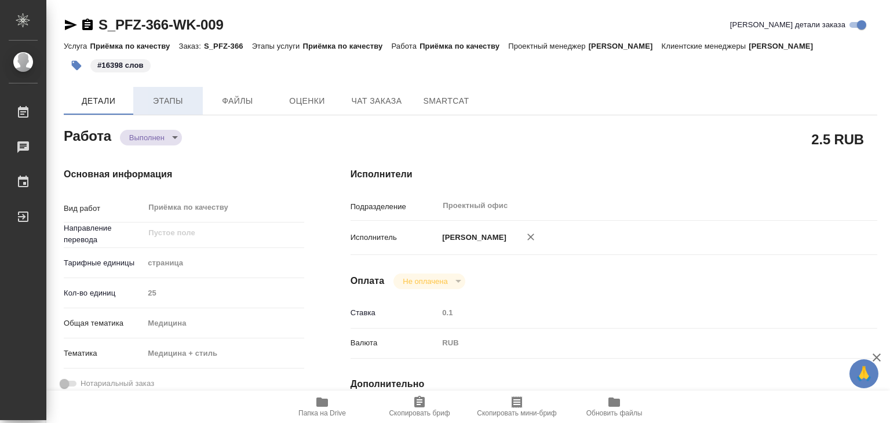
click at [182, 108] on span "Этапы" at bounding box center [168, 101] width 56 height 14
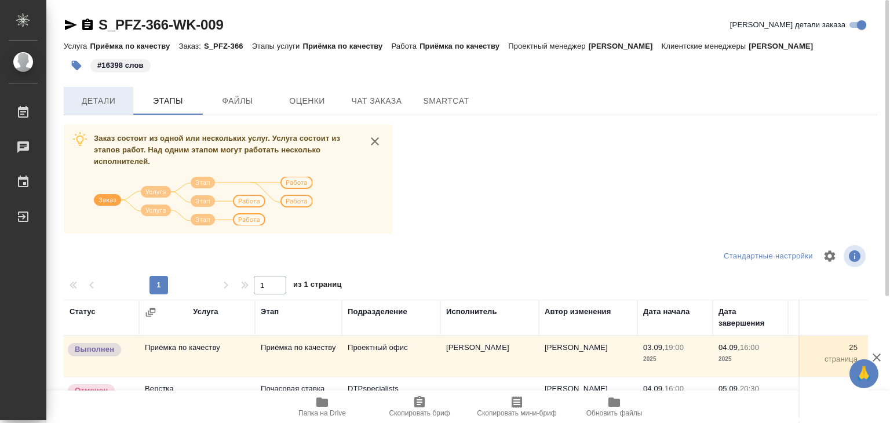
click at [109, 108] on span "Детали" at bounding box center [99, 101] width 56 height 14
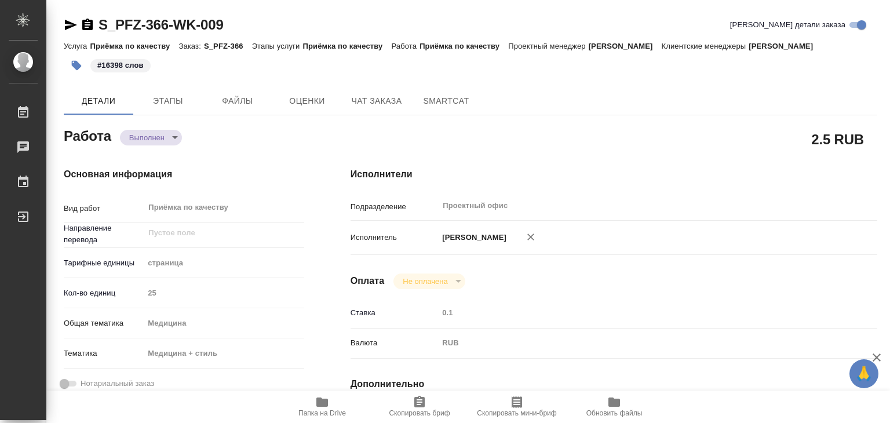
type textarea "x"
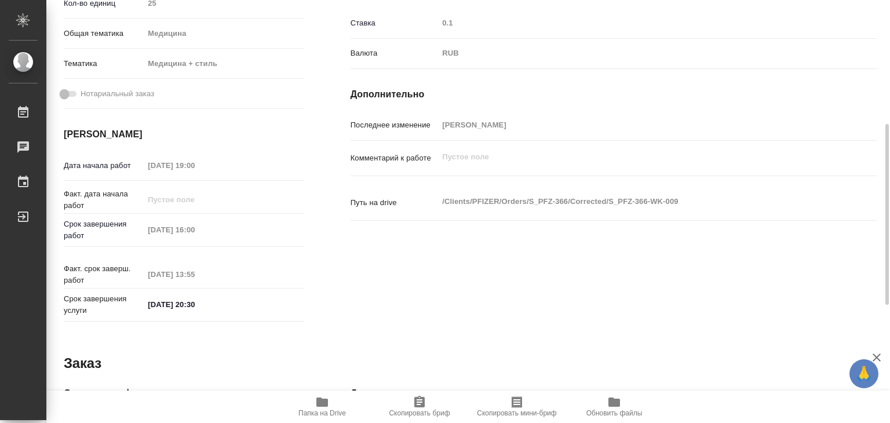
scroll to position [565, 0]
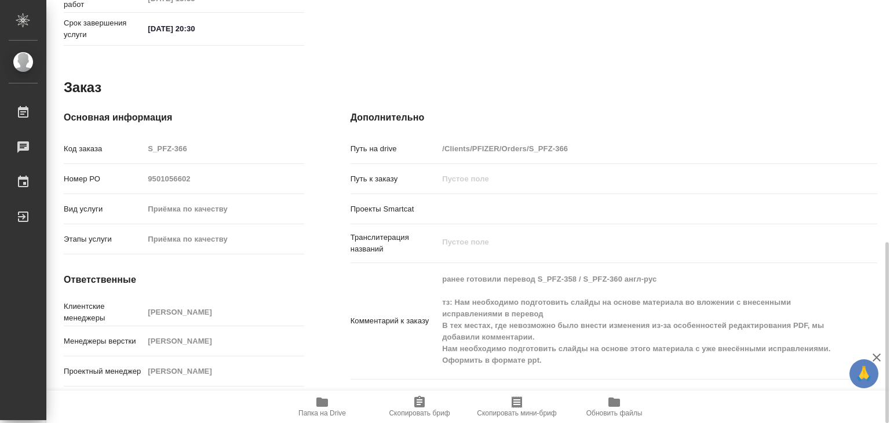
type textarea "x"
